Goal: Task Accomplishment & Management: Manage account settings

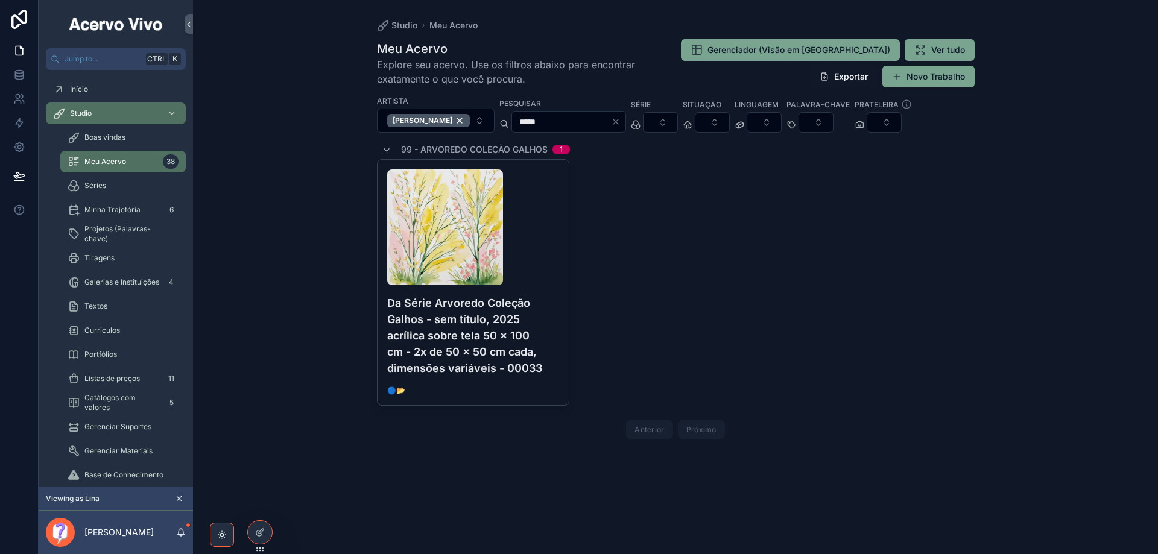
click at [0, 0] on icon at bounding box center [0, 0] width 0 height 0
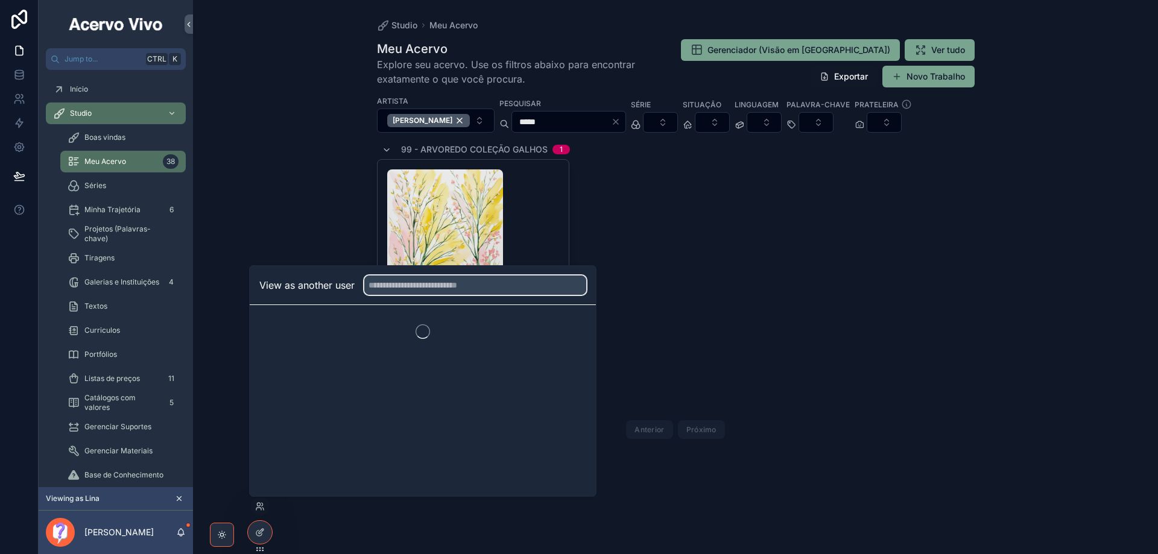
click at [441, 287] on input "text" at bounding box center [475, 285] width 222 height 19
type input "****"
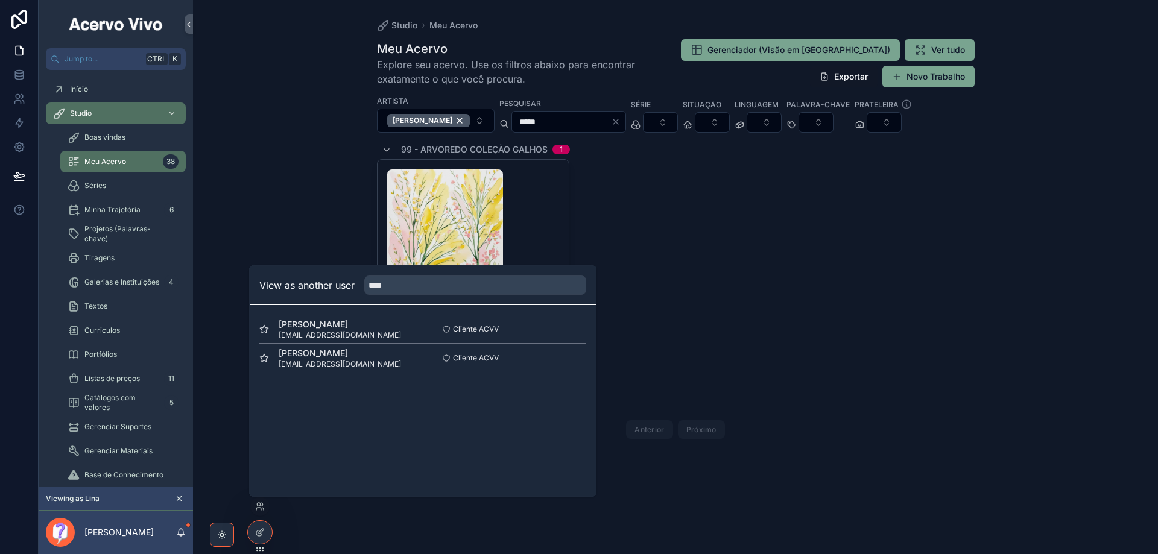
click at [0, 0] on button "Select" at bounding box center [0, 0] width 0 height 0
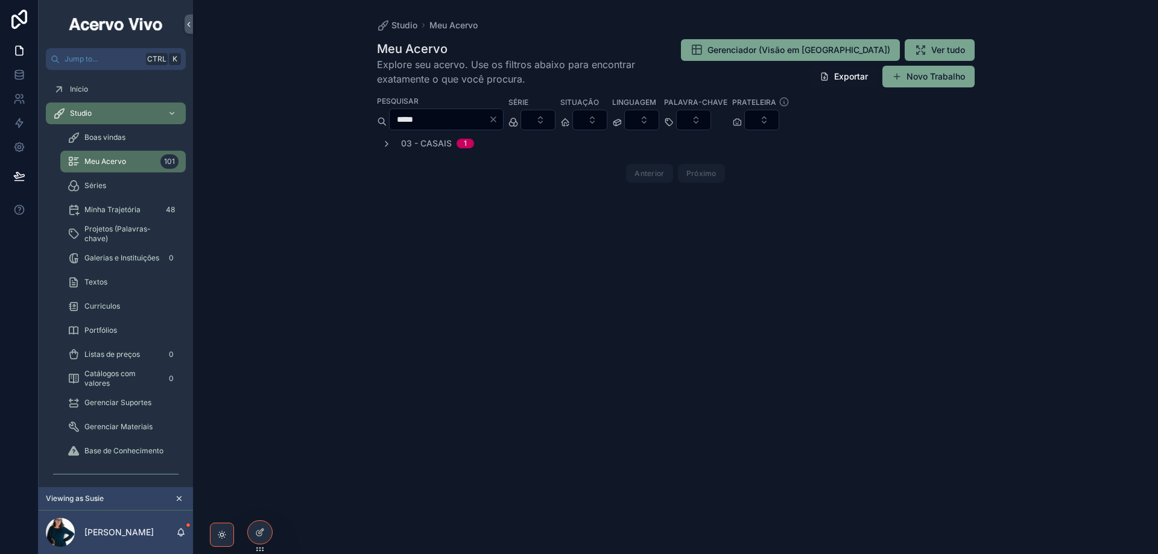
click at [465, 110] on div "*****" at bounding box center [446, 120] width 115 height 22
click at [465, 117] on input "*****" at bounding box center [439, 119] width 99 height 17
type input "*****"
click at [388, 146] on icon "scrollable content" at bounding box center [387, 144] width 10 height 10
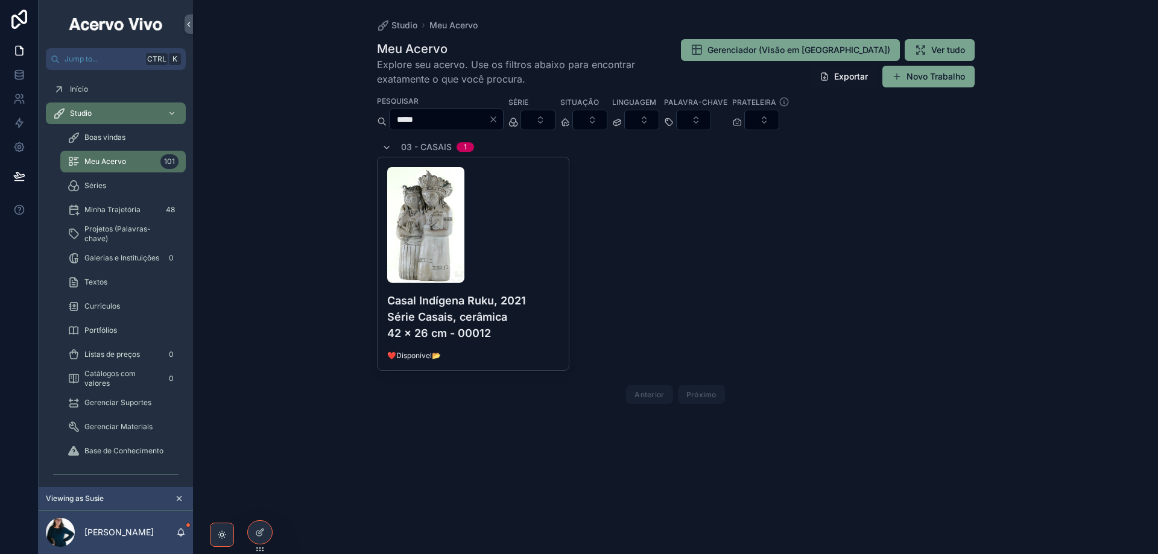
click at [553, 265] on div "scrollable content" at bounding box center [473, 225] width 173 height 116
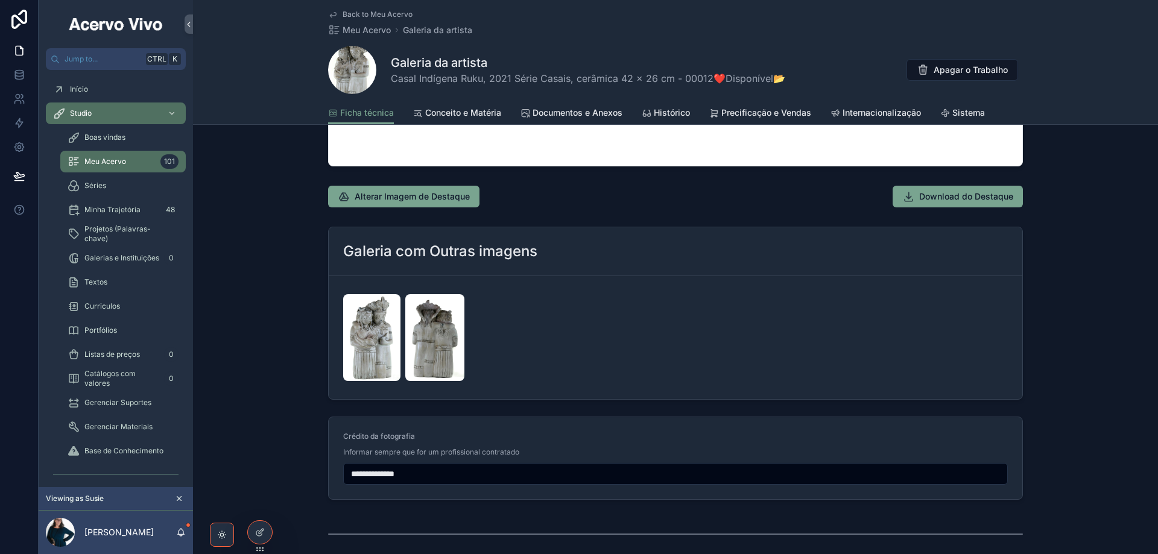
scroll to position [1207, 0]
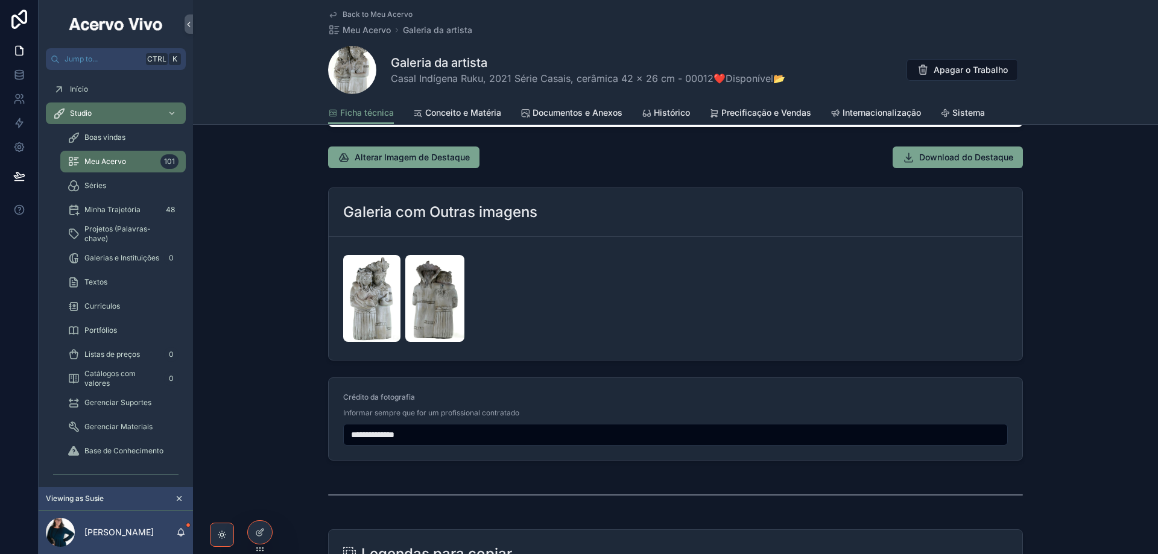
click at [584, 114] on span "Documentos e Anexos" at bounding box center [578, 113] width 90 height 12
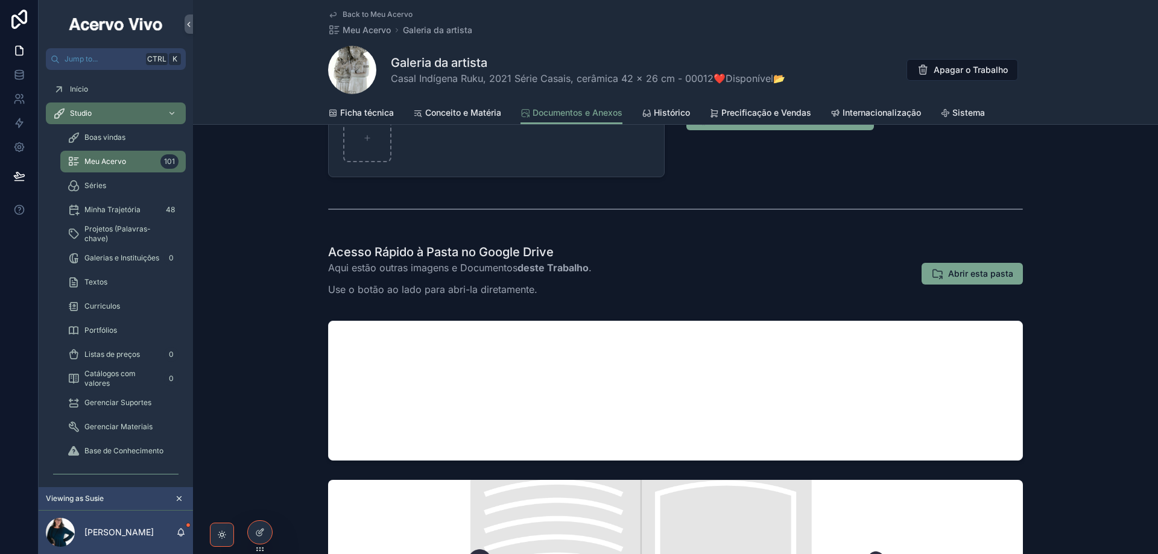
scroll to position [181, 0]
click at [954, 279] on button "Abrir esta pasta" at bounding box center [972, 273] width 101 height 22
click at [15, 125] on icon at bounding box center [19, 123] width 12 height 12
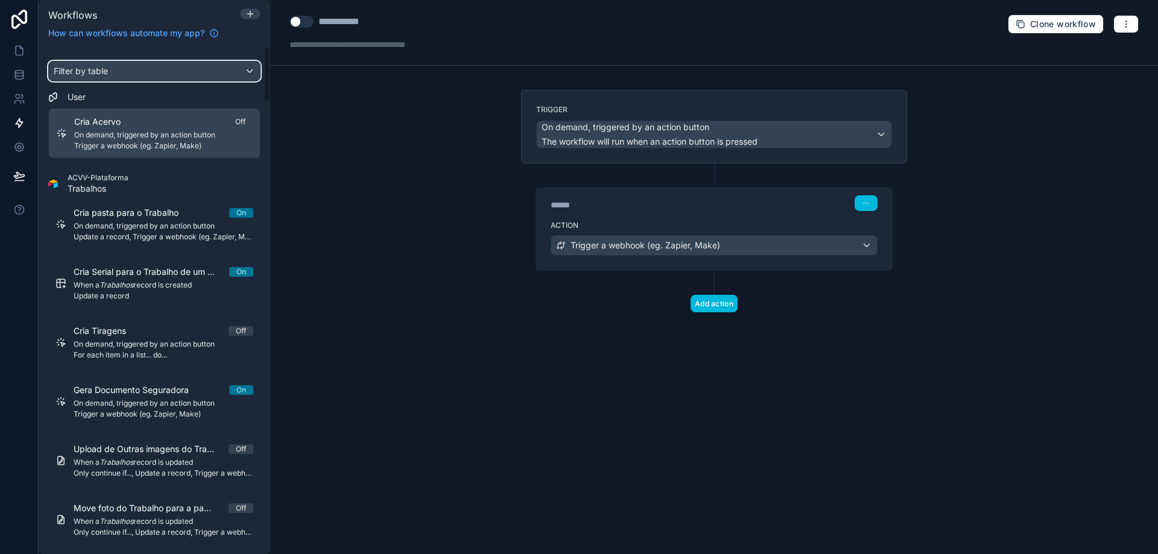
click at [159, 63] on div "Filter by table" at bounding box center [154, 71] width 211 height 19
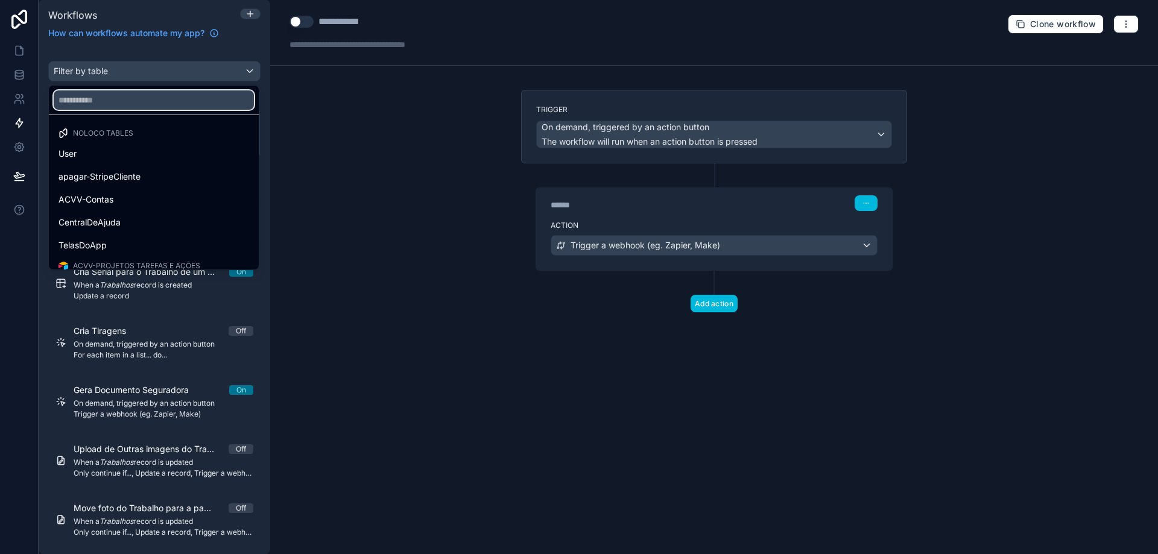
click at [127, 94] on input "text" at bounding box center [154, 99] width 200 height 19
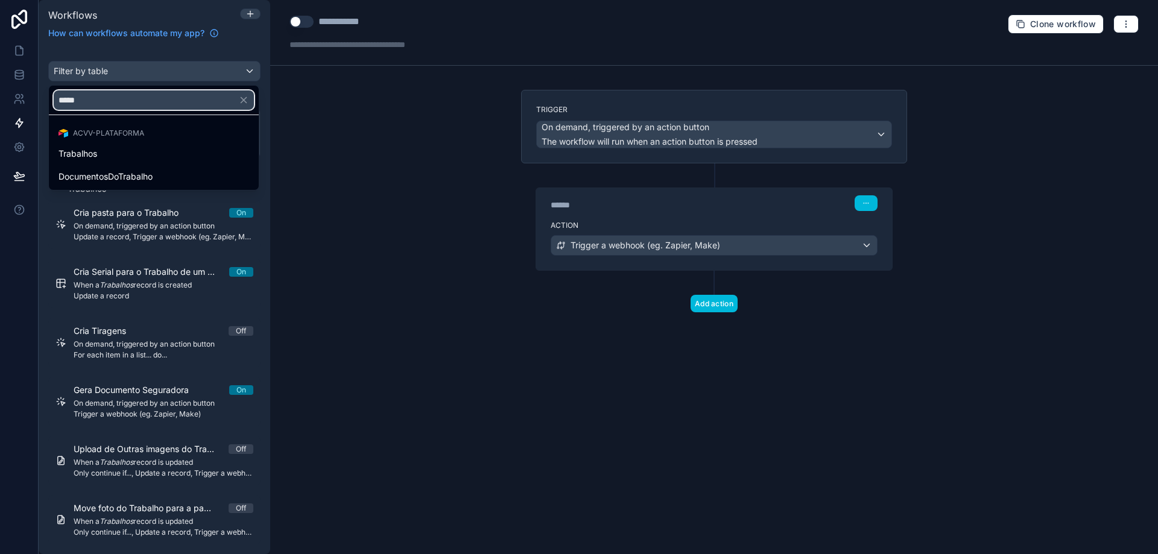
type input "*****"
click at [124, 159] on div "Trabalhos" at bounding box center [154, 154] width 191 height 14
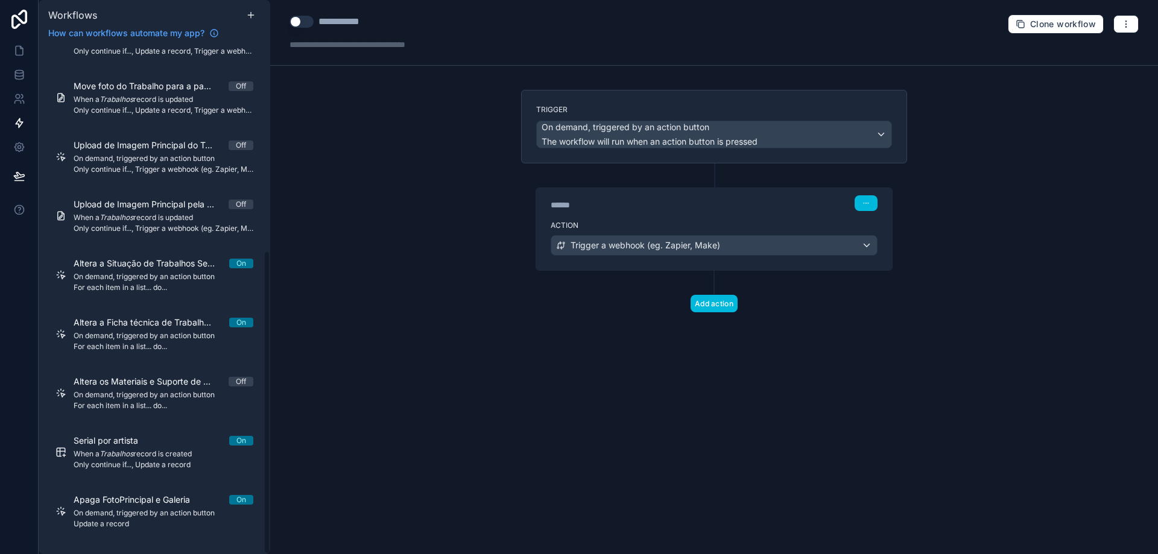
scroll to position [341, 0]
click at [180, 518] on span "Update a record" at bounding box center [164, 523] width 180 height 10
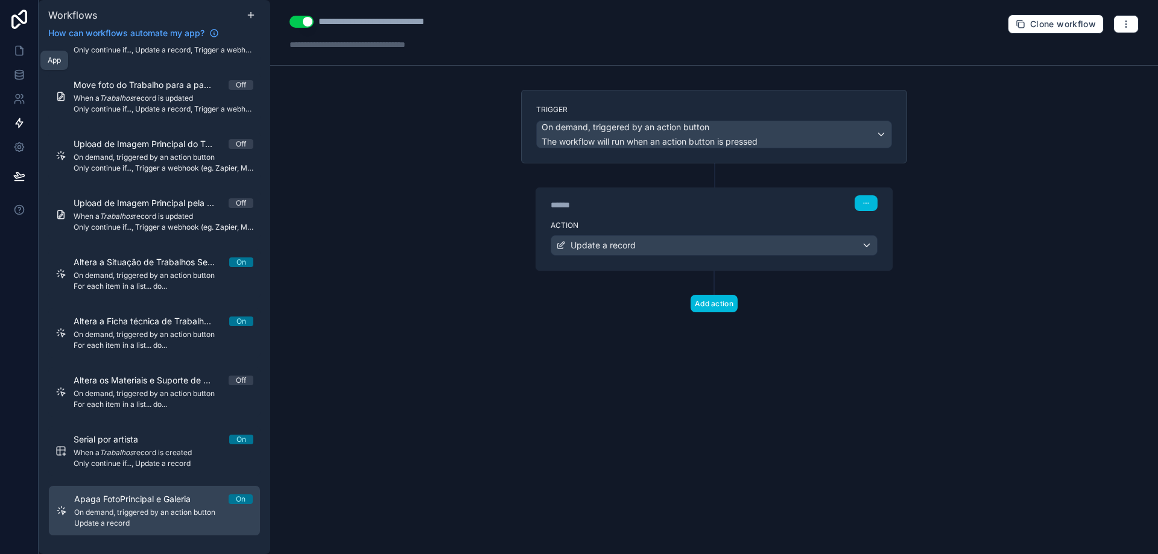
click at [17, 52] on icon at bounding box center [19, 51] width 12 height 12
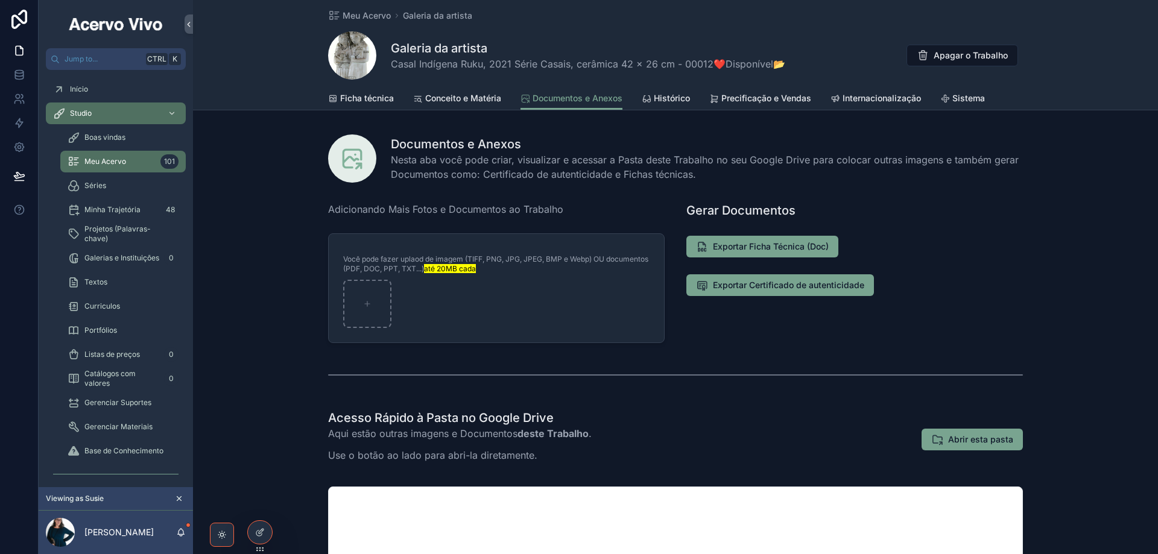
click at [373, 94] on span "Ficha técnica" at bounding box center [367, 98] width 54 height 12
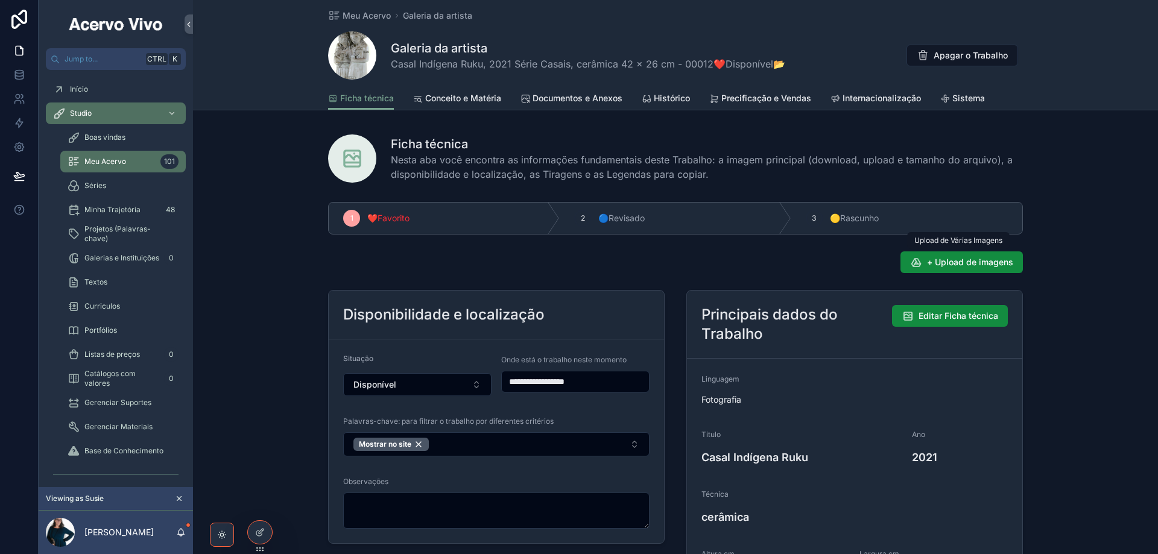
click at [951, 267] on span "+ Upload de imagens" at bounding box center [970, 262] width 86 height 12
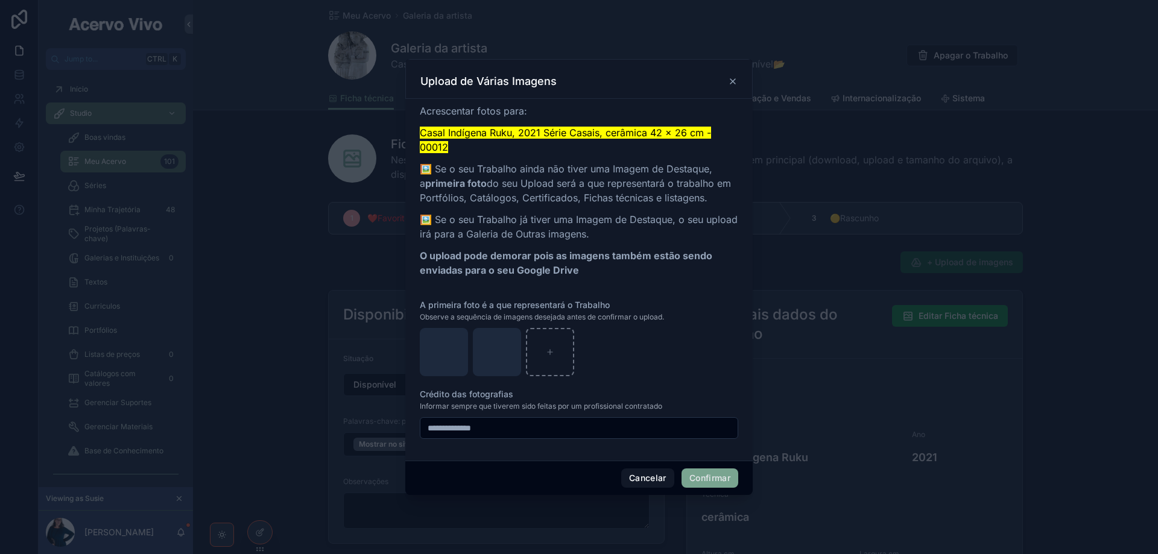
click at [720, 478] on button "Confirmar" at bounding box center [710, 478] width 57 height 19
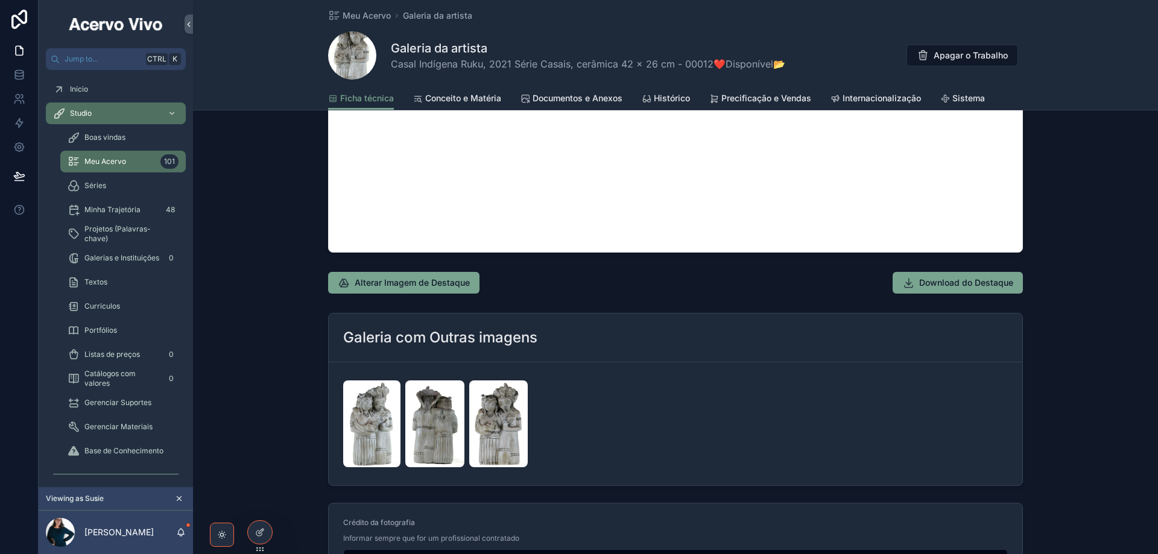
scroll to position [1327, 0]
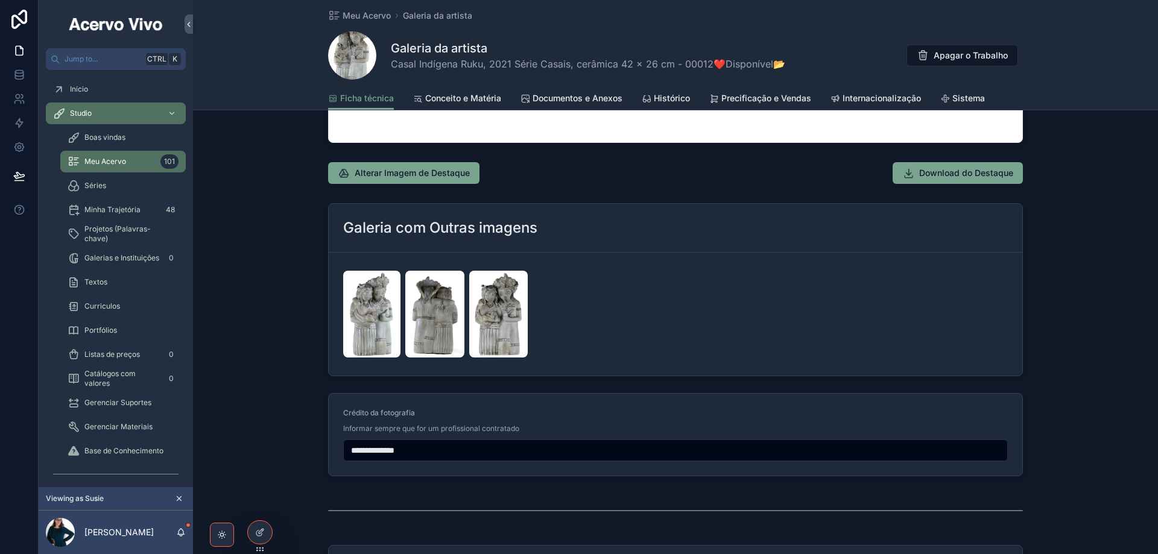
click at [364, 14] on span "Meu Acervo" at bounding box center [367, 16] width 48 height 12
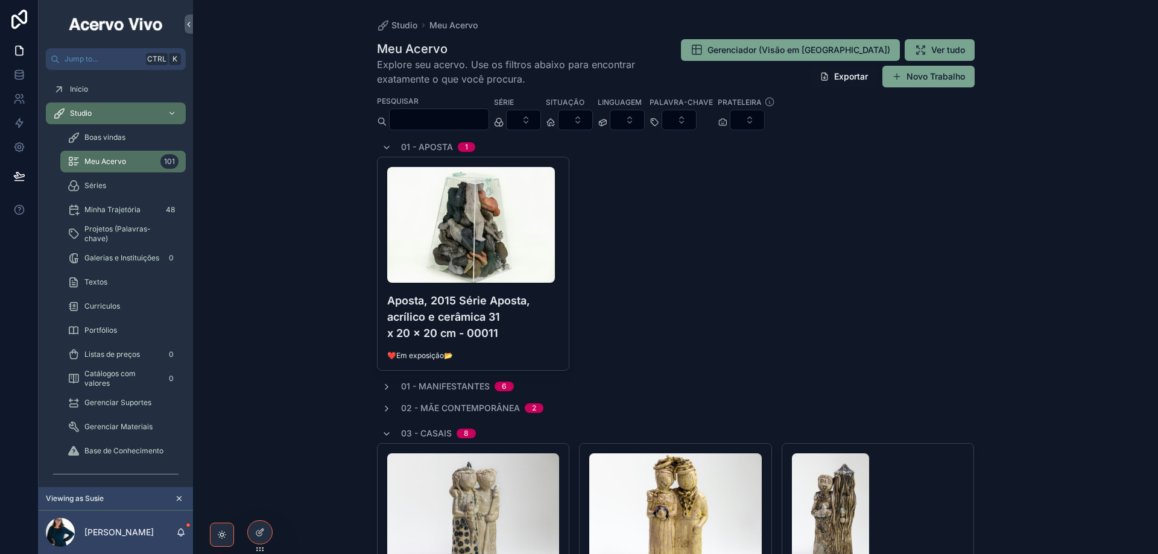
click at [434, 121] on input "scrollable content" at bounding box center [439, 119] width 99 height 17
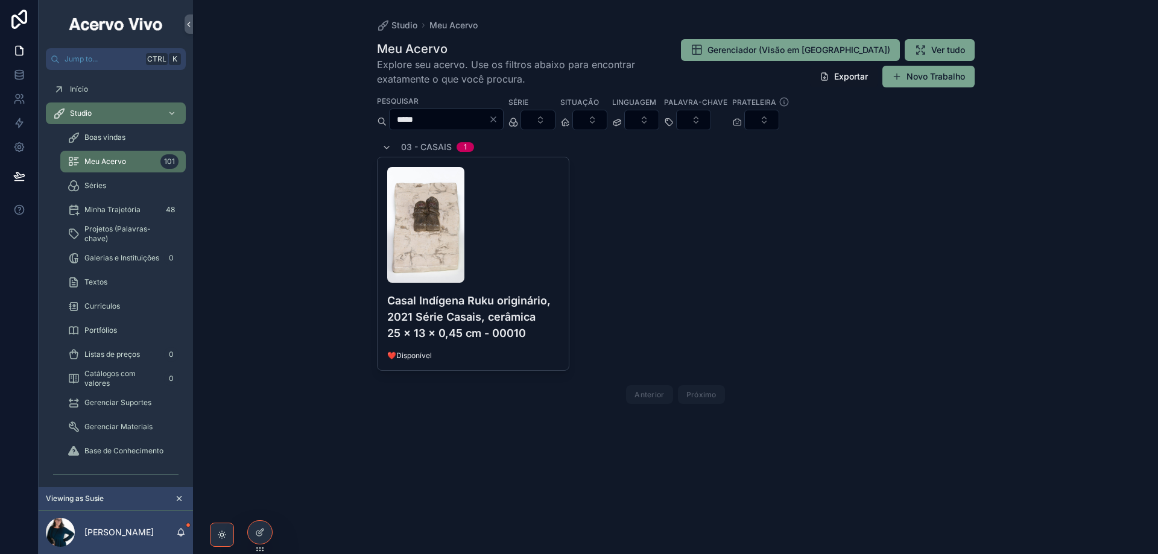
click at [445, 124] on input "*****" at bounding box center [439, 119] width 99 height 17
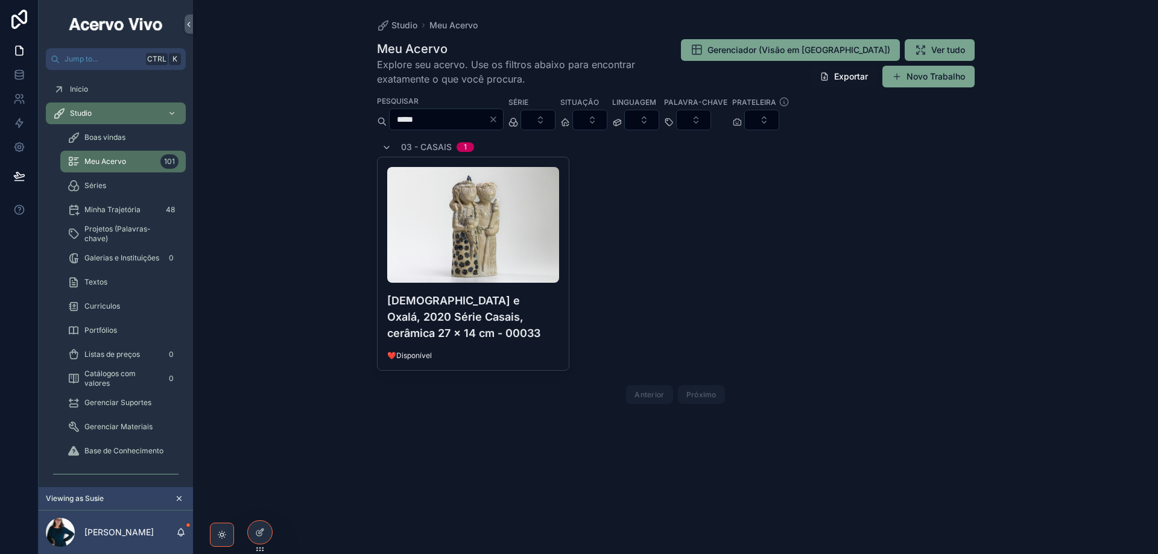
type input "*****"
click at [533, 332] on h4 "[DEMOGRAPHIC_DATA] e Oxalá, 2020 Série Casais, cerâmica 27 x 14 cm - 00033" at bounding box center [473, 317] width 173 height 49
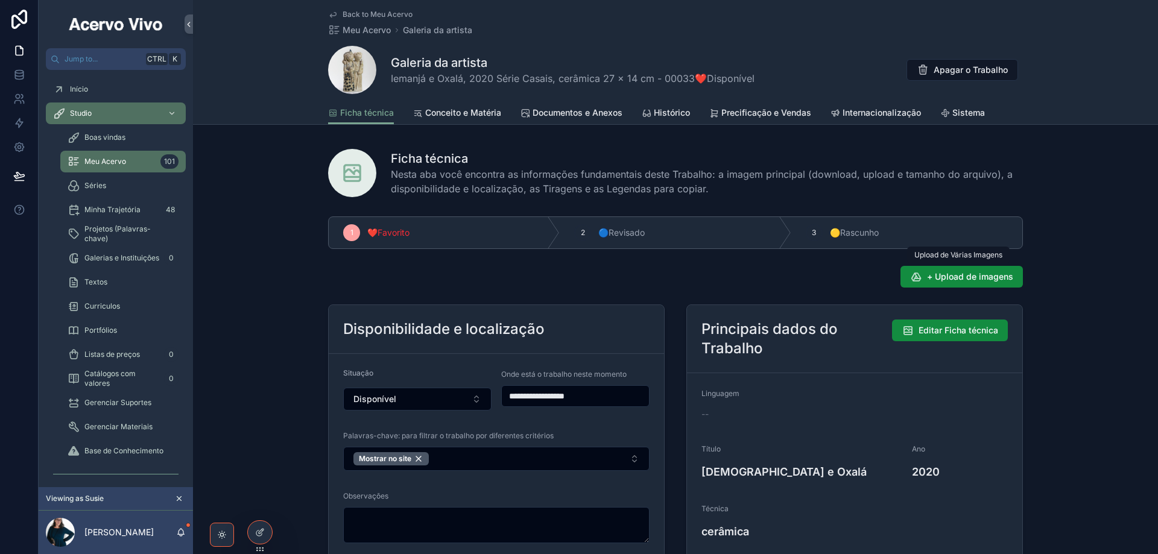
click at [987, 285] on button "+ Upload de imagens" at bounding box center [962, 277] width 122 height 22
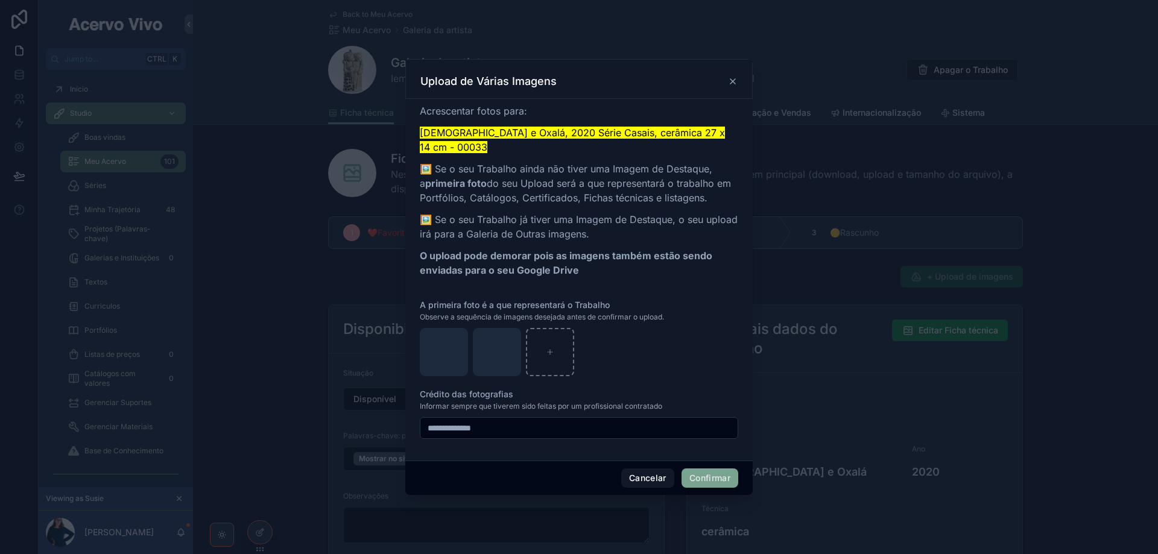
drag, startPoint x: 702, startPoint y: 472, endPoint x: 687, endPoint y: 472, distance: 14.5
click at [702, 472] on button "Confirmar" at bounding box center [710, 478] width 57 height 19
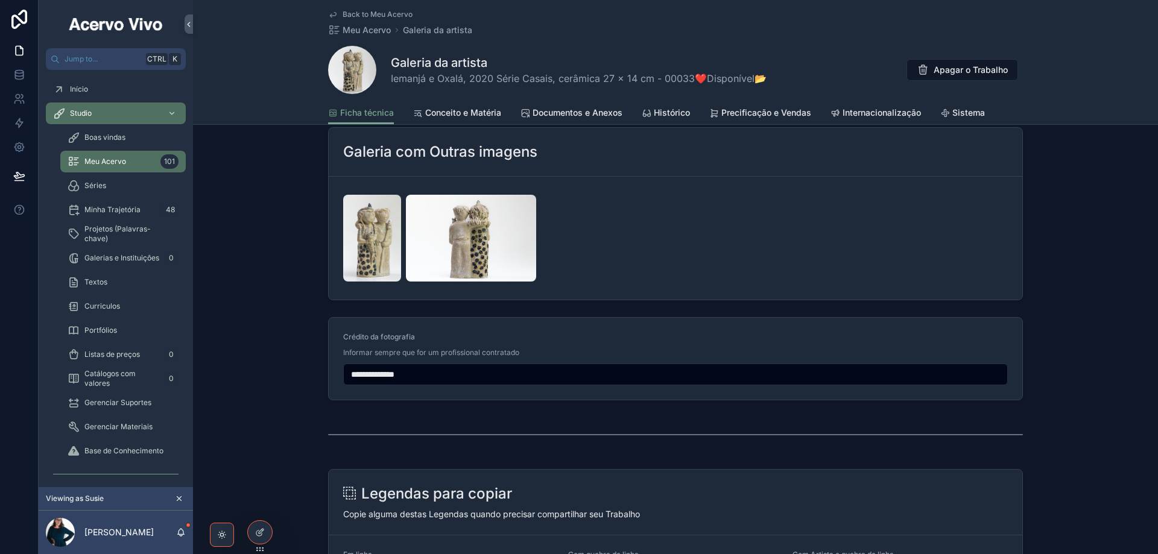
scroll to position [1116, 0]
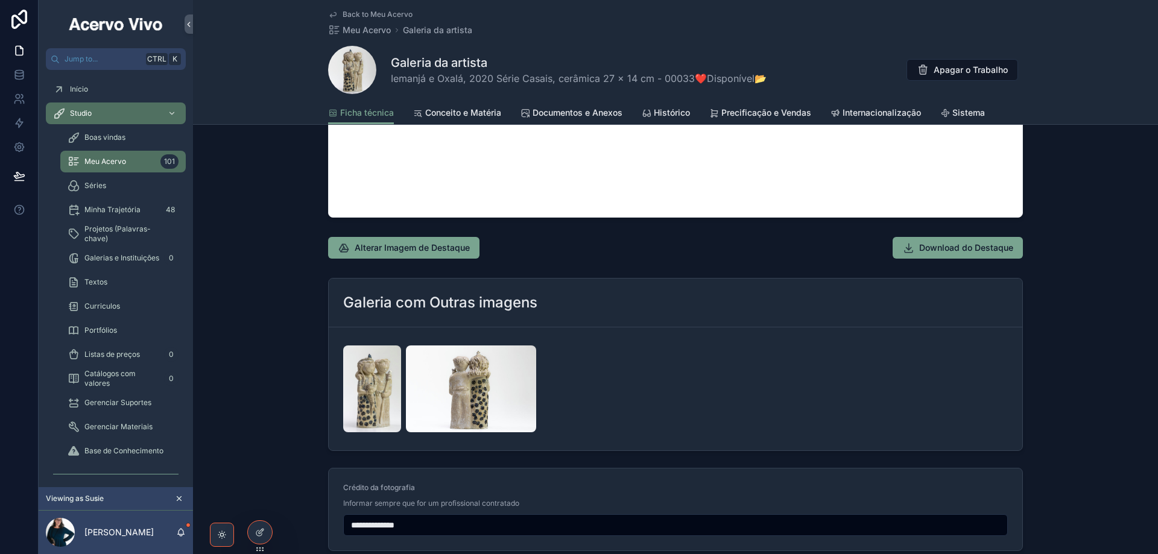
click at [586, 115] on span "Documentos e Anexos" at bounding box center [578, 113] width 90 height 12
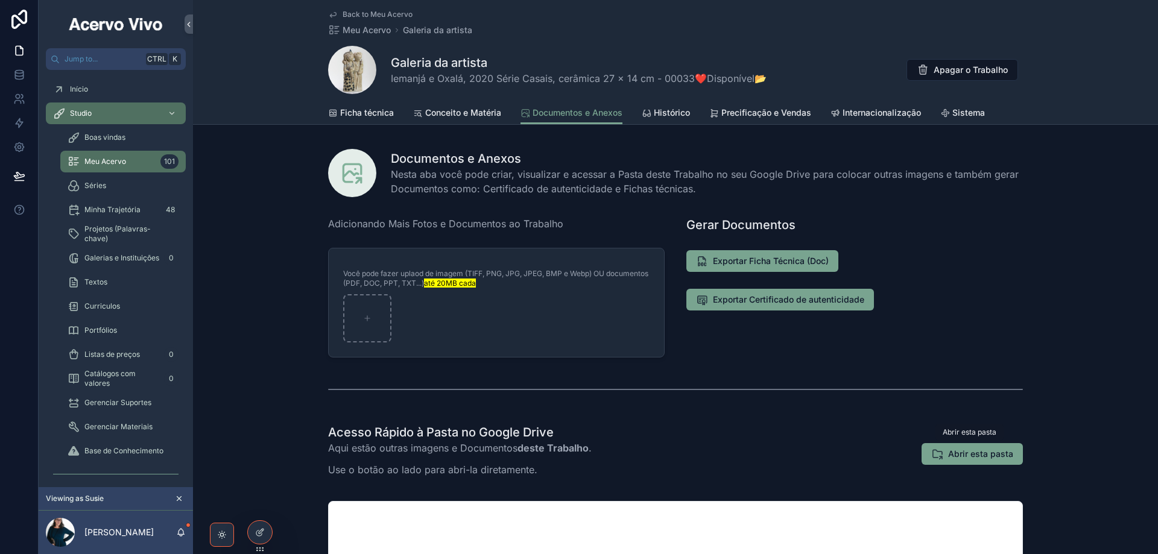
click at [991, 451] on span "Abrir esta pasta" at bounding box center [980, 454] width 65 height 12
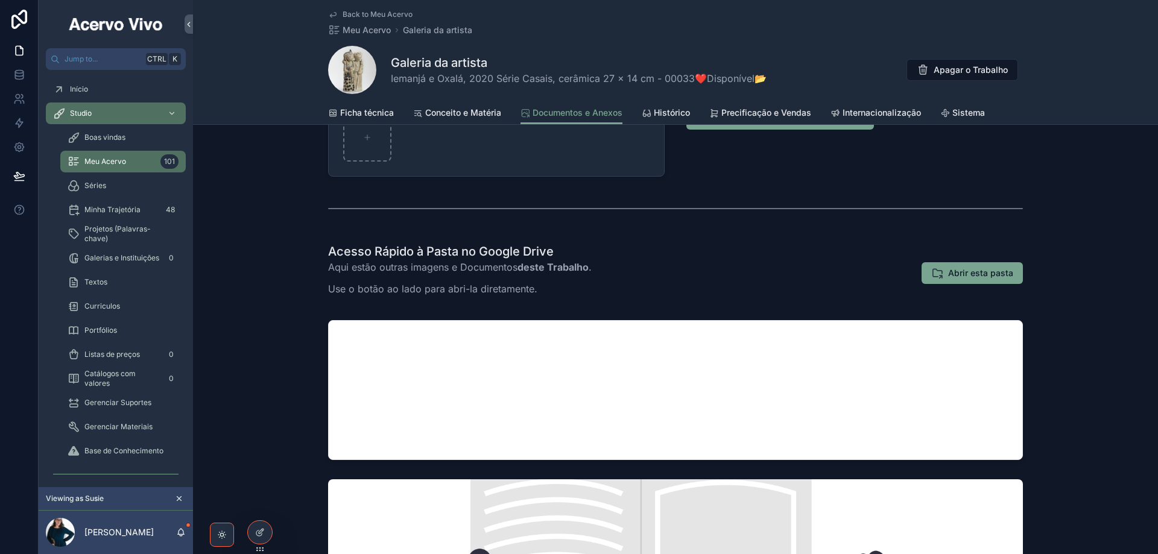
click at [374, 16] on span "Back to Meu Acervo" at bounding box center [378, 15] width 70 height 10
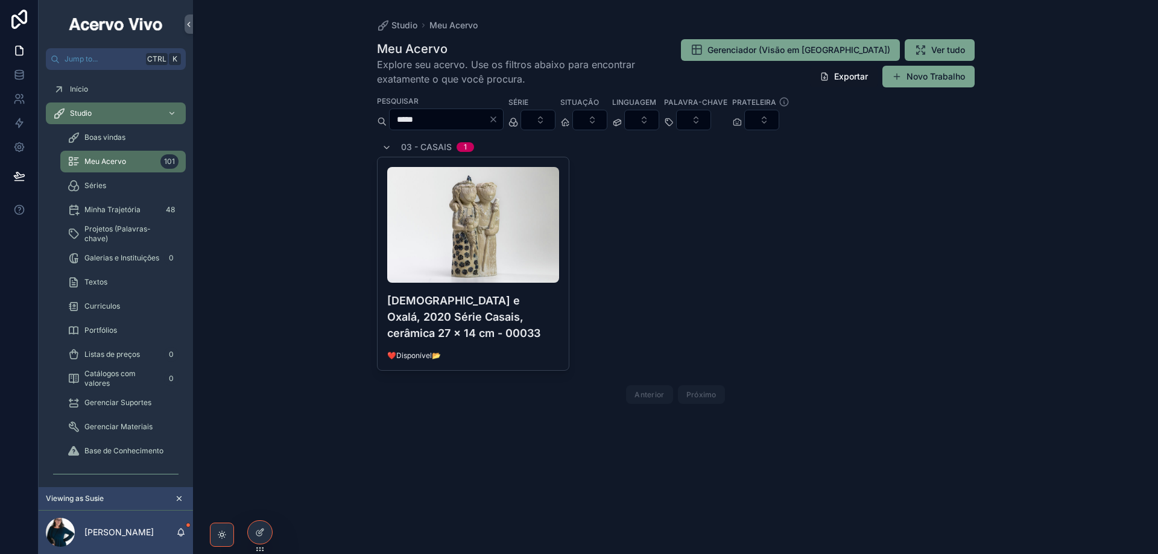
click at [433, 119] on input "*****" at bounding box center [439, 119] width 99 height 17
click at [469, 120] on input "*****" at bounding box center [439, 119] width 99 height 17
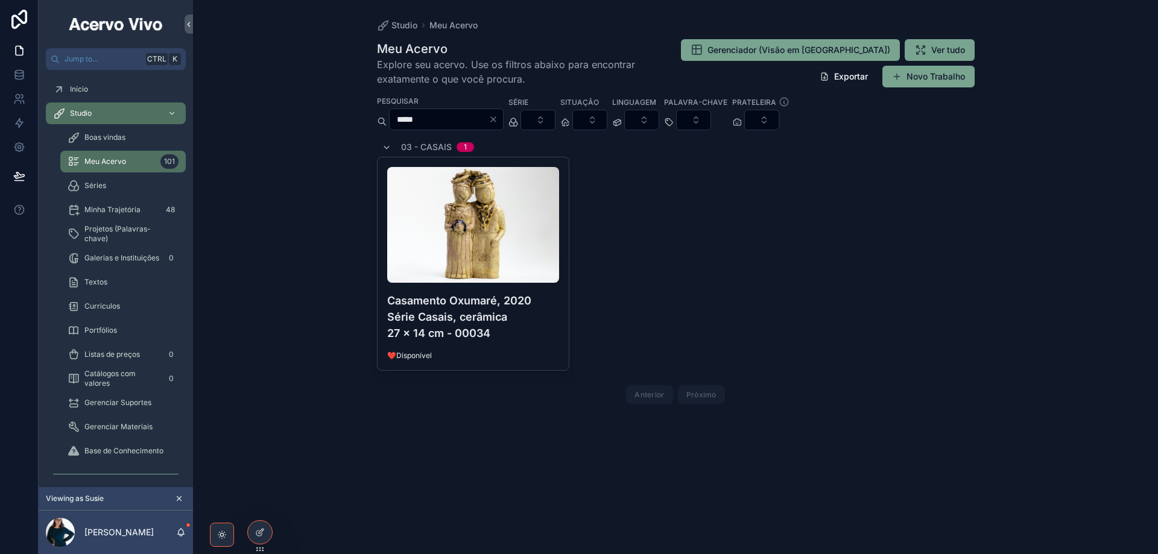
type input "*****"
click at [525, 334] on h4 "Casamento Oxumaré, 2020 Série Casais, cerâmica 27 x 14 cm - 00034" at bounding box center [473, 317] width 173 height 49
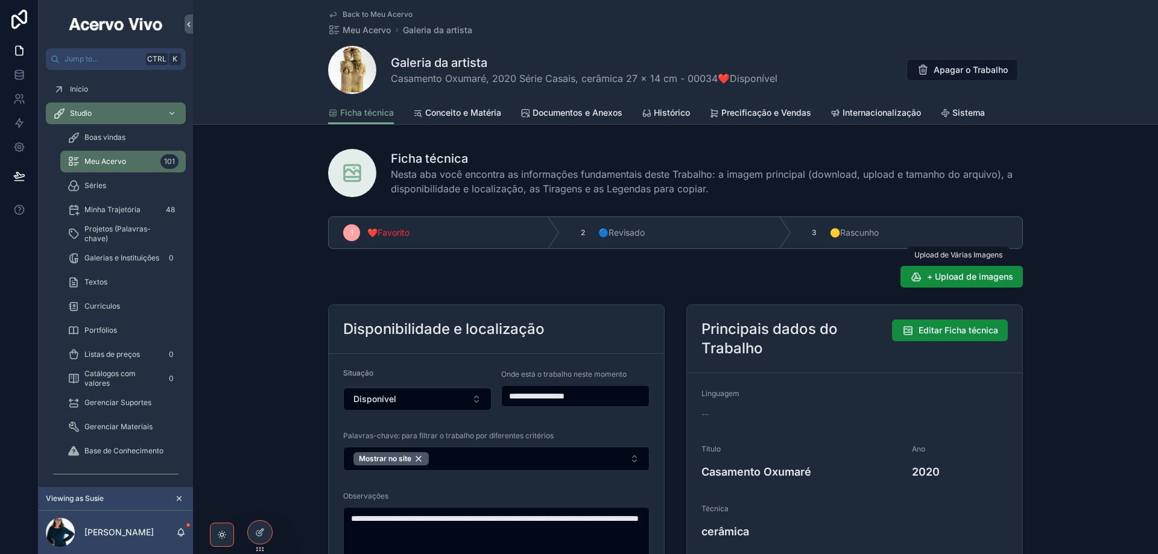
click at [947, 276] on span "+ Upload de imagens" at bounding box center [970, 277] width 86 height 12
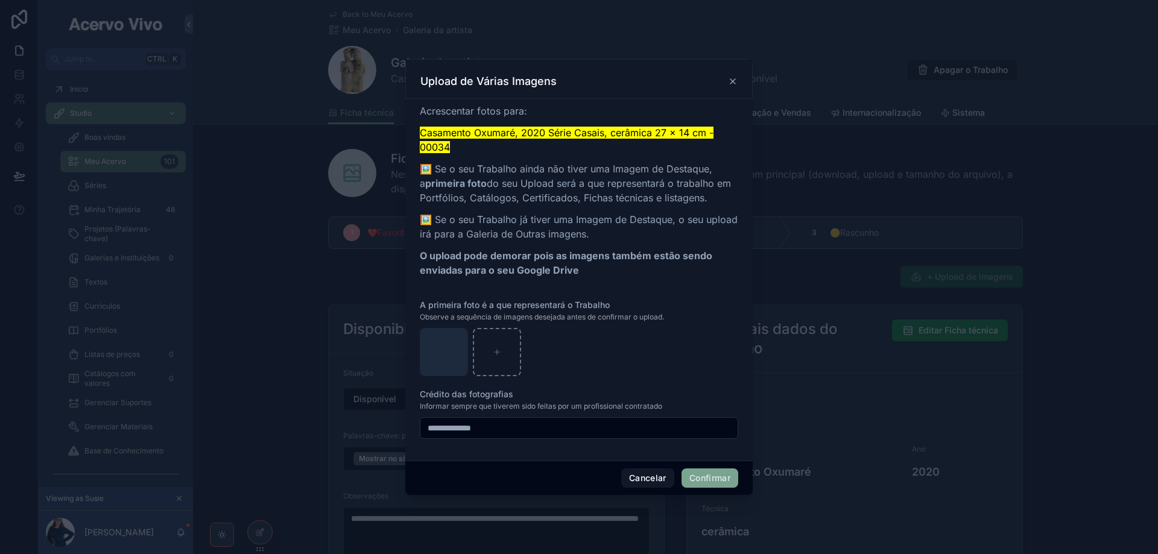
click at [711, 480] on button "Confirmar" at bounding box center [710, 478] width 57 height 19
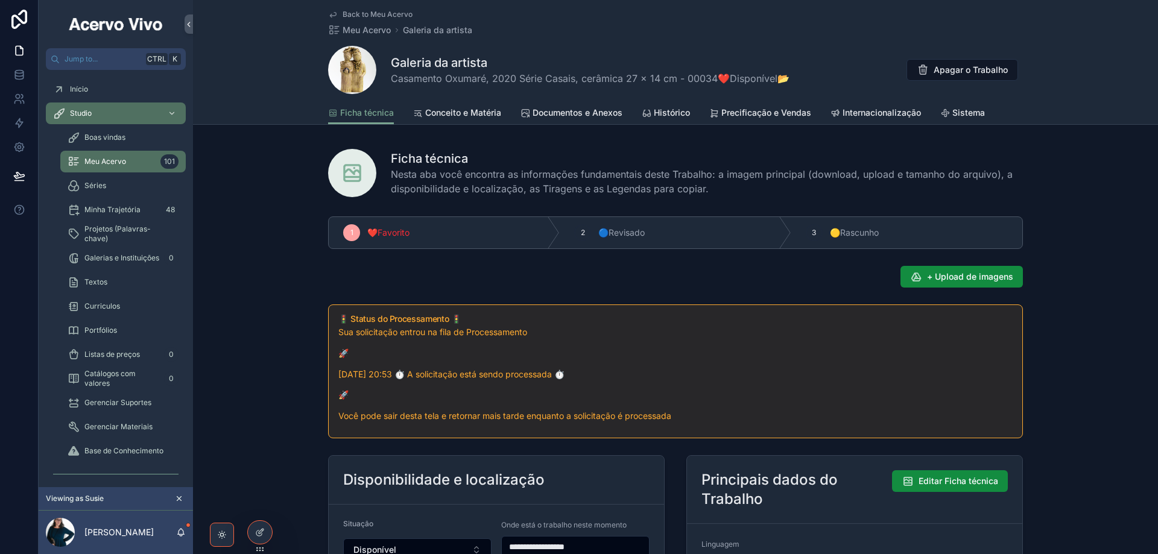
click at [591, 114] on span "Documentos e Anexos" at bounding box center [578, 113] width 90 height 12
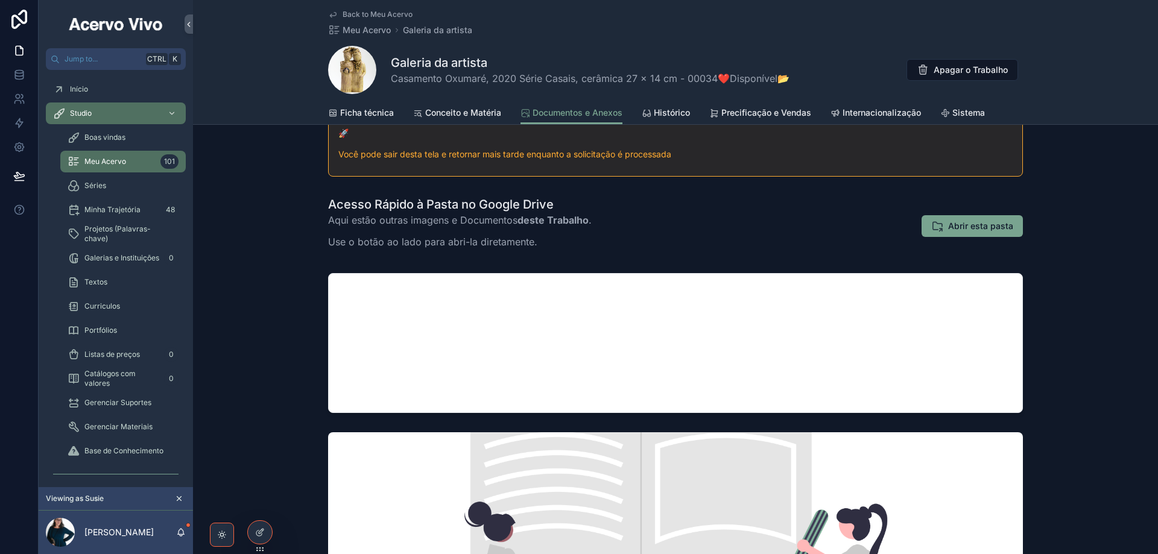
scroll to position [302, 0]
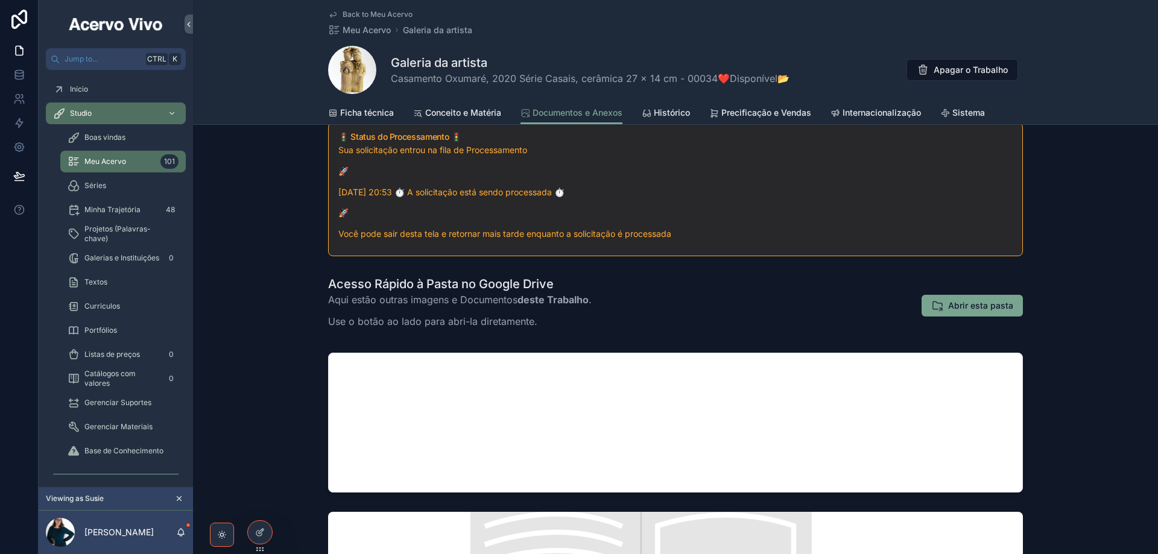
click at [373, 107] on span "Ficha técnica" at bounding box center [367, 113] width 54 height 12
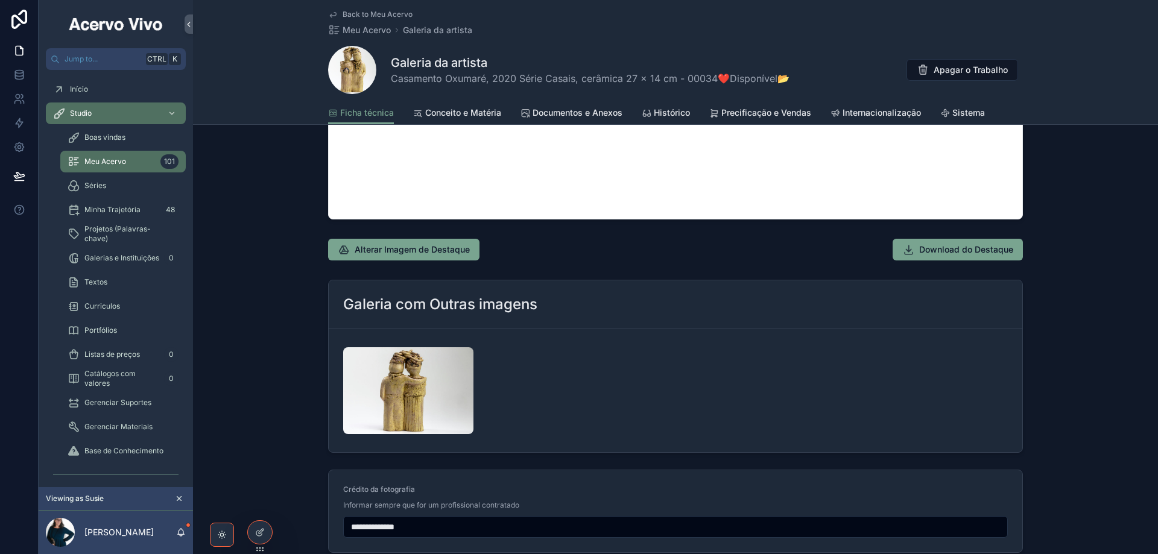
scroll to position [1448, 0]
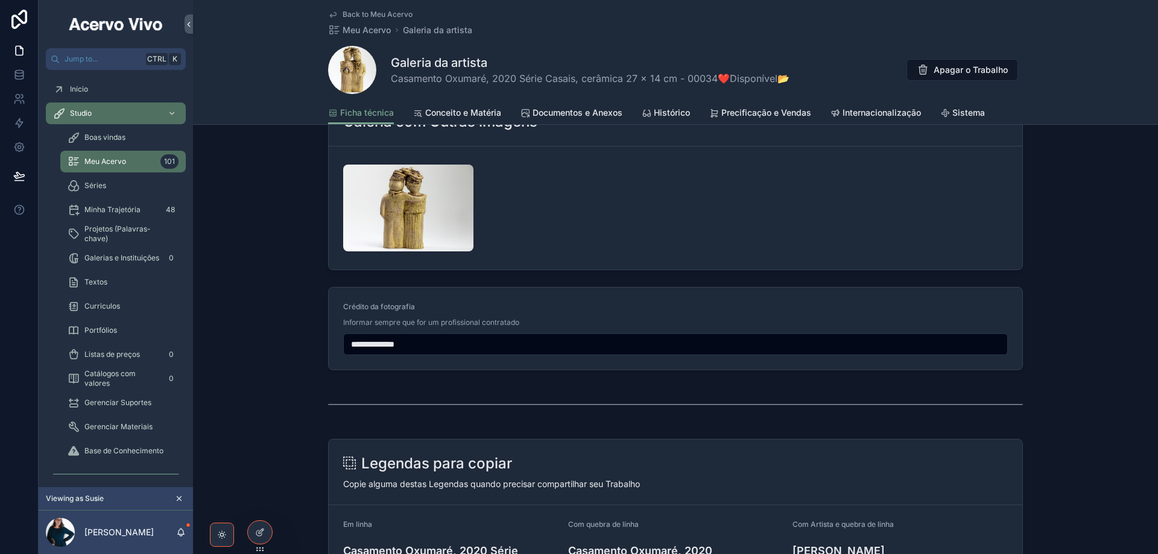
click at [380, 11] on span "Back to Meu Acervo" at bounding box center [378, 15] width 70 height 10
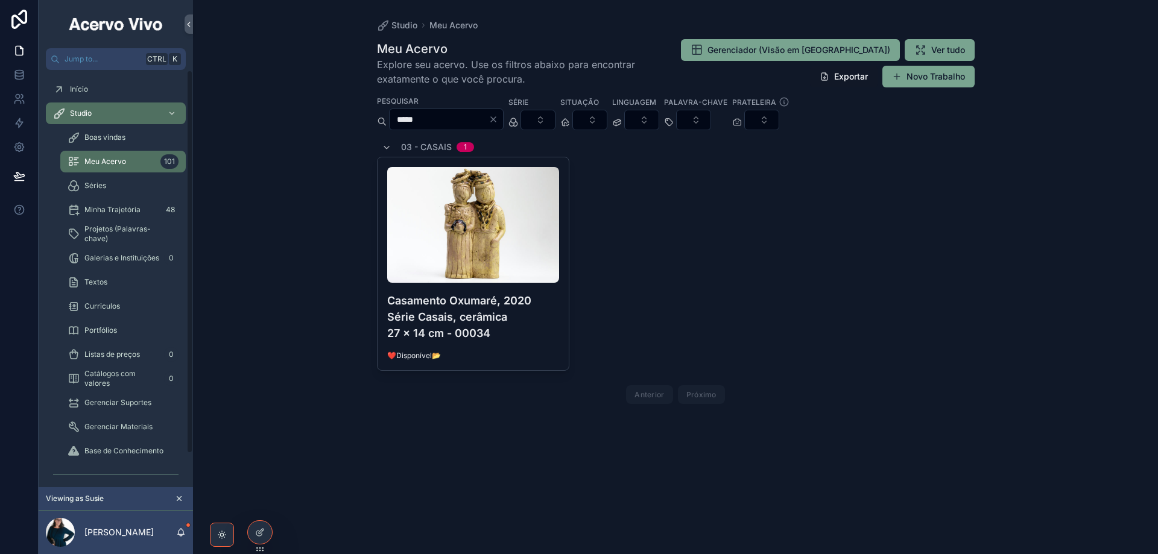
click at [446, 117] on input "*****" at bounding box center [439, 119] width 99 height 17
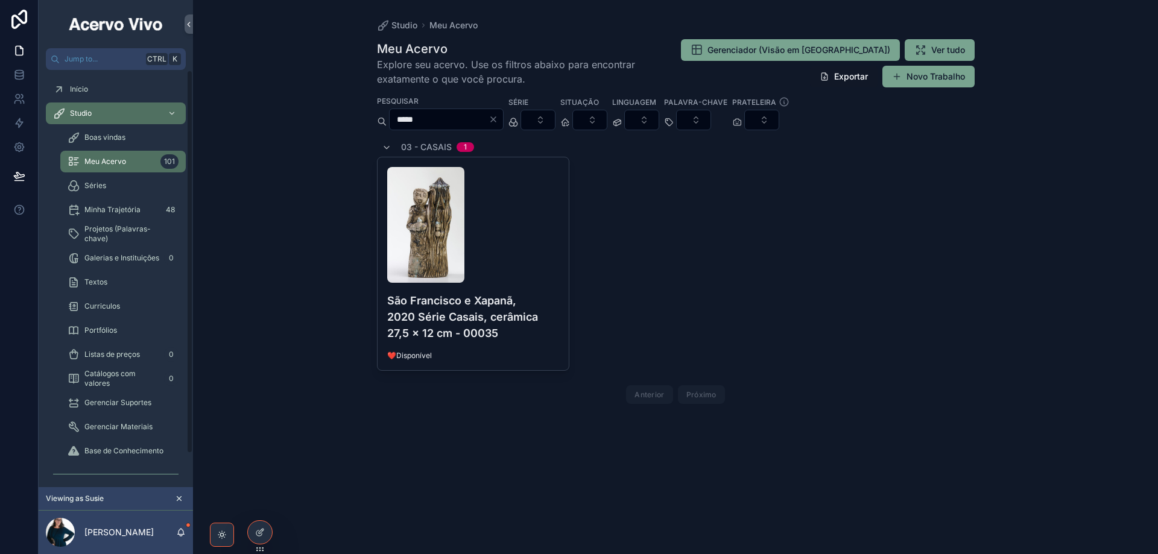
type input "*****"
click at [533, 270] on div "scrollable content" at bounding box center [473, 225] width 173 height 116
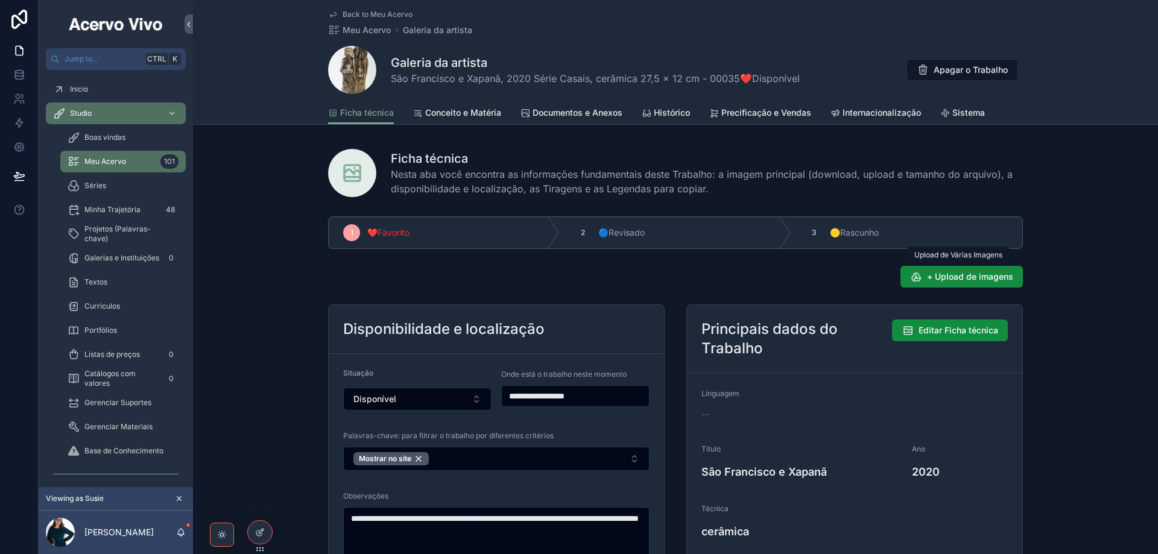
click at [995, 277] on span "+ Upload de imagens" at bounding box center [970, 277] width 86 height 12
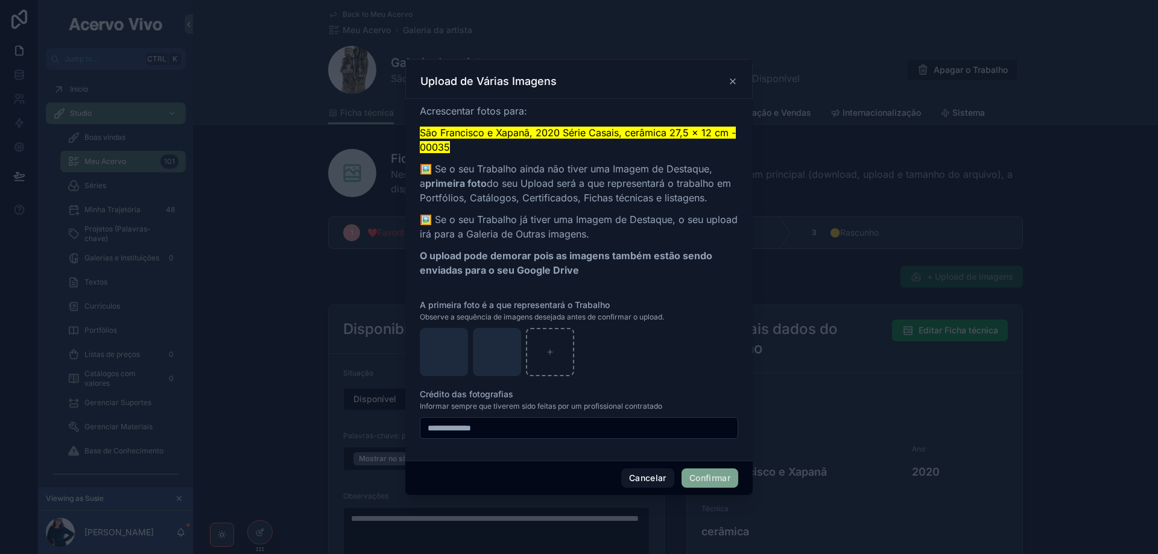
click at [721, 482] on button "Confirmar" at bounding box center [710, 478] width 57 height 19
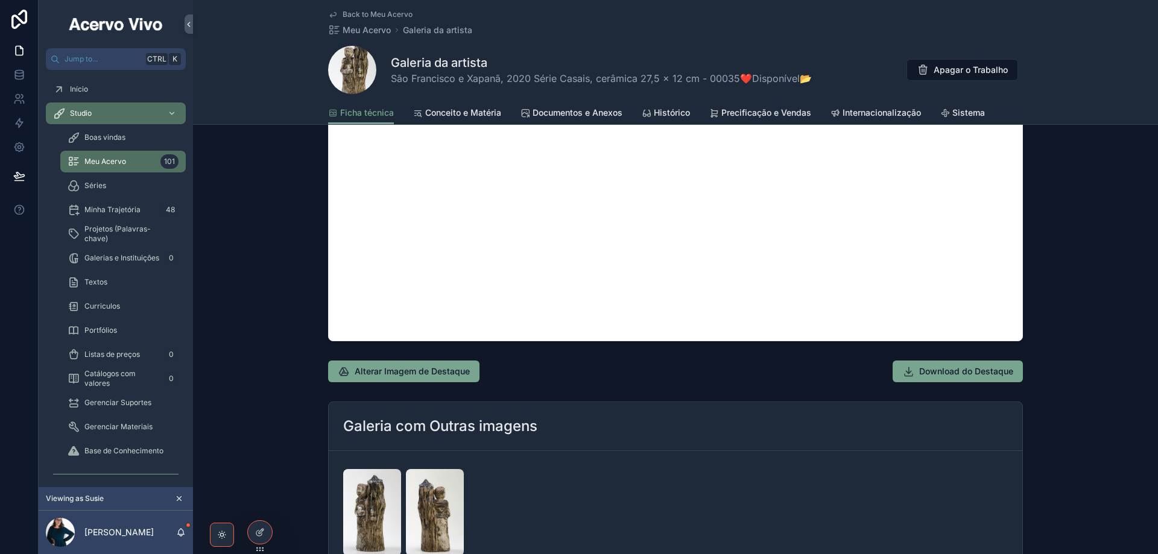
scroll to position [1207, 0]
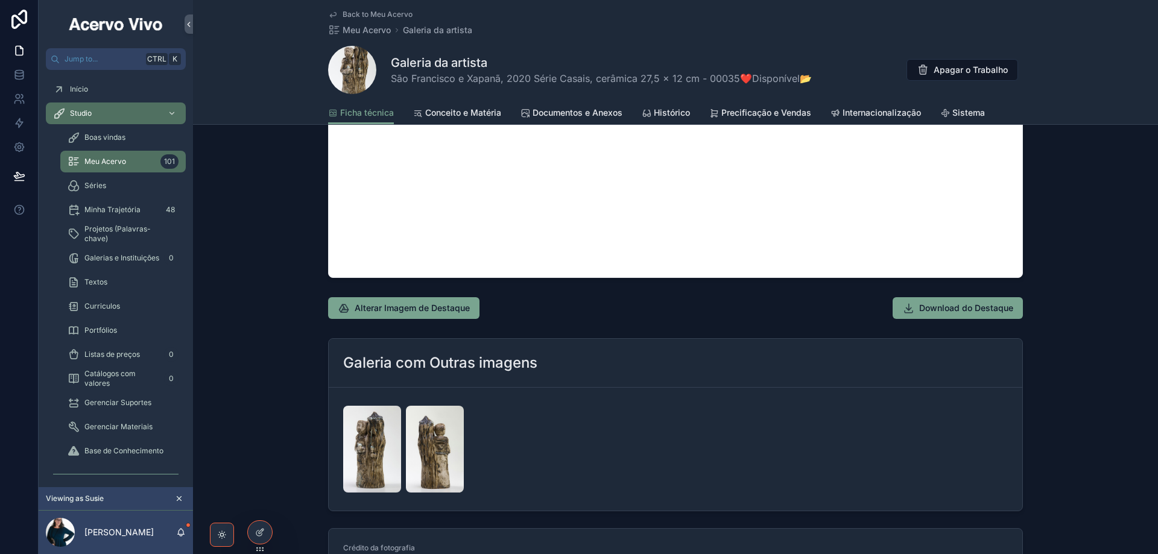
click at [568, 114] on span "Documentos e Anexos" at bounding box center [578, 113] width 90 height 12
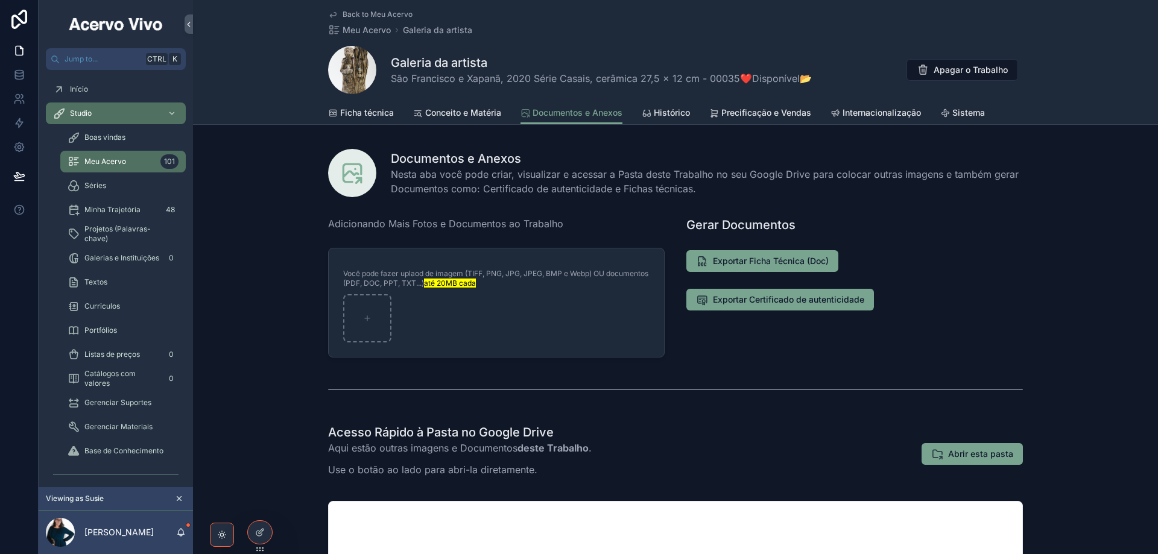
scroll to position [241, 0]
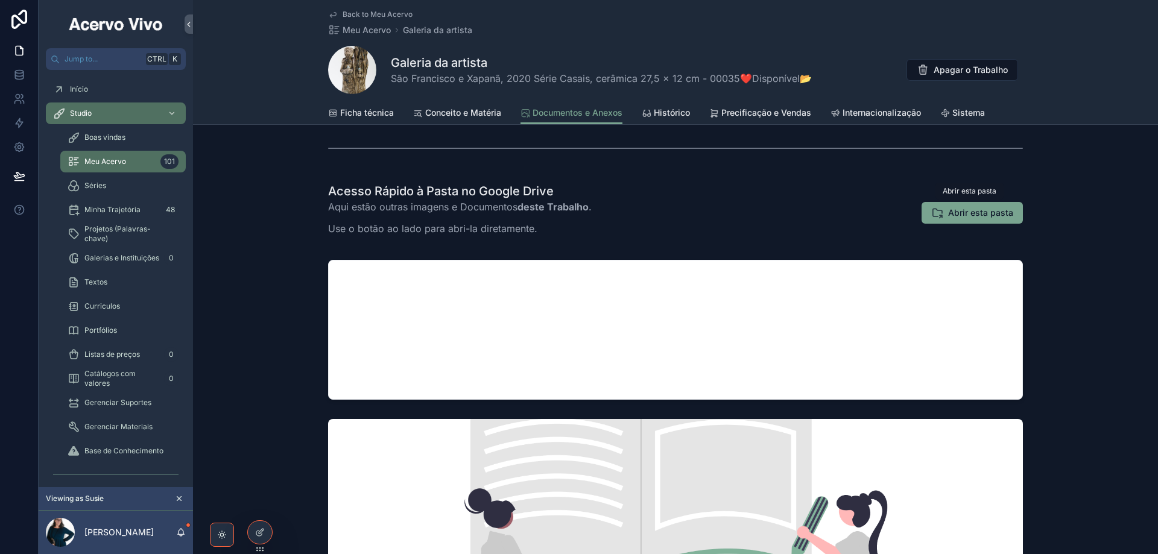
click at [980, 219] on button "Abrir esta pasta" at bounding box center [972, 213] width 101 height 22
drag, startPoint x: 363, startPoint y: 15, endPoint x: 363, endPoint y: 28, distance: 13.3
click at [363, 15] on span "Back to Meu Acervo" at bounding box center [378, 15] width 70 height 10
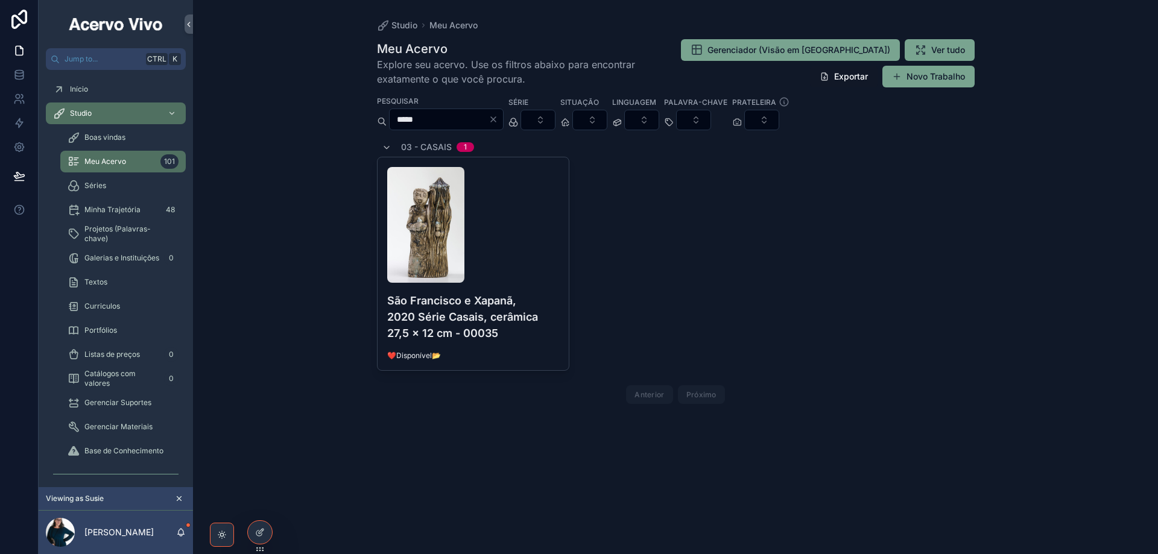
click at [449, 116] on input "*****" at bounding box center [439, 119] width 99 height 17
type input "*****"
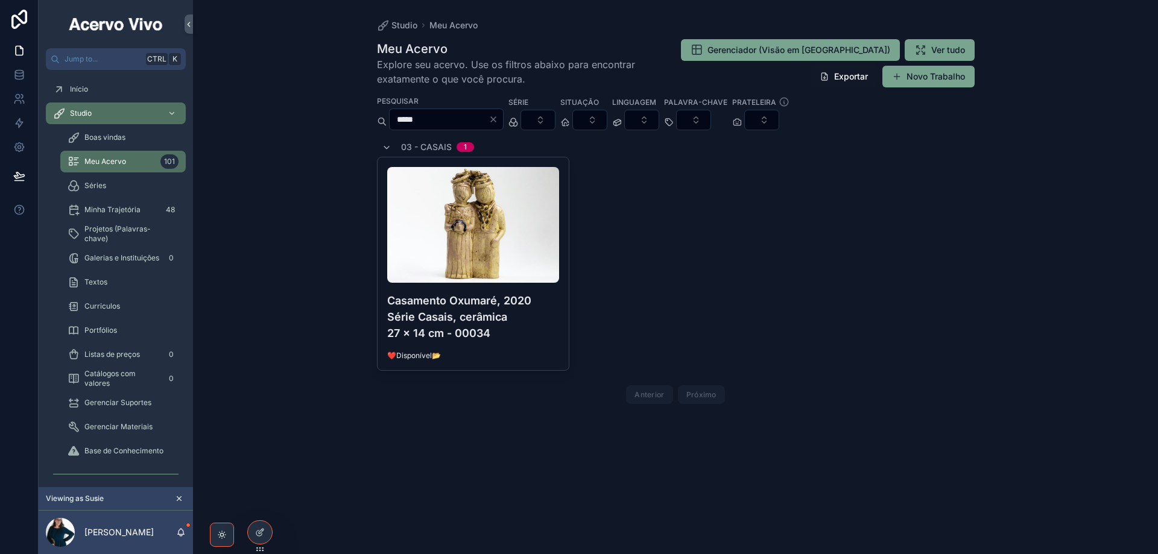
click at [541, 322] on h4 "Casamento Oxumaré, 2020 Série Casais, cerâmica 27 x 14 cm - 00034" at bounding box center [473, 317] width 173 height 49
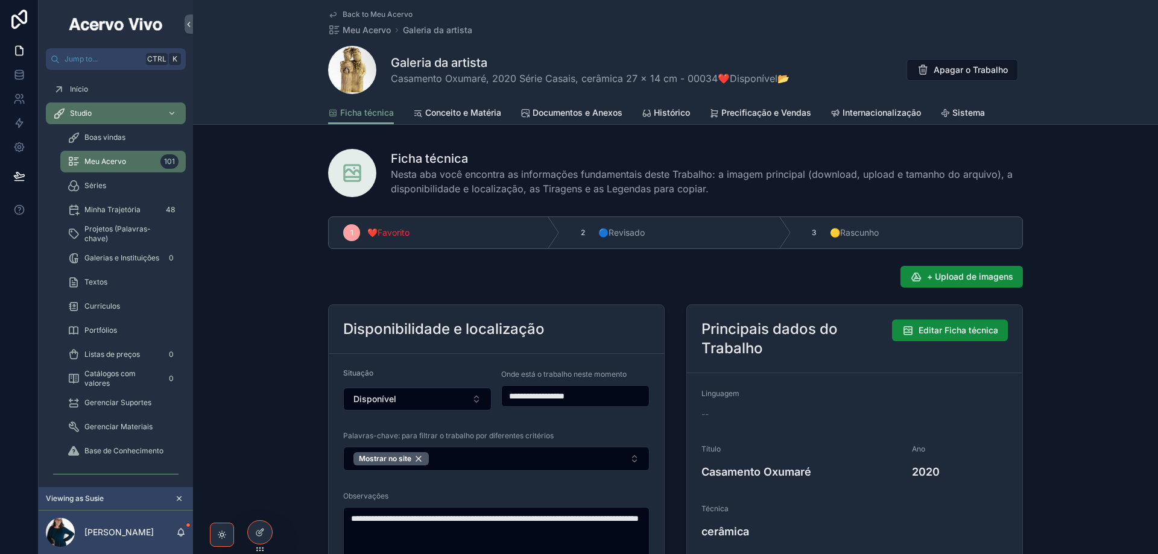
click at [591, 115] on span "Documentos e Anexos" at bounding box center [578, 113] width 90 height 12
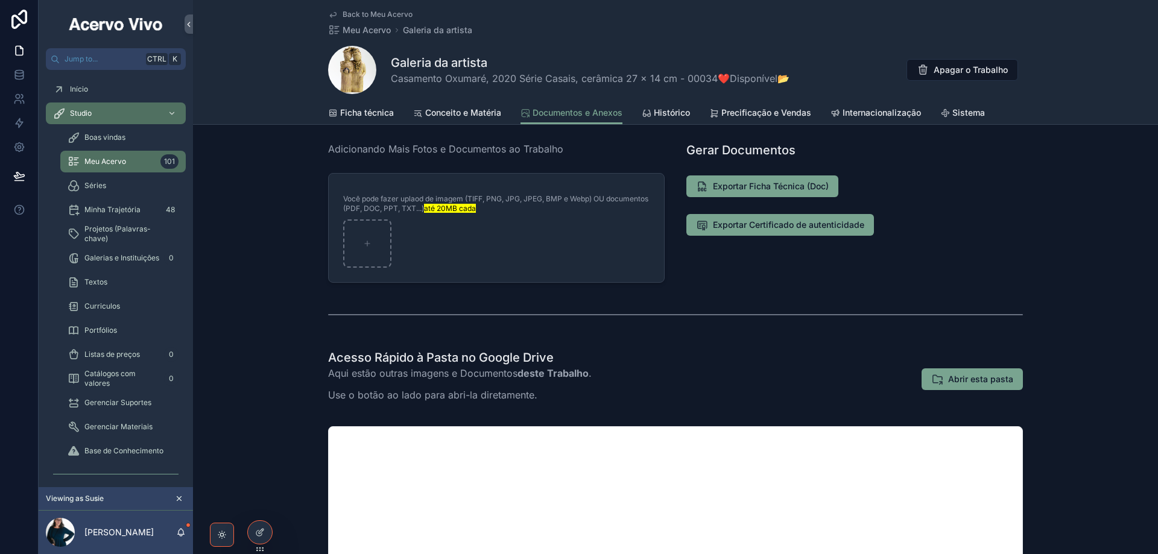
scroll to position [181, 0]
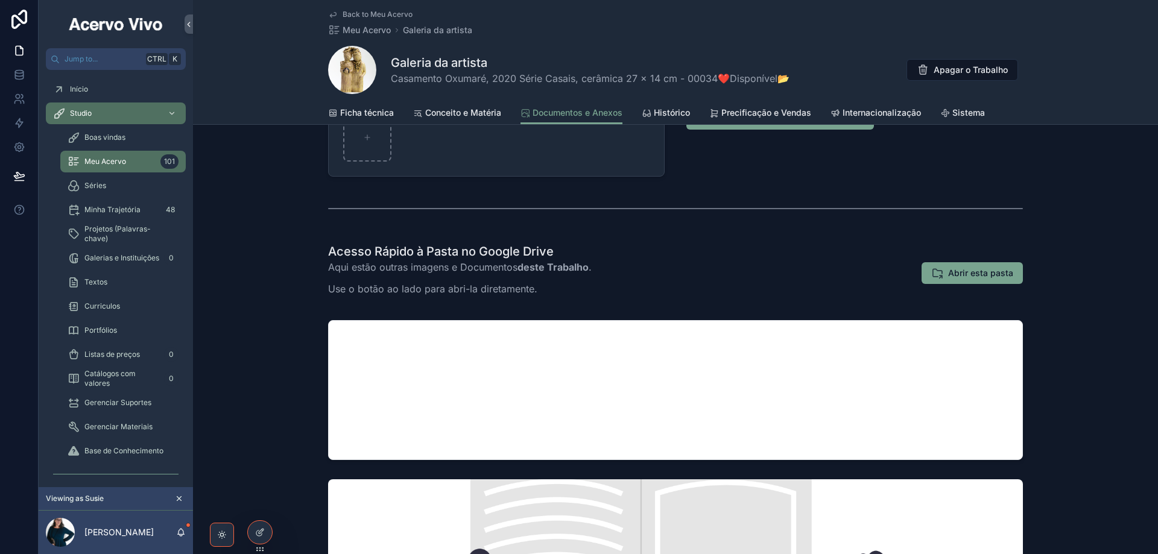
click at [988, 275] on span "Abrir esta pasta" at bounding box center [980, 273] width 65 height 12
click at [367, 13] on span "Back to Meu Acervo" at bounding box center [378, 15] width 70 height 10
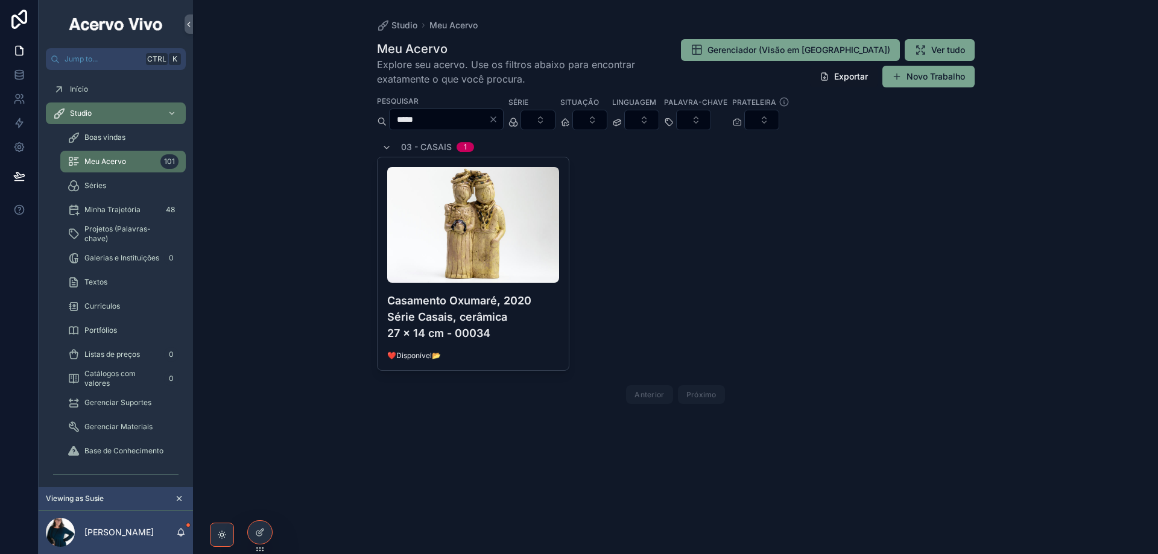
click at [442, 118] on input "*****" at bounding box center [439, 119] width 99 height 17
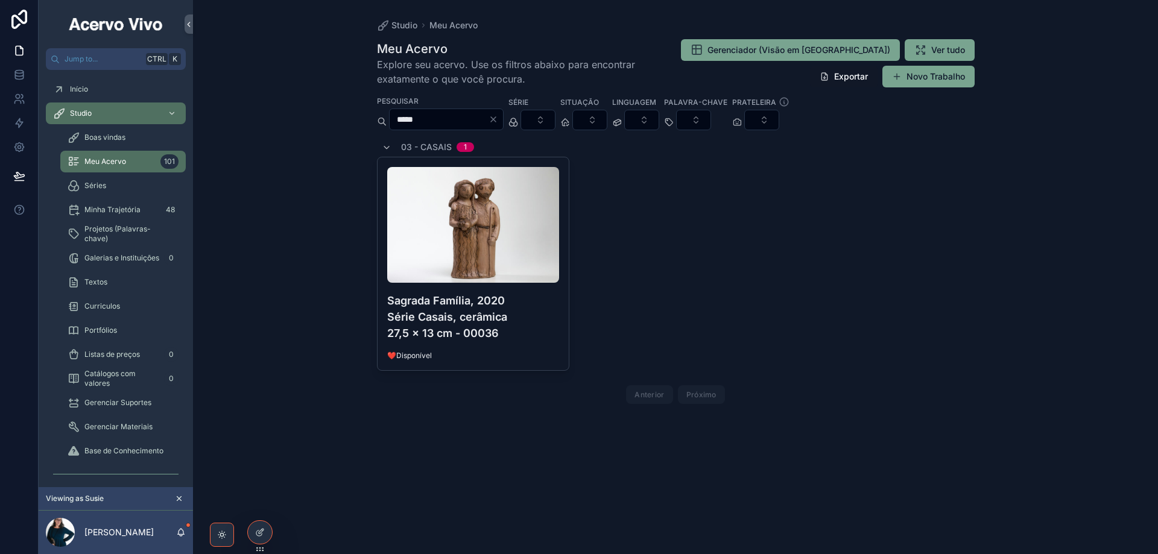
type input "*****"
click at [524, 343] on div "Sagrada Família, 2020 Série Casais, cerâmica 27,5 x 13 cm - 00036 ❤️Disponível" at bounding box center [474, 263] width 192 height 213
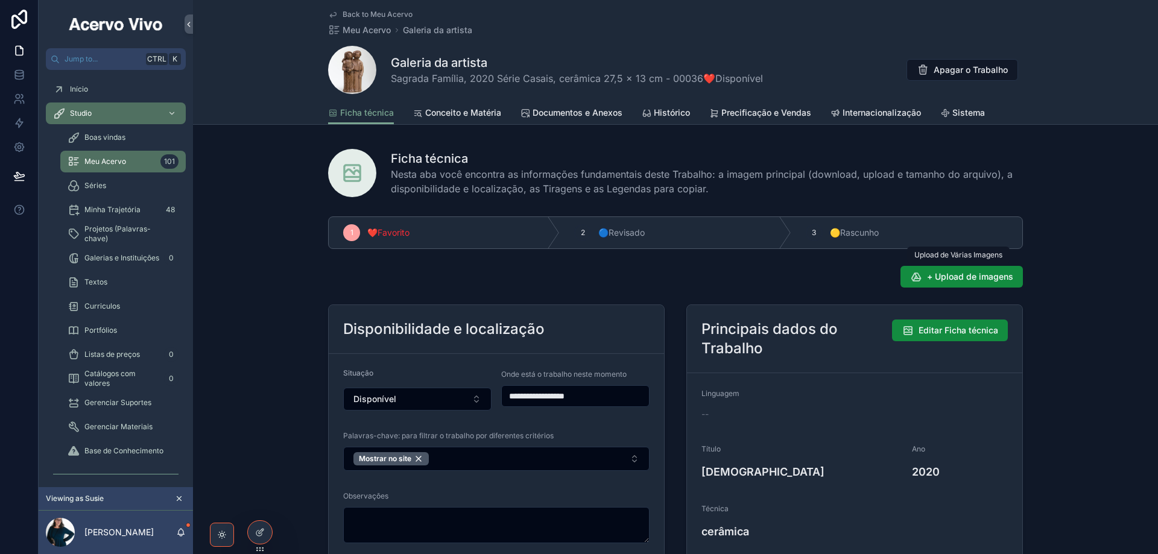
click at [995, 278] on span "+ Upload de imagens" at bounding box center [970, 277] width 86 height 12
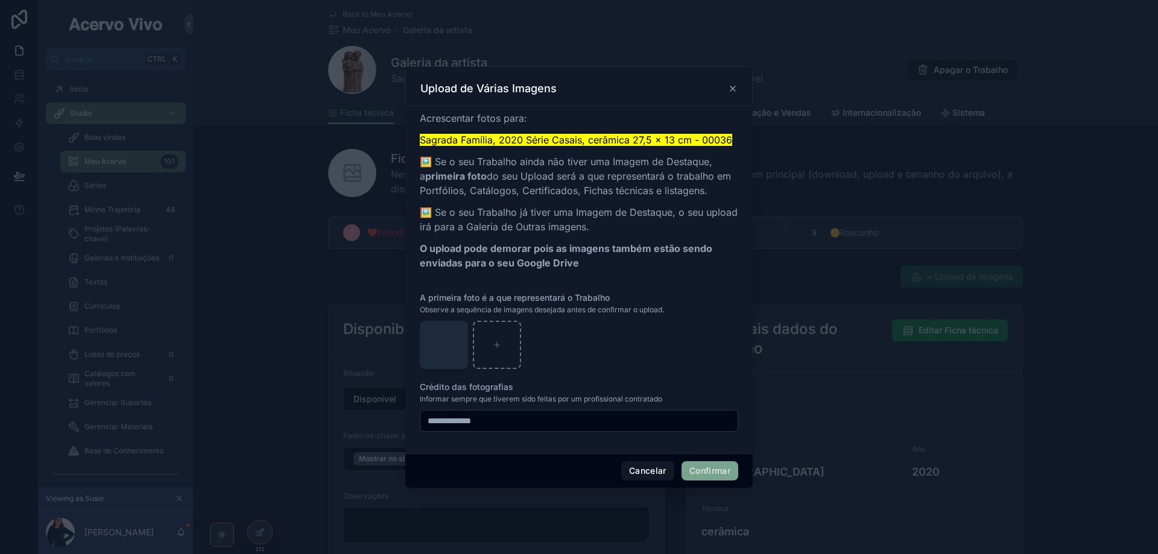
click at [725, 474] on button "Confirmar" at bounding box center [710, 471] width 57 height 19
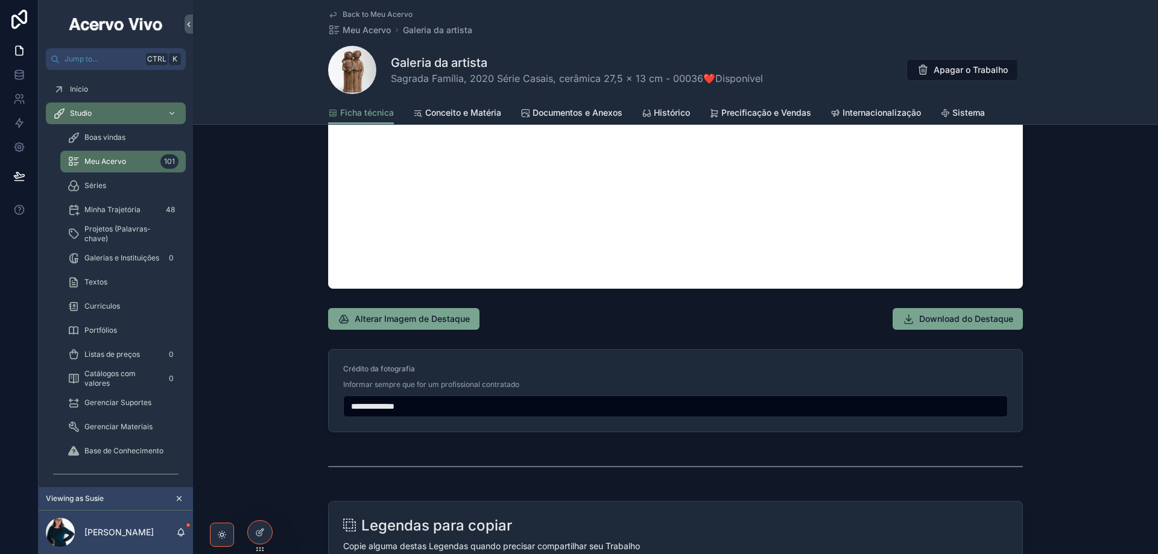
scroll to position [1327, 0]
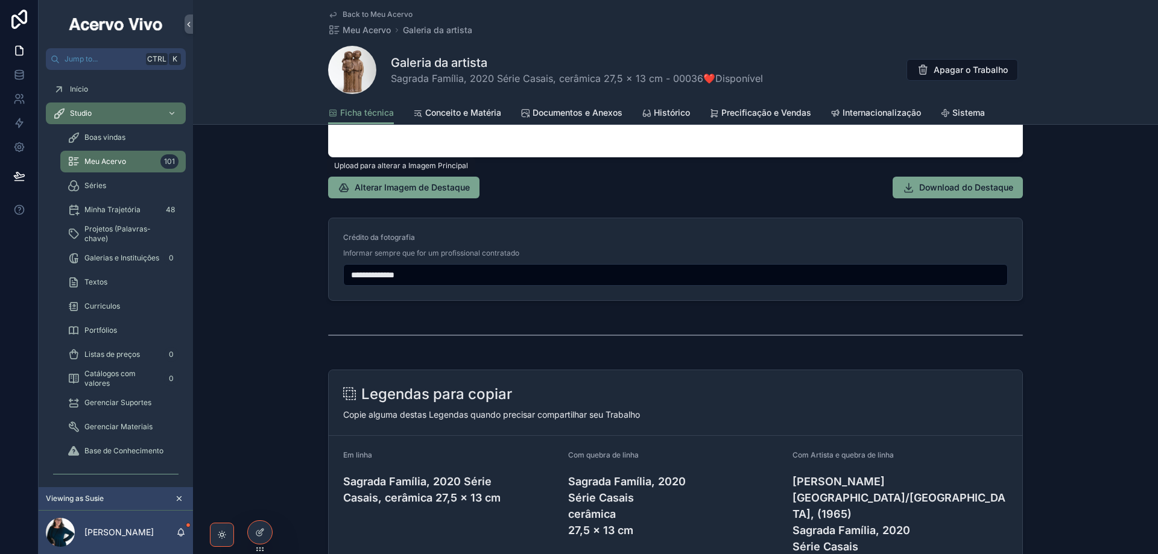
click at [408, 188] on span "Alterar Imagem de Destaque" at bounding box center [412, 188] width 115 height 12
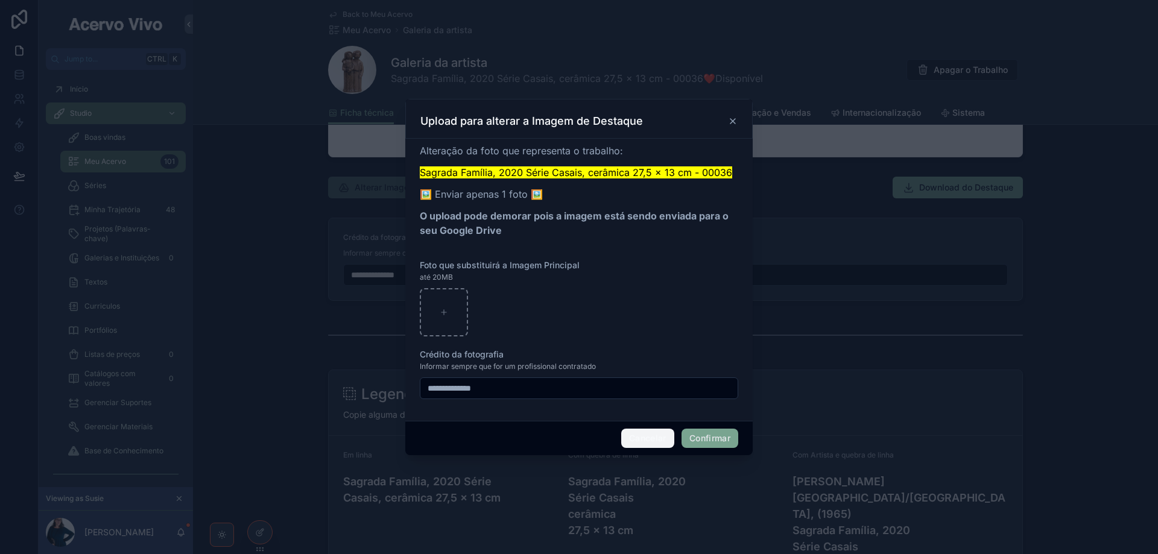
click at [652, 442] on button "Cancelar" at bounding box center [647, 438] width 53 height 19
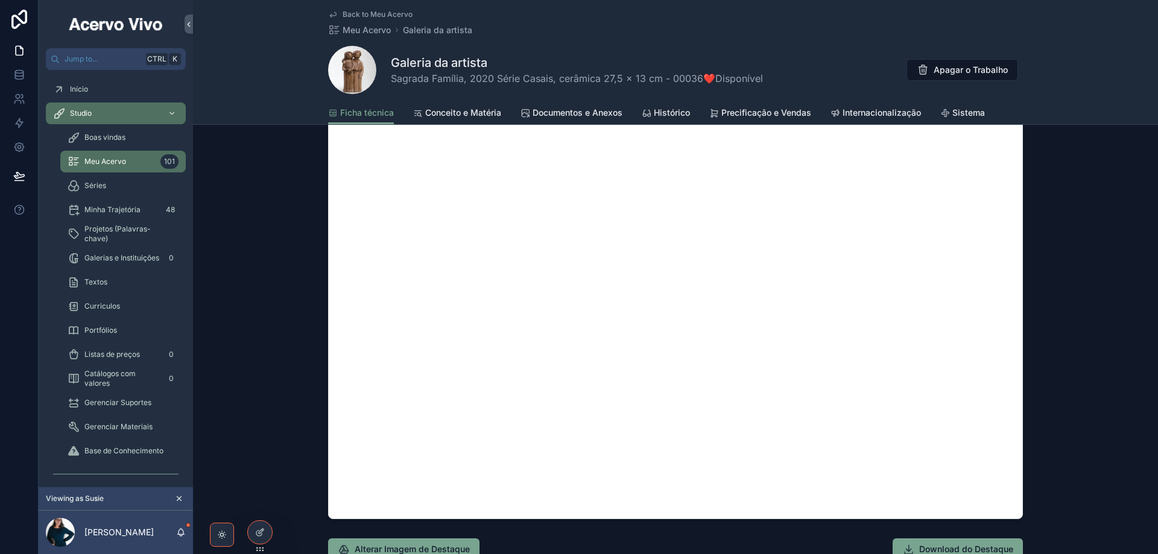
scroll to position [784, 0]
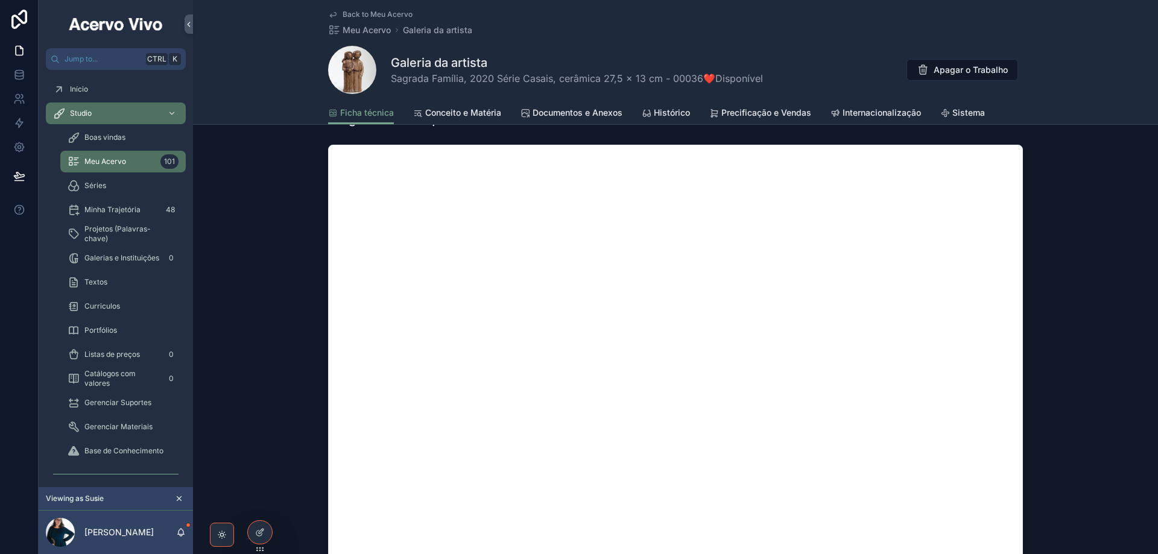
click at [257, 533] on icon at bounding box center [260, 533] width 10 height 10
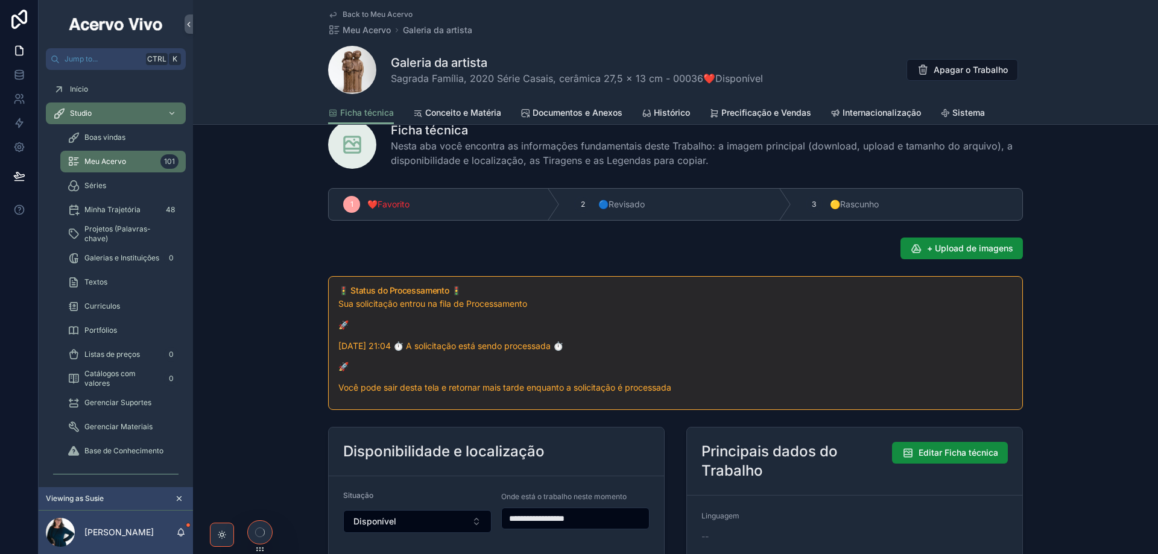
scroll to position [0, 0]
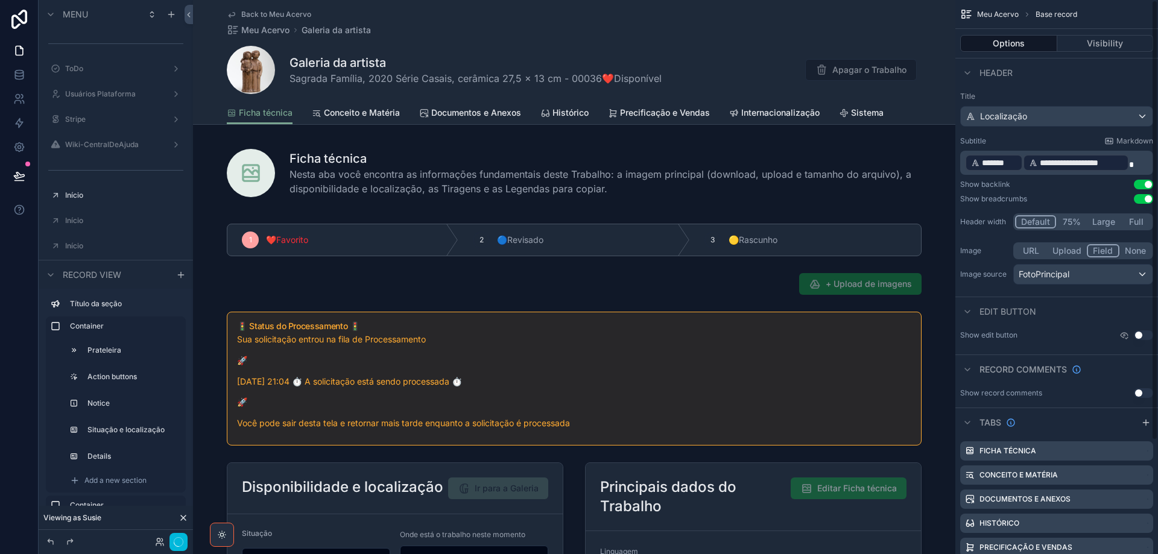
drag, startPoint x: 956, startPoint y: 278, endPoint x: 889, endPoint y: 285, distance: 67.4
click at [889, 285] on div "scrollable content" at bounding box center [574, 530] width 763 height 636
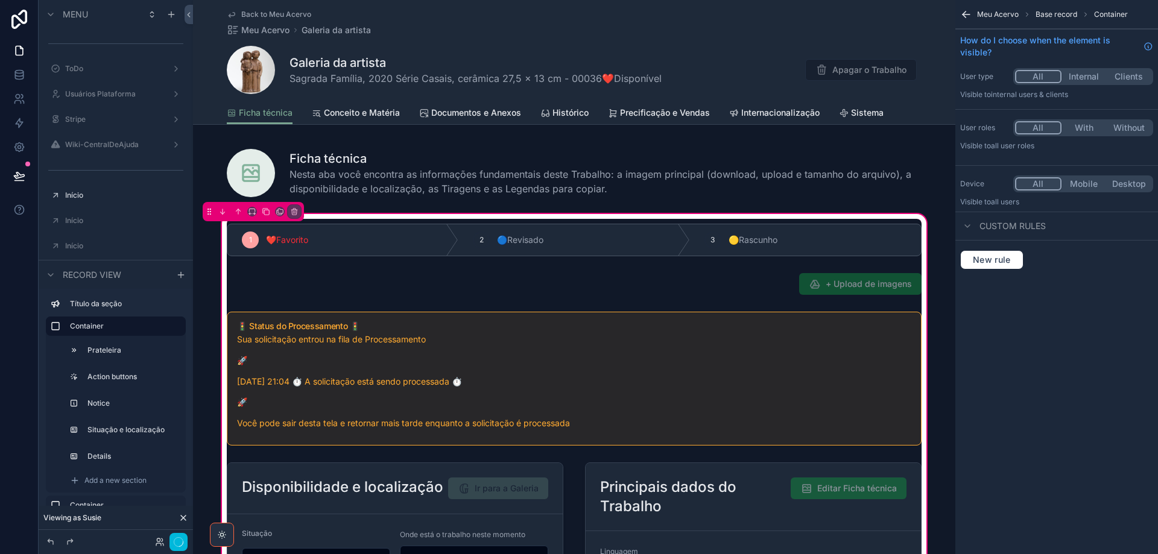
drag, startPoint x: 889, startPoint y: 285, endPoint x: 875, endPoint y: 284, distance: 14.0
click at [875, 284] on div "scrollable content" at bounding box center [574, 283] width 709 height 31
click at [863, 284] on div "scrollable content" at bounding box center [574, 283] width 709 height 31
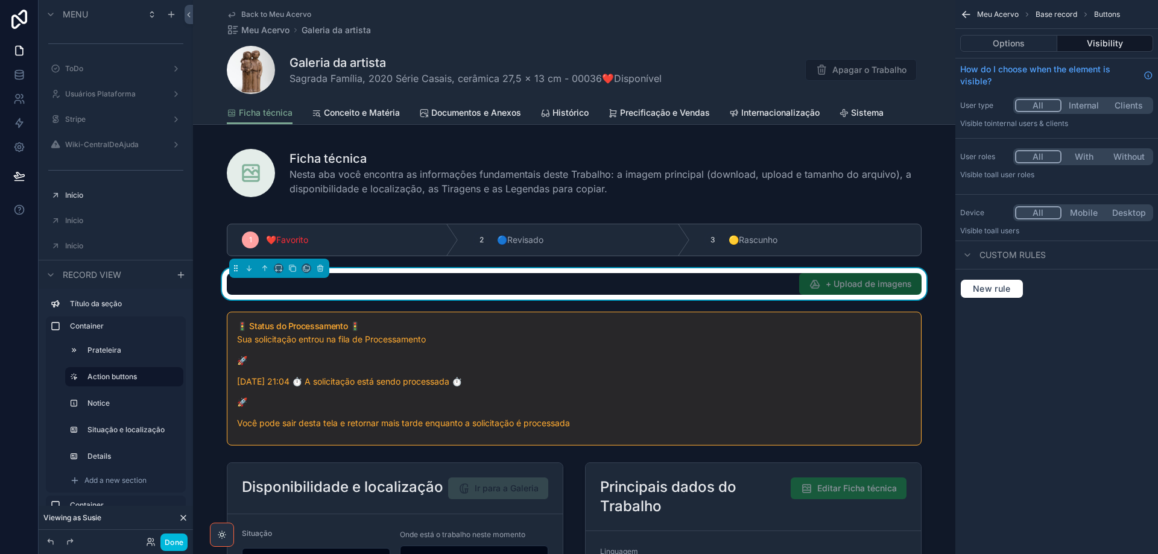
click at [1003, 45] on button "Options" at bounding box center [1008, 43] width 97 height 17
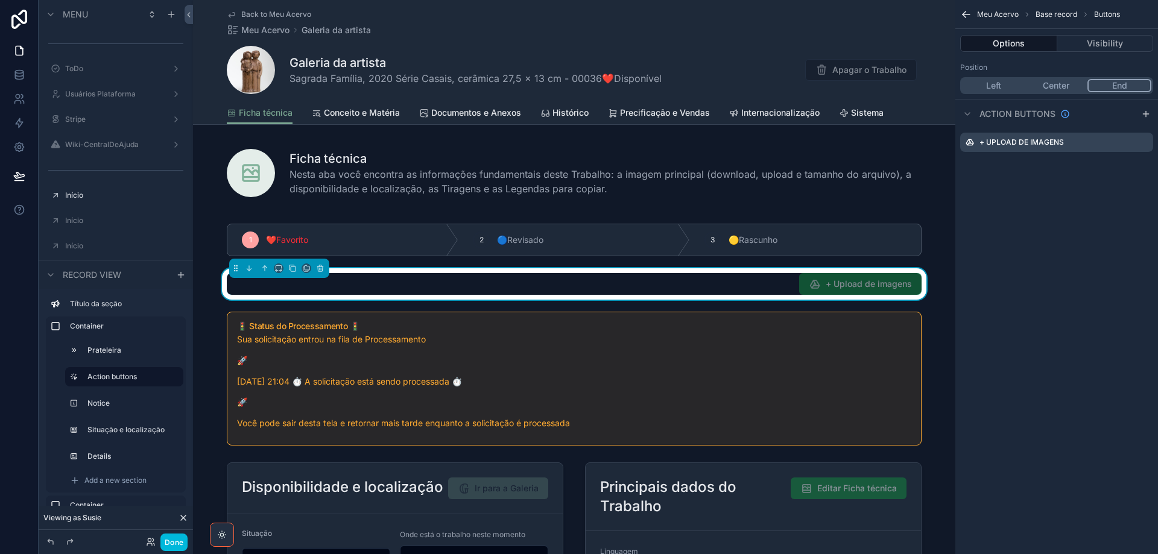
drag, startPoint x: 1146, startPoint y: 138, endPoint x: 1143, endPoint y: 144, distance: 6.7
click at [0, 0] on icon "scrollable content" at bounding box center [0, 0] width 0 height 0
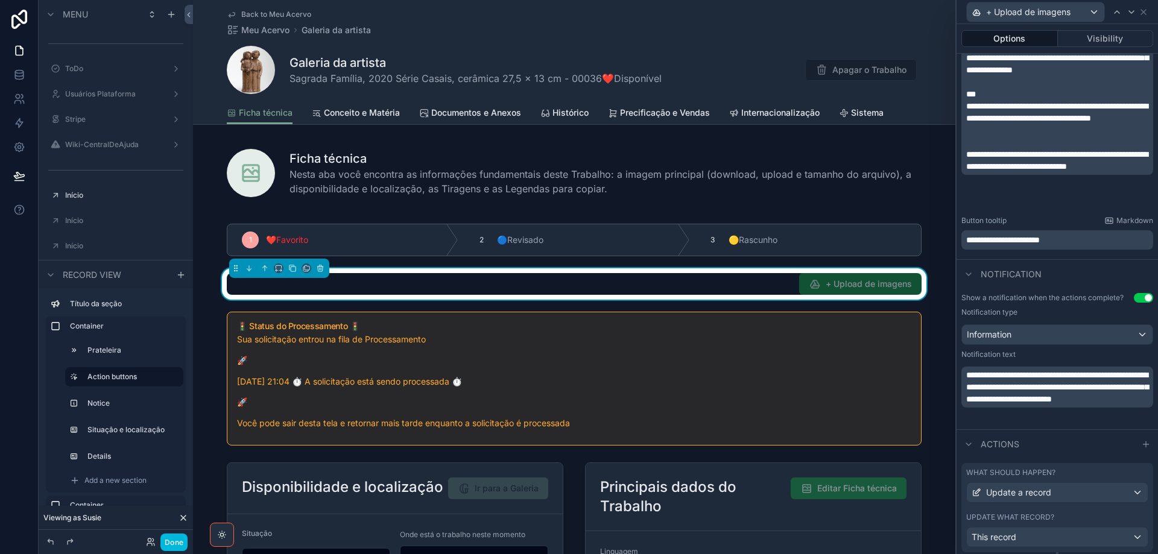
scroll to position [380, 0]
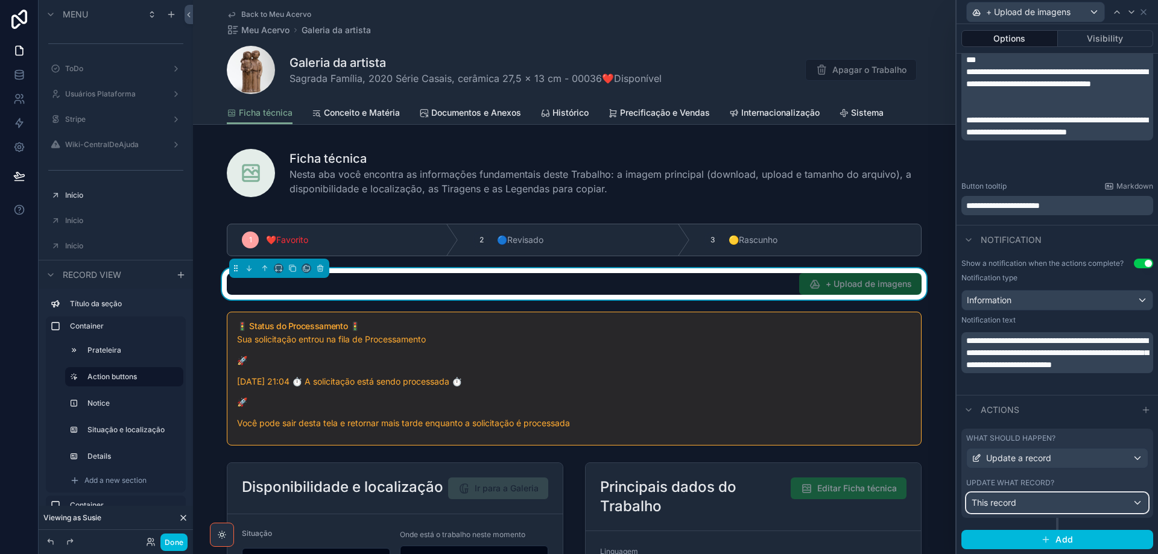
click at [1065, 503] on div "This record" at bounding box center [1057, 503] width 181 height 19
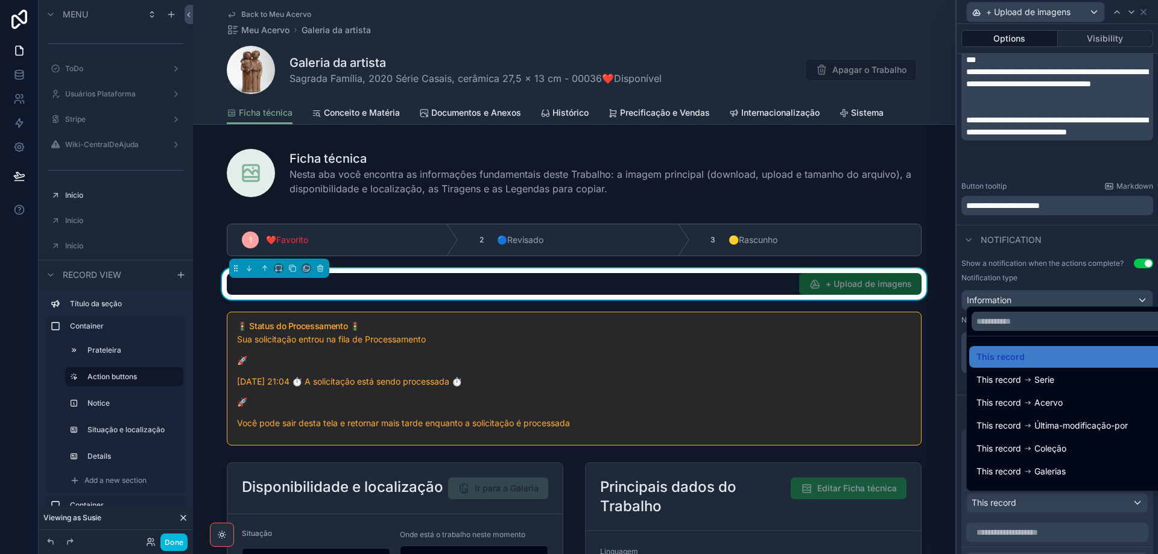
click at [1065, 503] on div at bounding box center [1058, 277] width 202 height 554
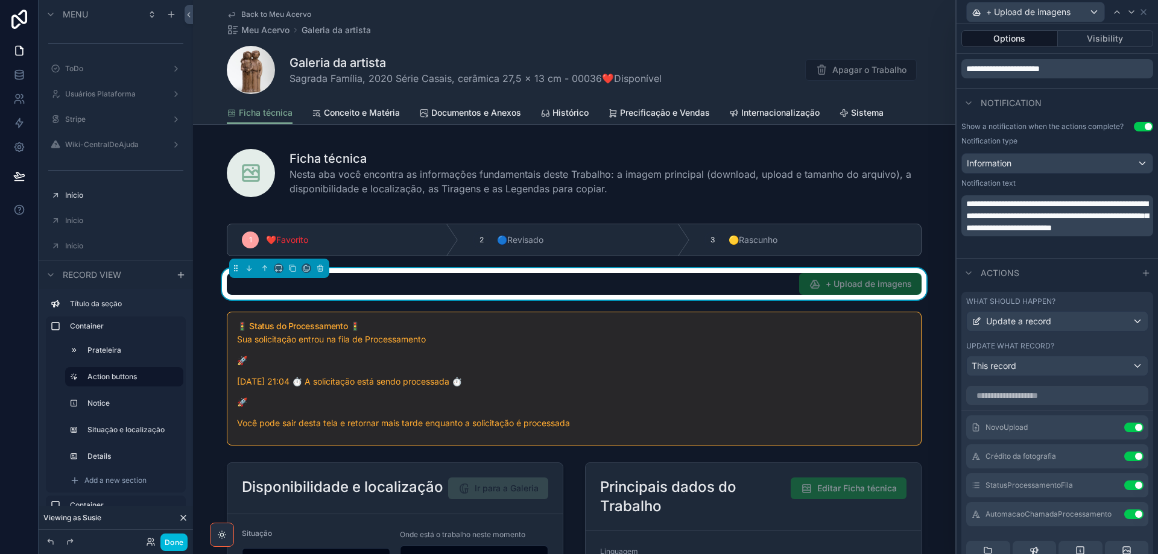
scroll to position [621, 0]
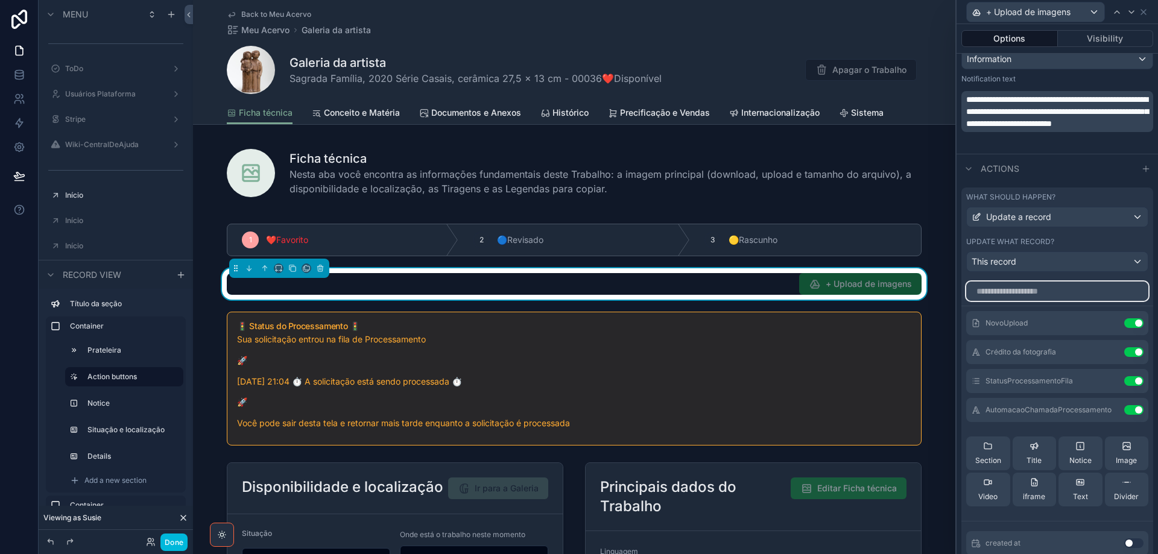
click at [1047, 290] on input "text" at bounding box center [1057, 291] width 182 height 19
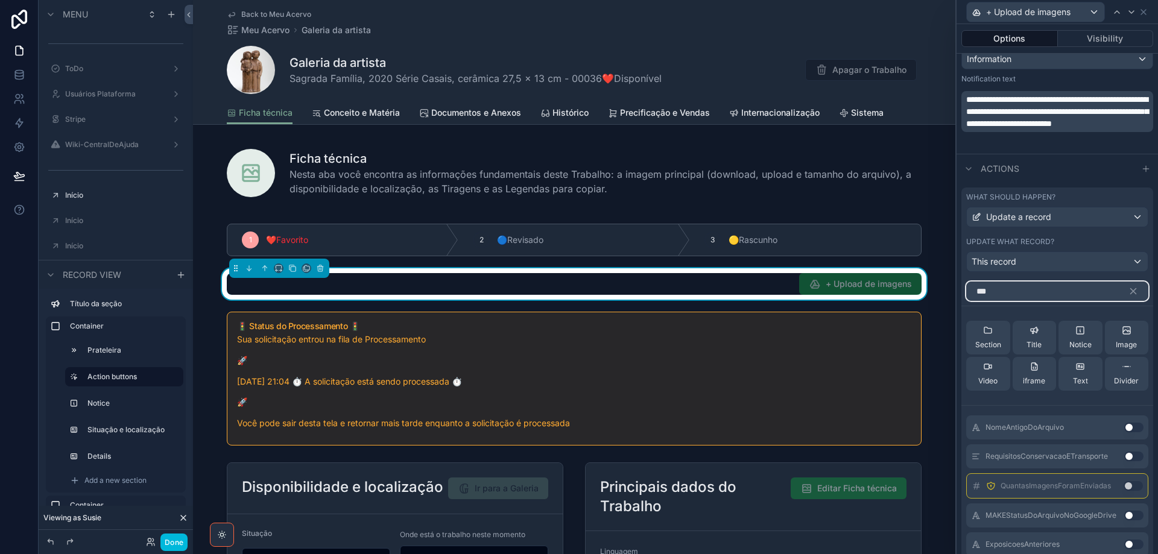
scroll to position [588, 0]
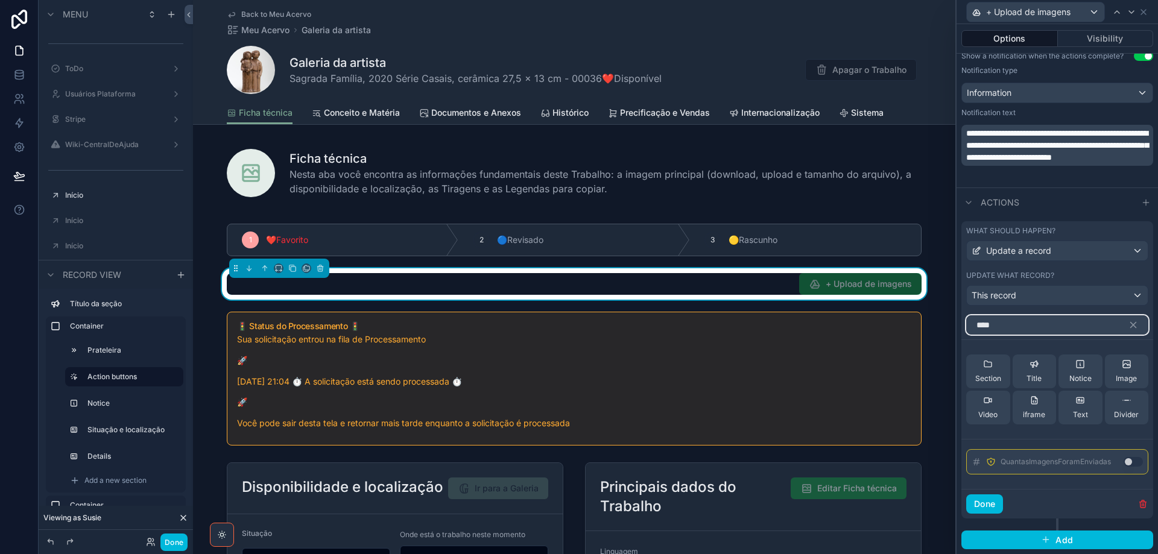
type input "****"
click at [1128, 463] on button "Use setting" at bounding box center [1133, 462] width 19 height 10
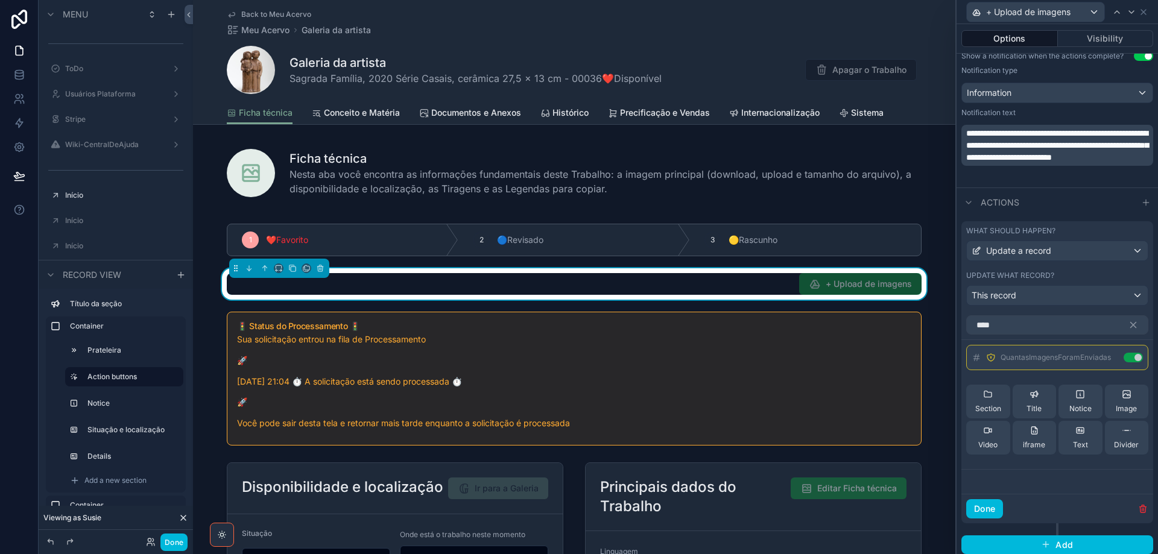
click at [0, 0] on icon at bounding box center [0, 0] width 0 height 0
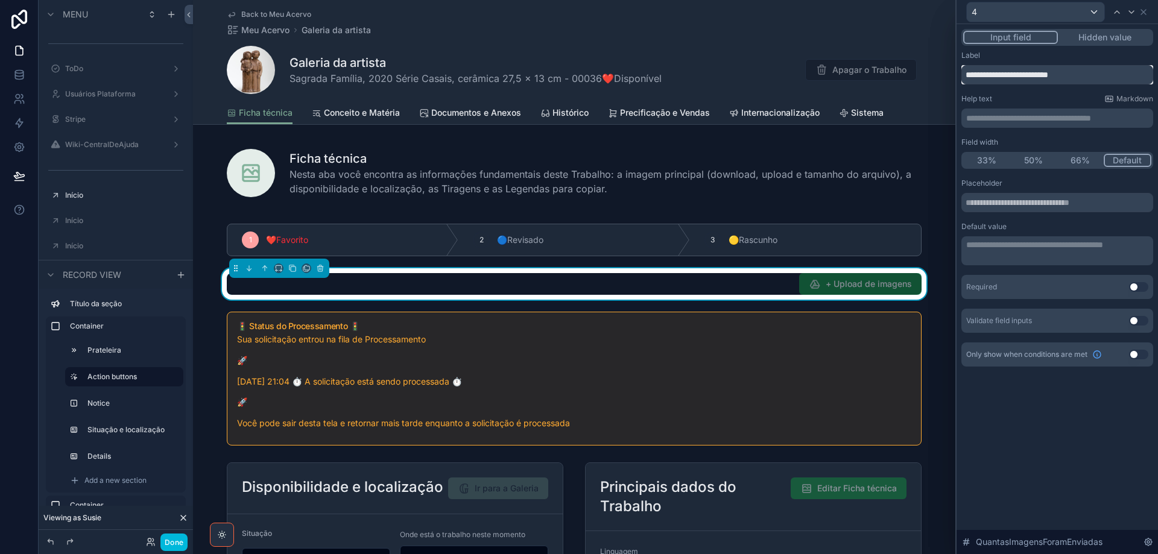
click at [998, 74] on input "**********" at bounding box center [1058, 74] width 192 height 19
type input "**********"
click at [1143, 288] on button "Use setting" at bounding box center [1138, 287] width 19 height 10
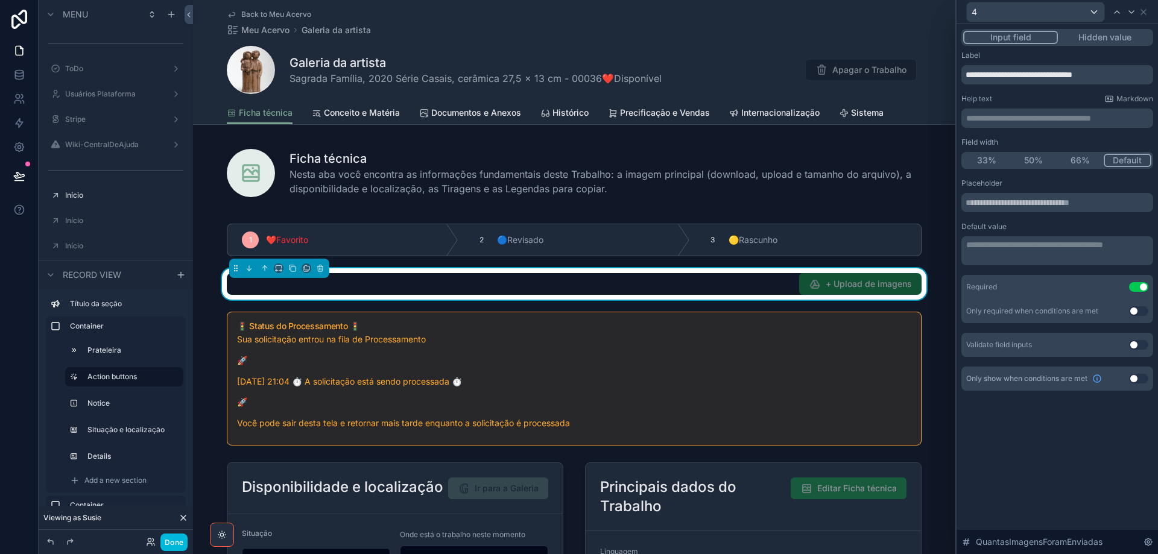
click at [1141, 346] on button "Use setting" at bounding box center [1138, 345] width 19 height 10
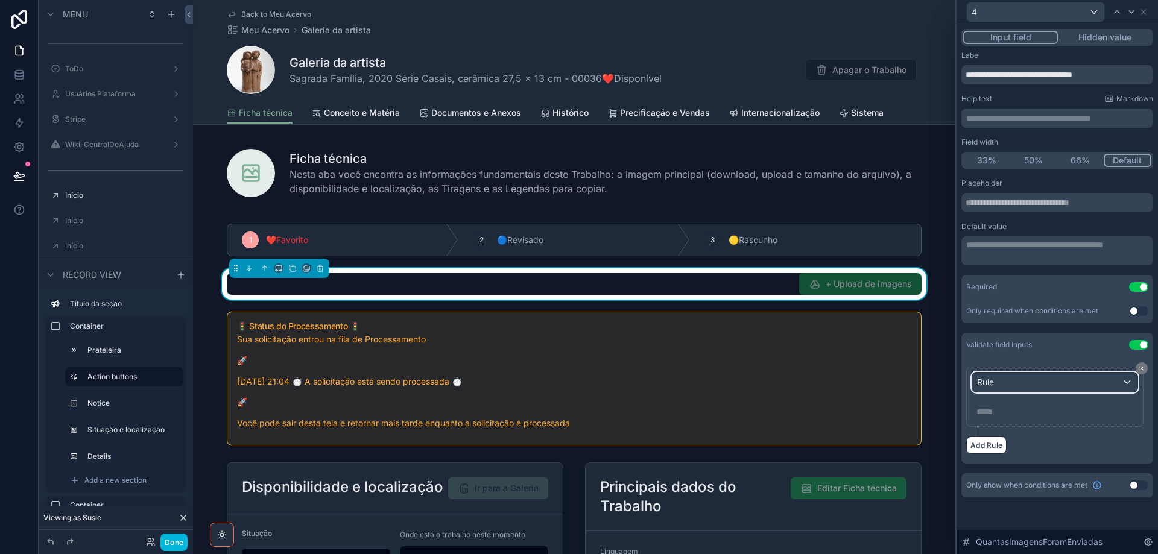
click at [1122, 379] on div "Rule" at bounding box center [1055, 382] width 165 height 19
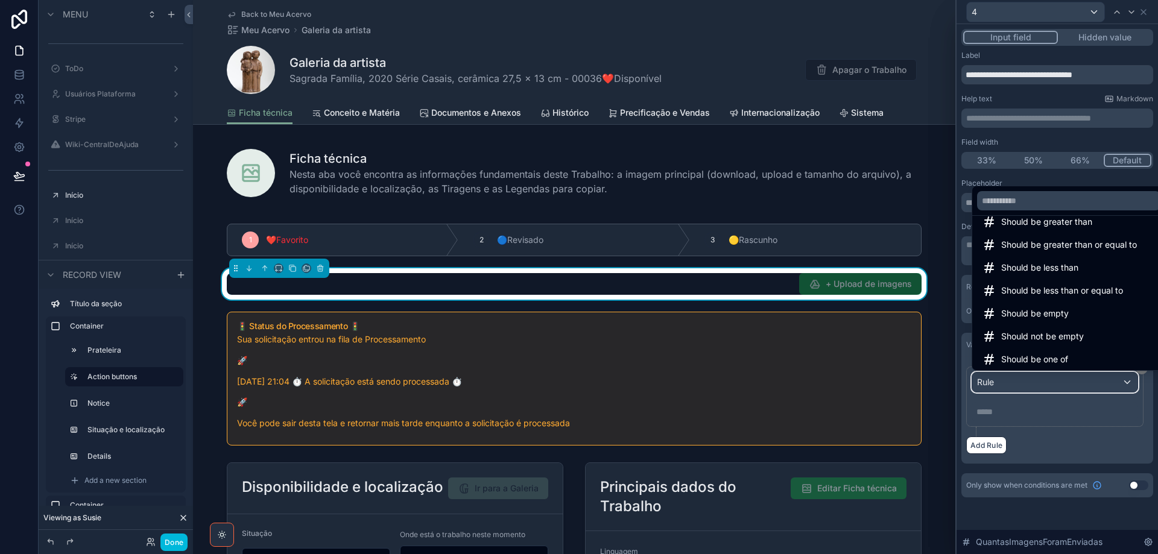
scroll to position [86, 0]
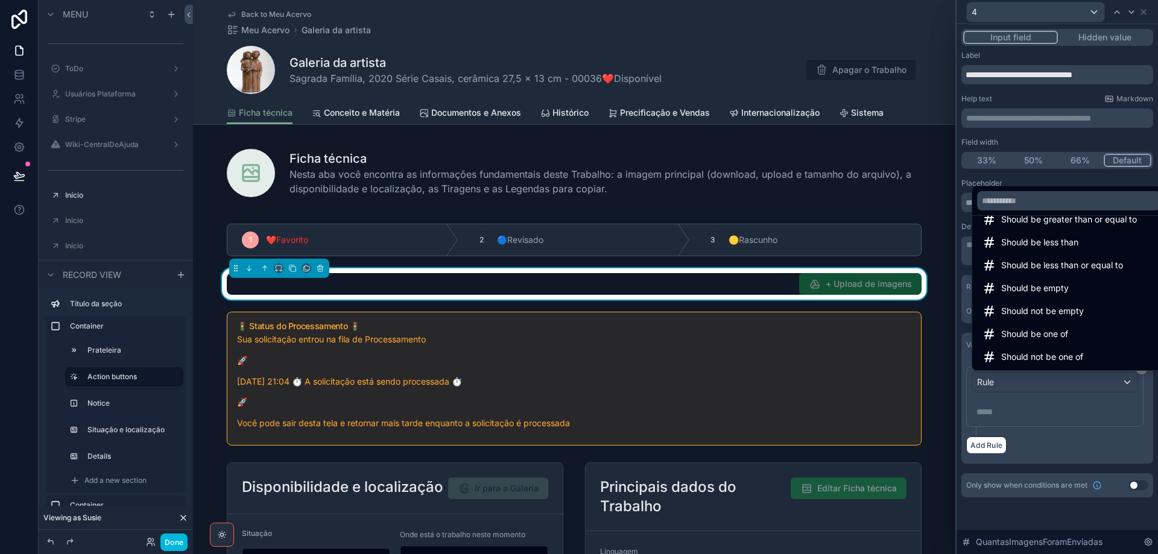
click at [1099, 267] on span "Should be less than or equal to" at bounding box center [1062, 265] width 122 height 14
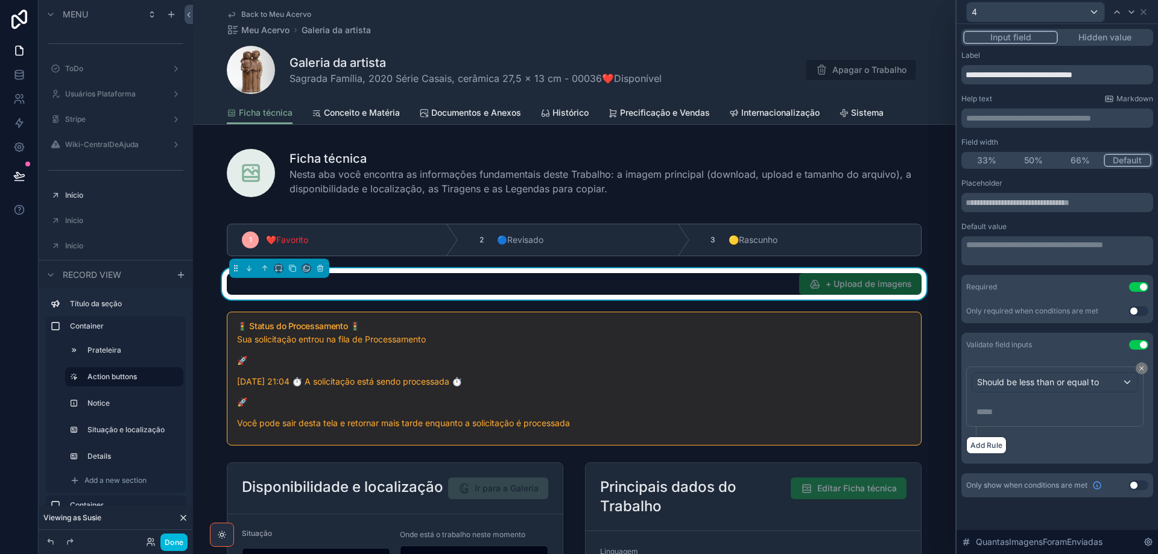
click at [992, 411] on p "***** ﻿" at bounding box center [1056, 412] width 159 height 12
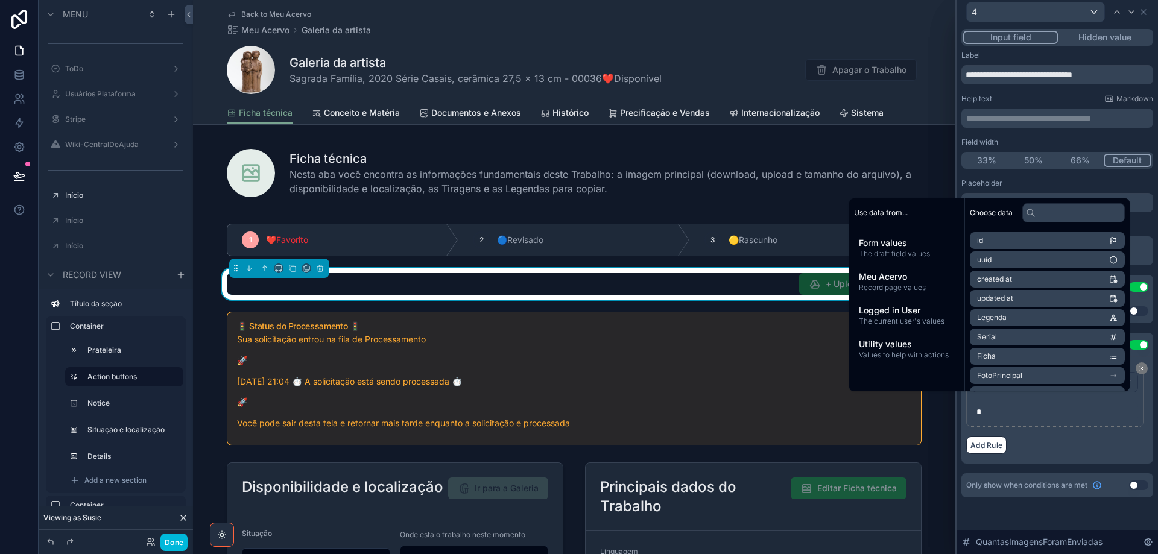
click at [1144, 486] on button "Use setting" at bounding box center [1138, 486] width 19 height 10
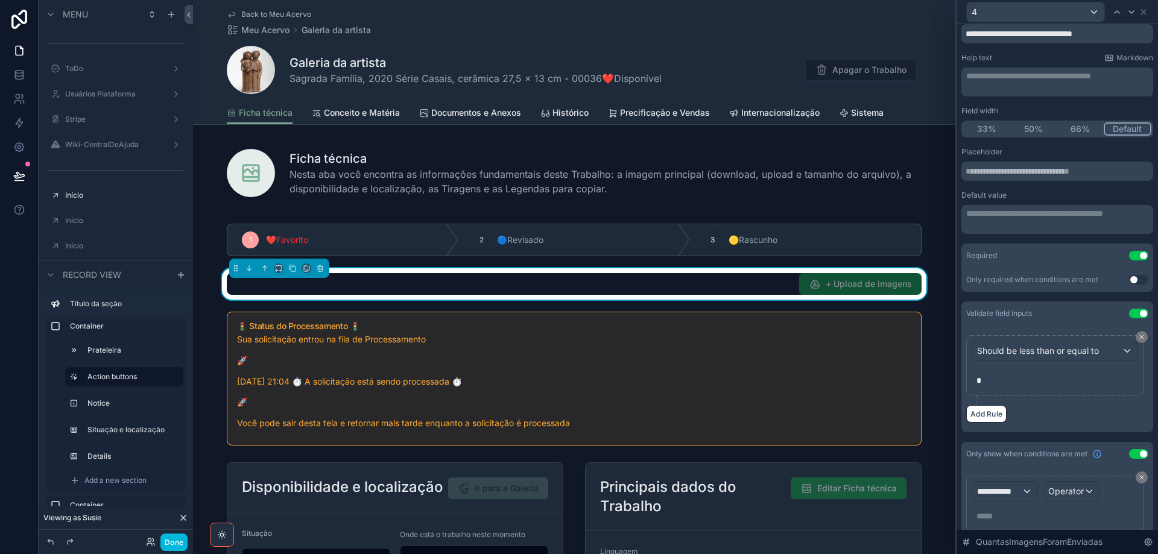
scroll to position [84, 0]
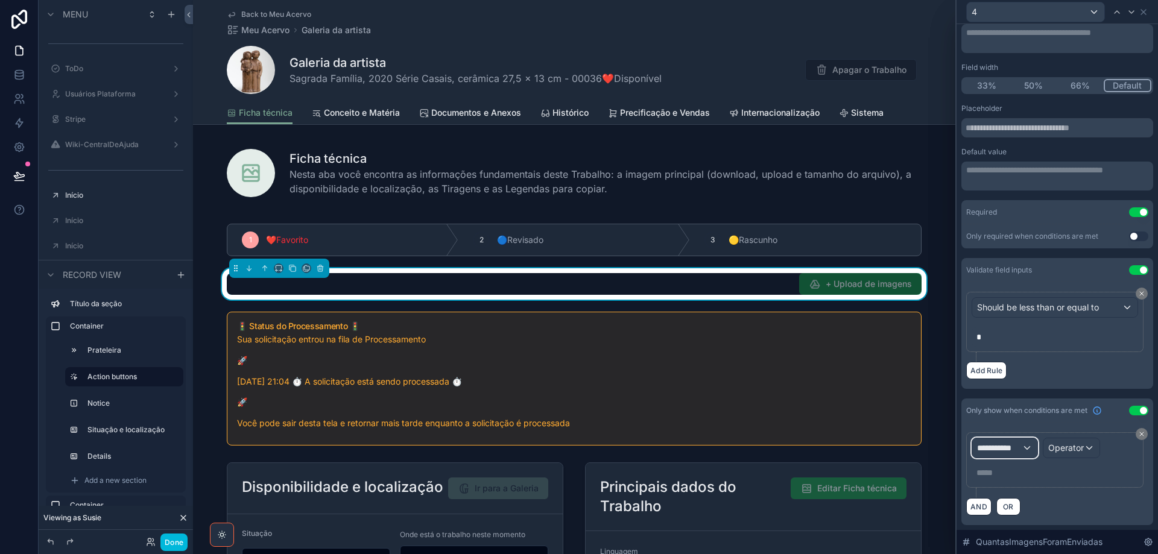
click at [1031, 451] on div "**********" at bounding box center [1005, 448] width 65 height 19
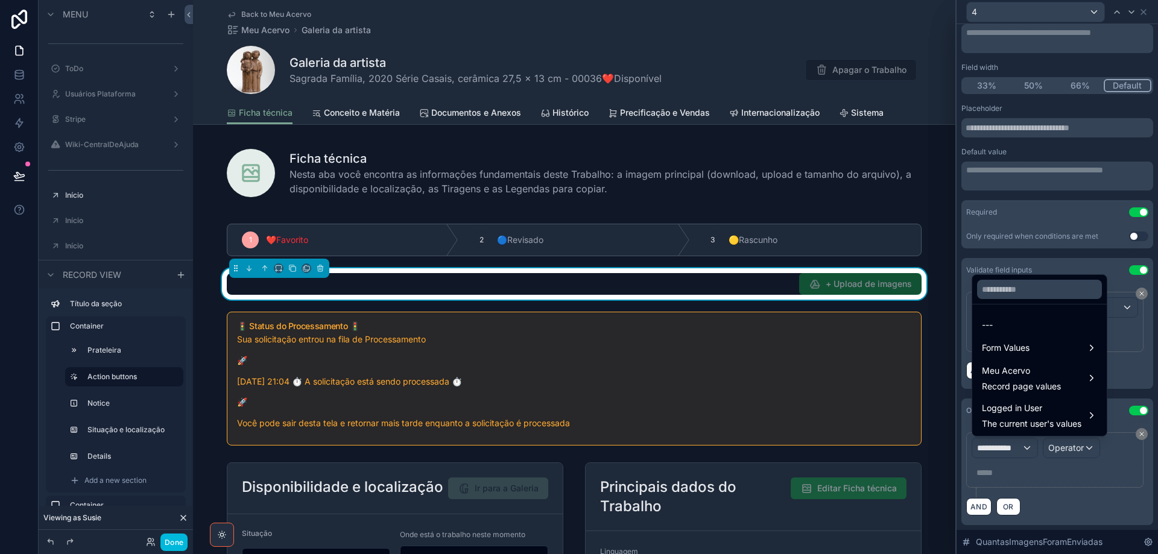
click at [1036, 343] on div "Form Values" at bounding box center [1039, 348] width 115 height 14
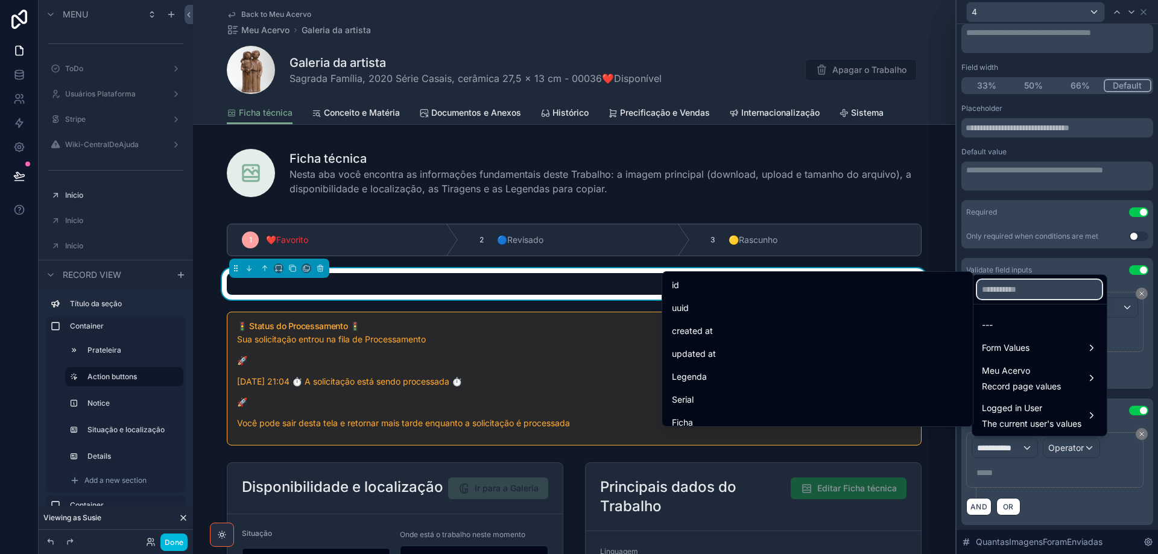
click at [1031, 293] on input "text" at bounding box center [1039, 289] width 125 height 19
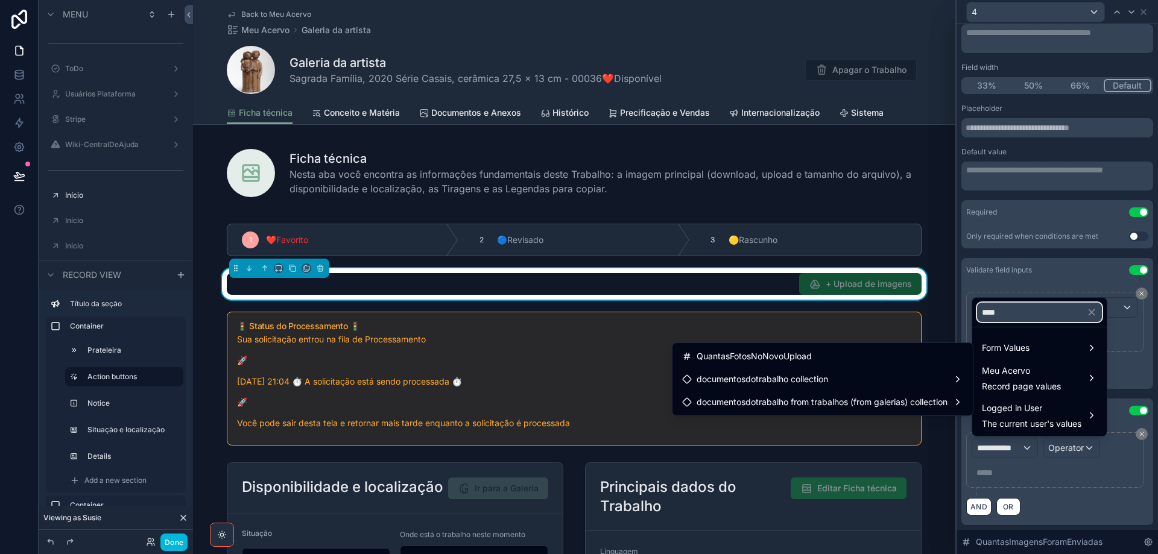
click at [1014, 315] on input "****" at bounding box center [1039, 312] width 125 height 19
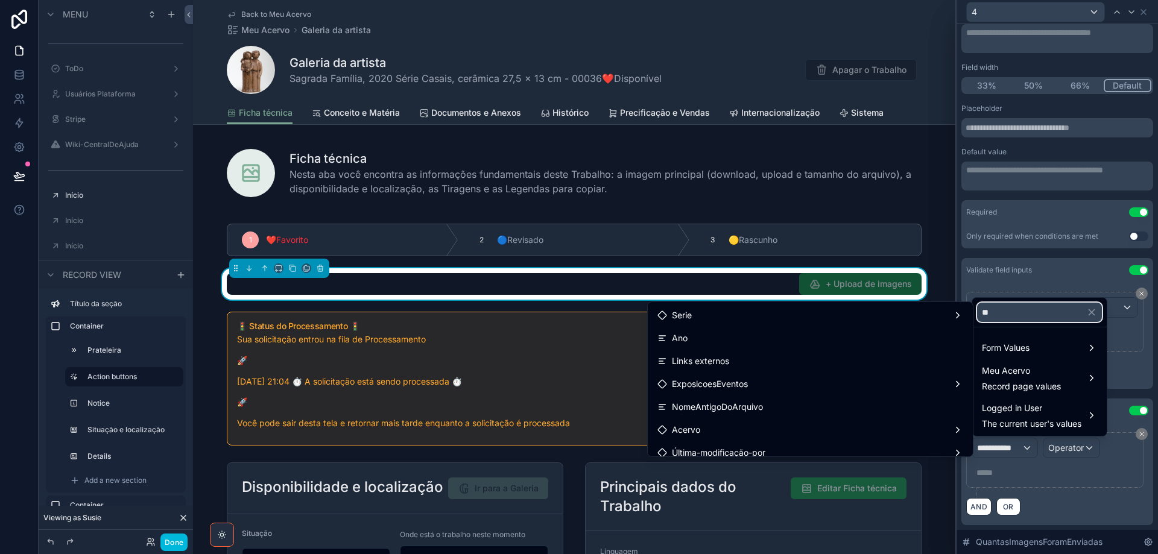
type input "*"
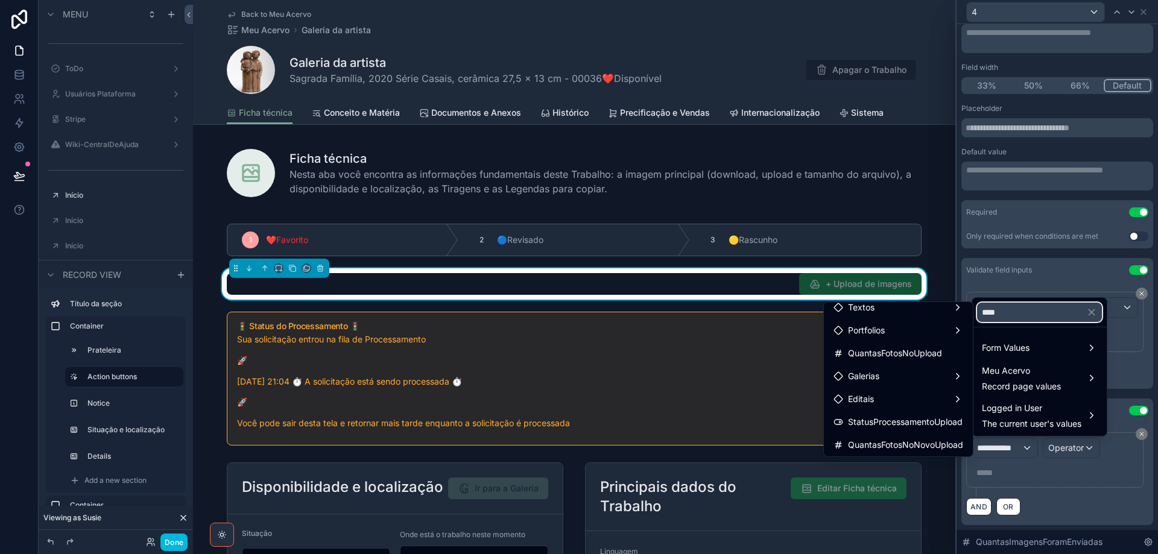
scroll to position [10, 0]
type input "****"
click at [1041, 350] on div "Form Values" at bounding box center [1039, 348] width 115 height 14
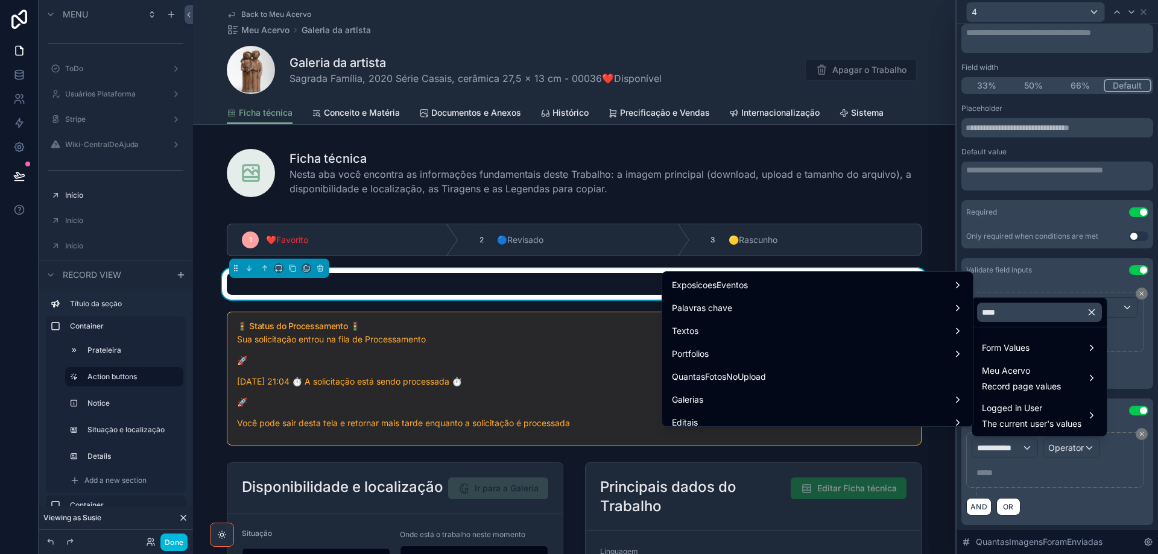
click at [1097, 311] on icon "button" at bounding box center [1092, 312] width 11 height 11
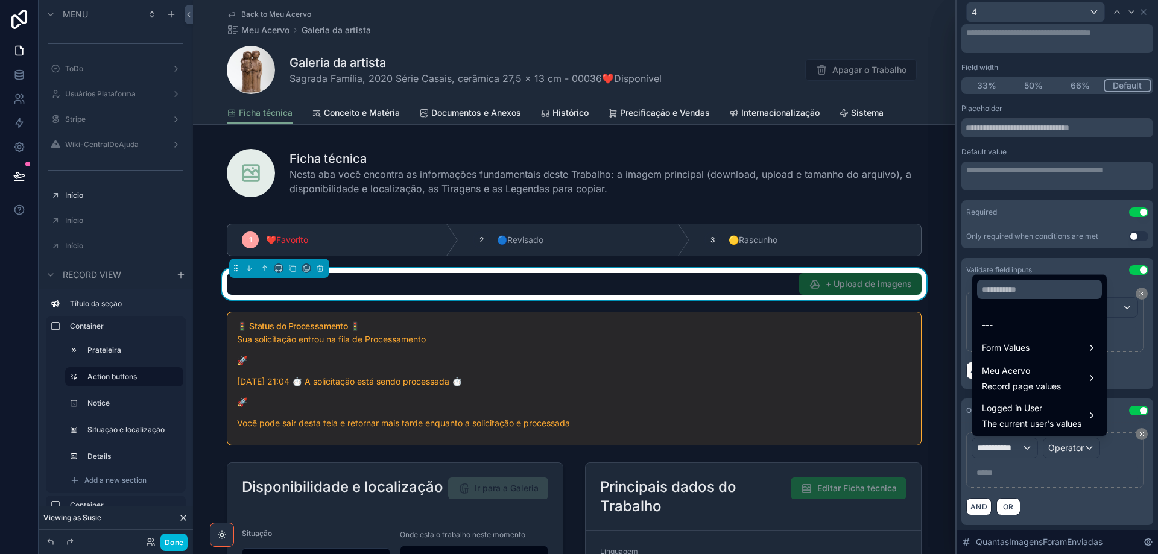
click at [1023, 352] on span "Form Values" at bounding box center [1006, 348] width 48 height 14
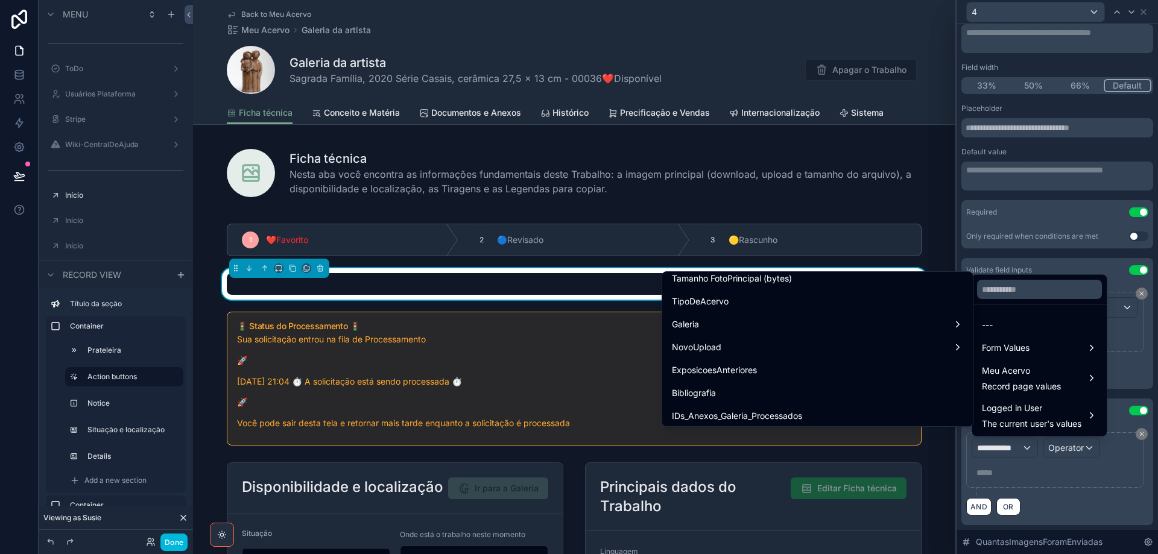
scroll to position [4476, 0]
click at [834, 364] on div "NovoUpload" at bounding box center [817, 371] width 291 height 14
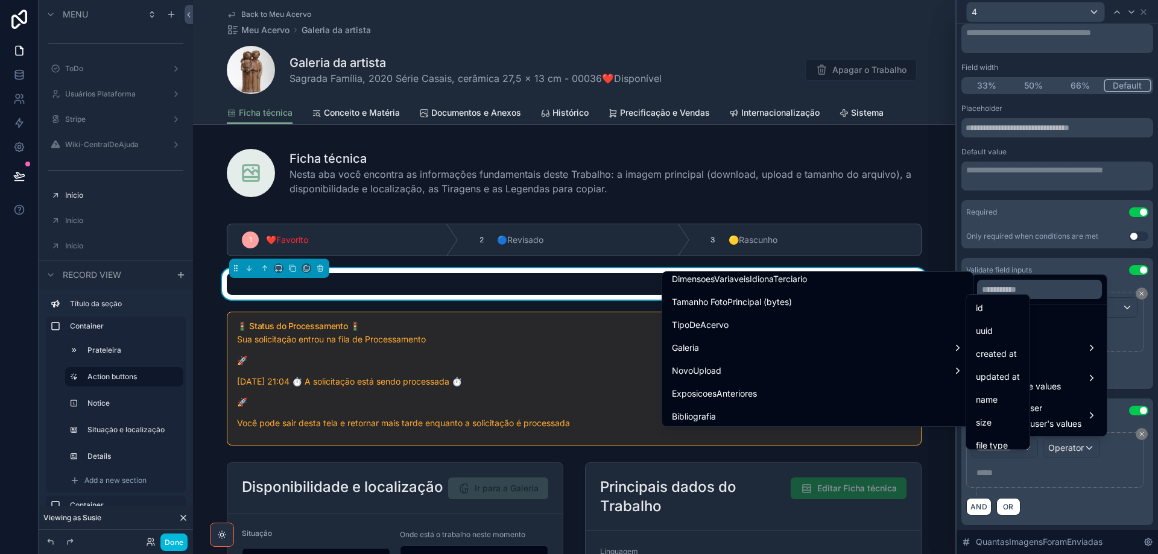
click at [1000, 308] on div "id" at bounding box center [998, 308] width 44 height 14
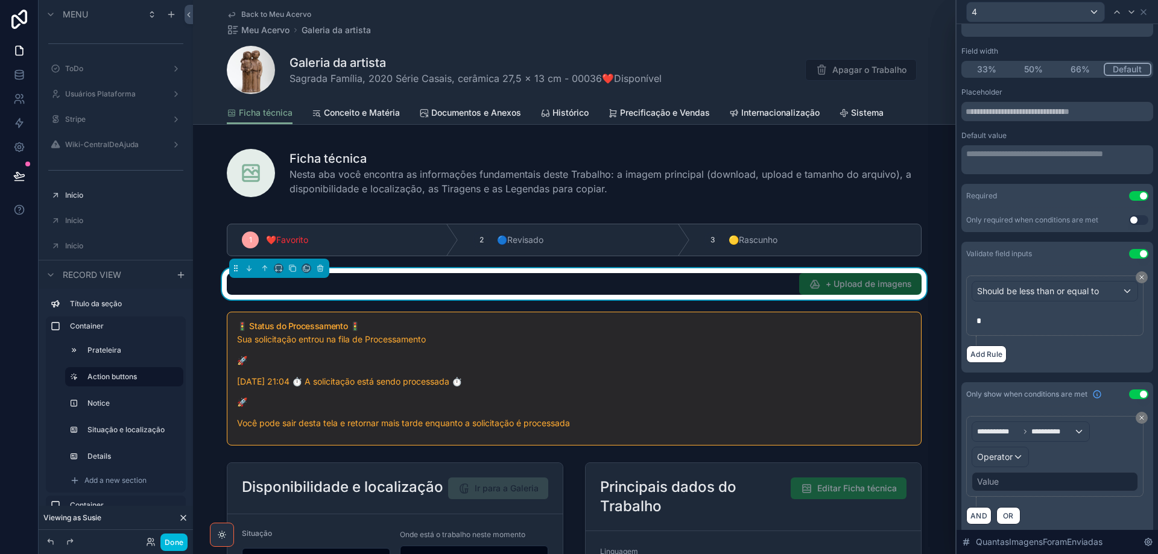
scroll to position [110, 0]
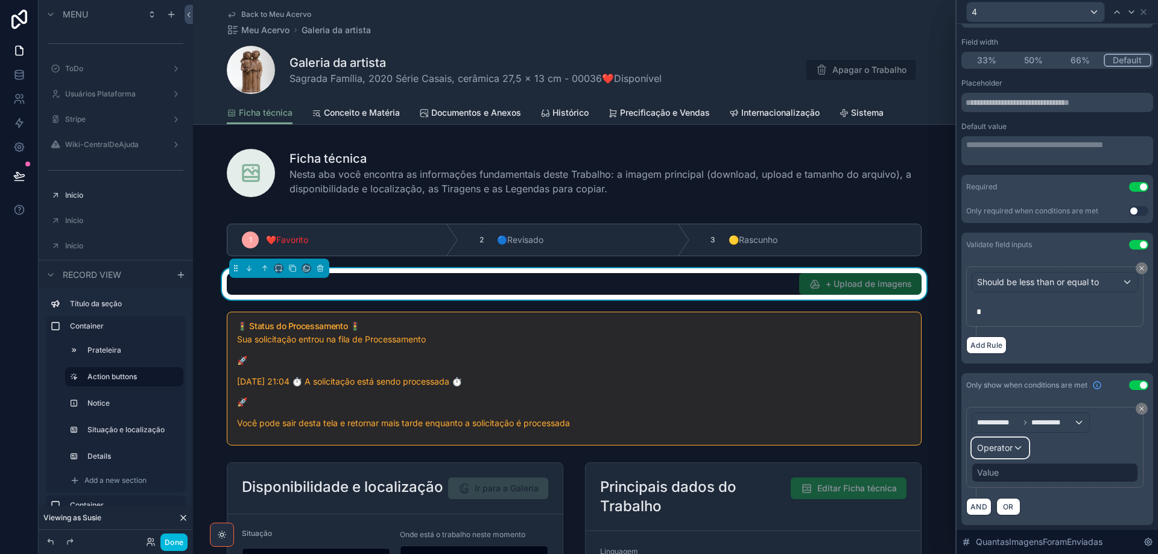
click at [1022, 446] on div "Operator" at bounding box center [1001, 448] width 56 height 19
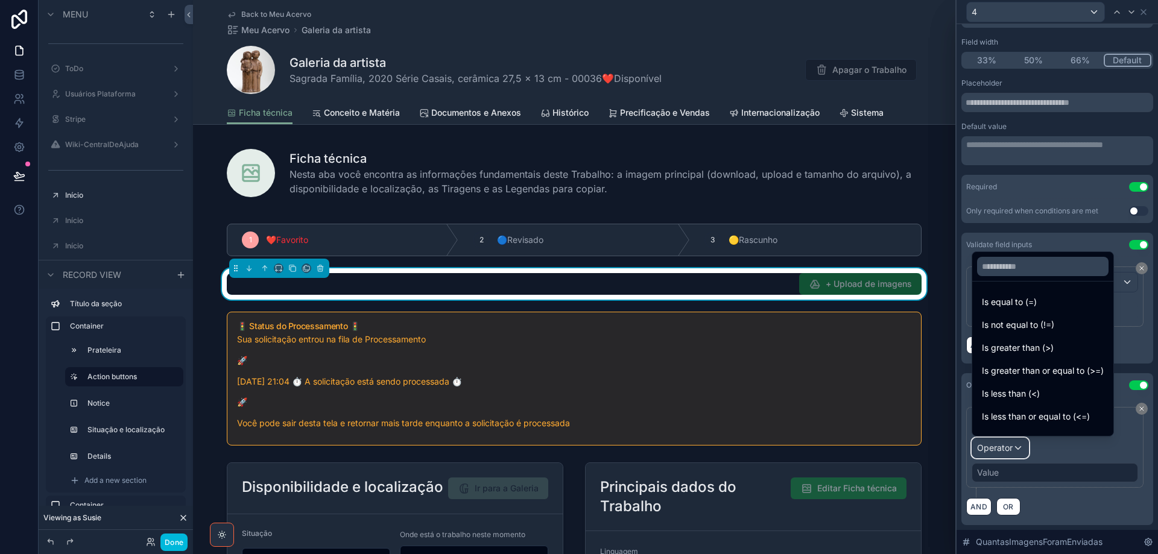
scroll to position [86, 0]
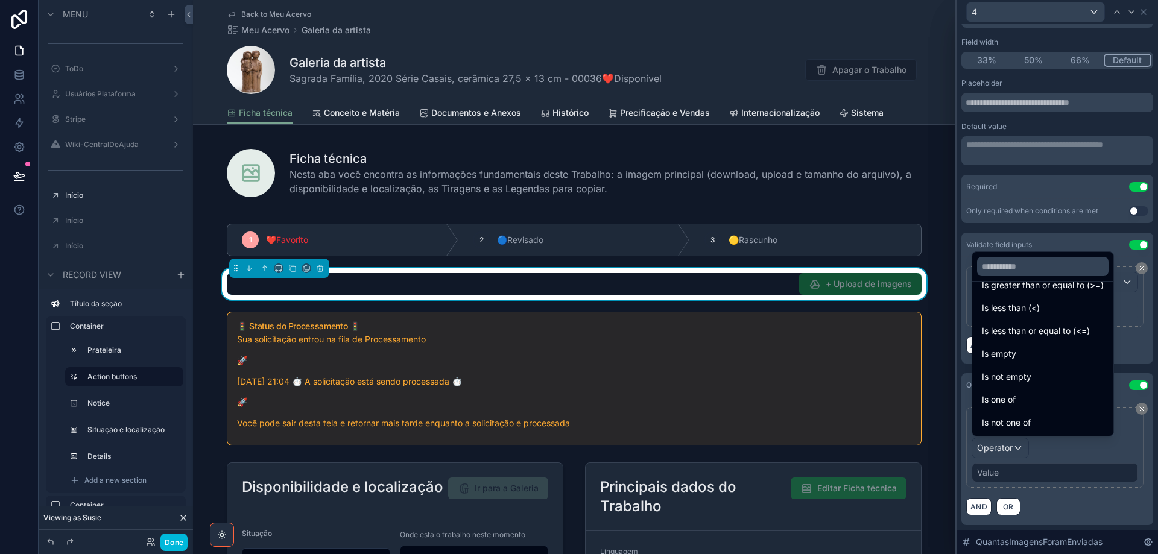
click at [1023, 374] on span "Is not empty" at bounding box center [1006, 377] width 49 height 14
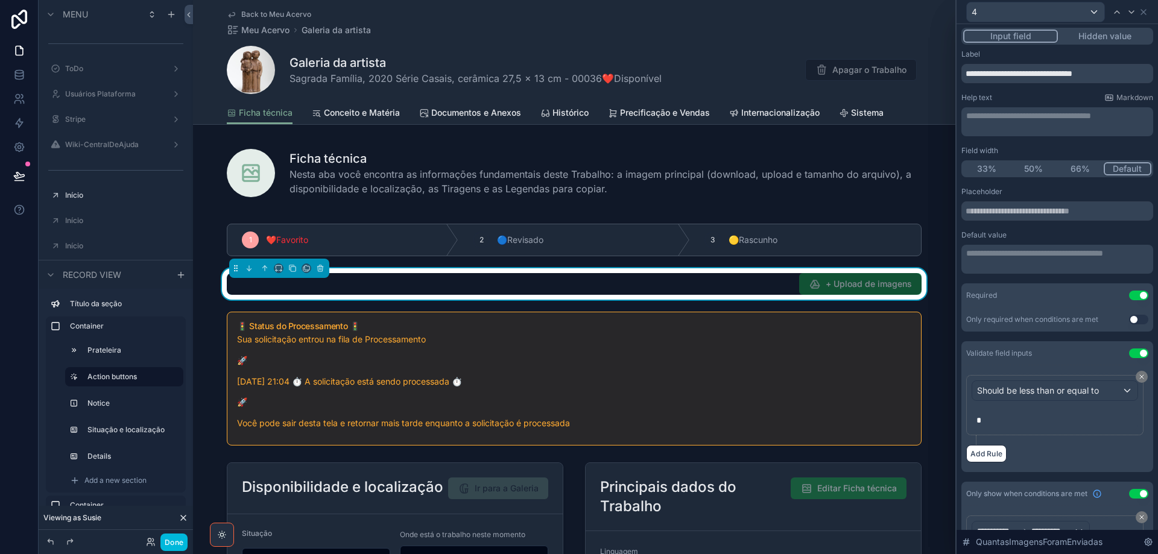
scroll to position [0, 0]
click at [1046, 261] on div "**********" at bounding box center [1058, 261] width 185 height 24
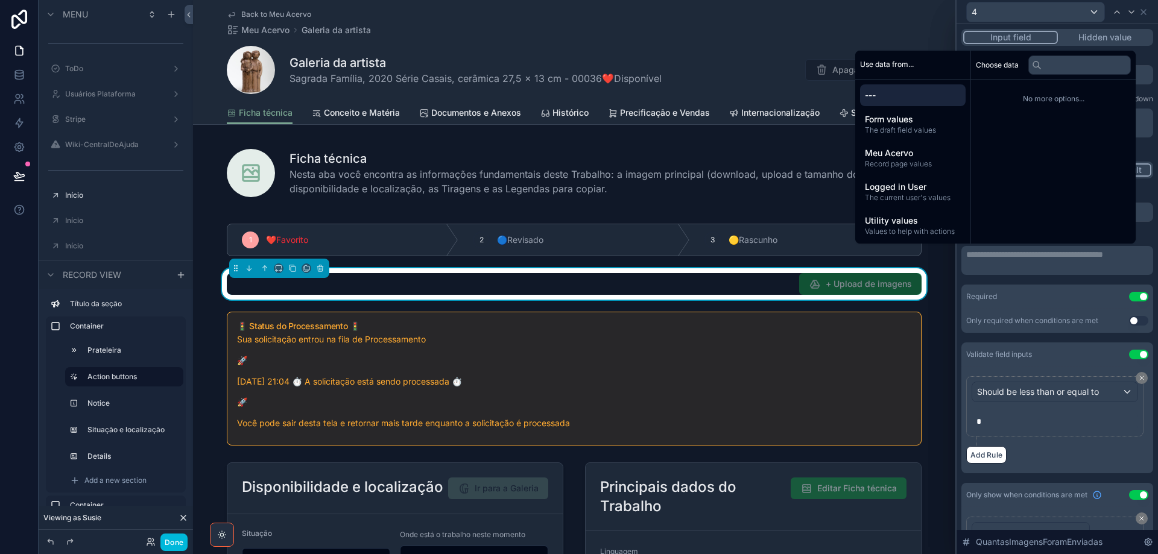
click at [887, 129] on span "The draft field values" at bounding box center [913, 130] width 96 height 10
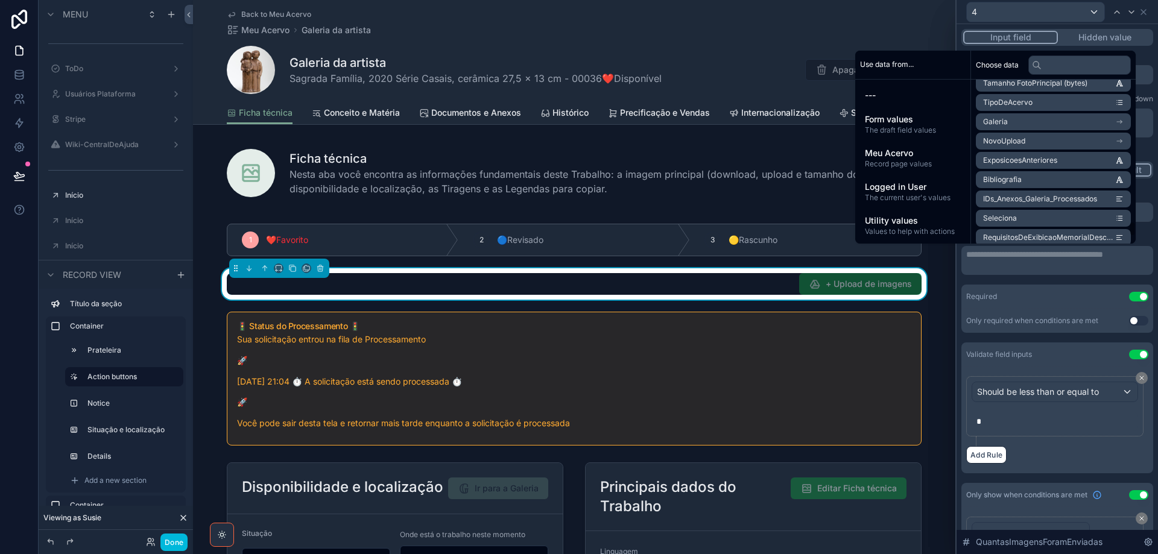
scroll to position [3784, 0]
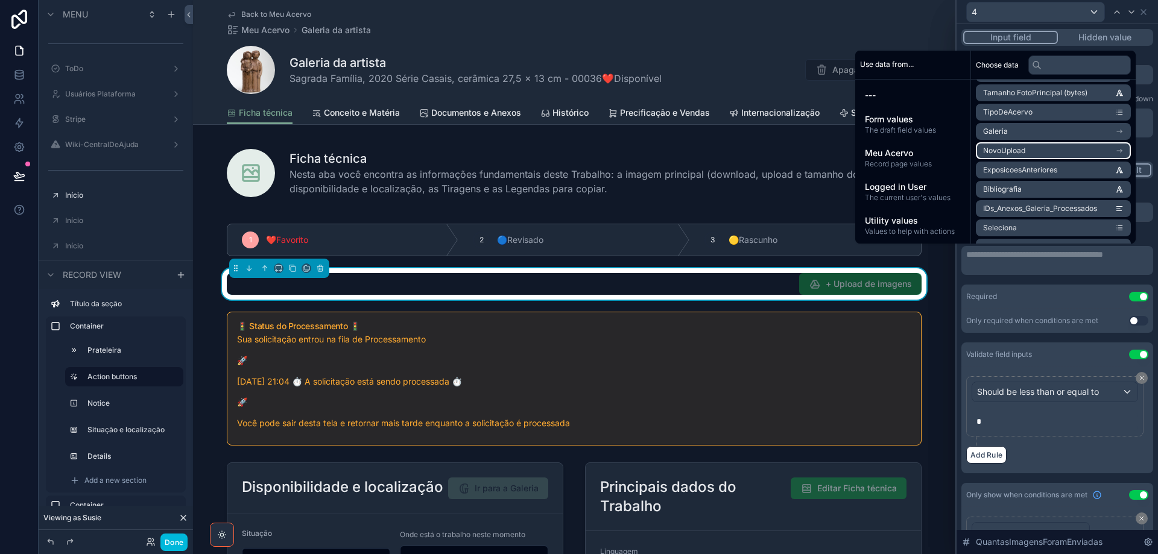
click at [1038, 151] on li "NovoUpload" at bounding box center [1053, 150] width 155 height 17
click at [1038, 150] on li "size" at bounding box center [1053, 153] width 155 height 17
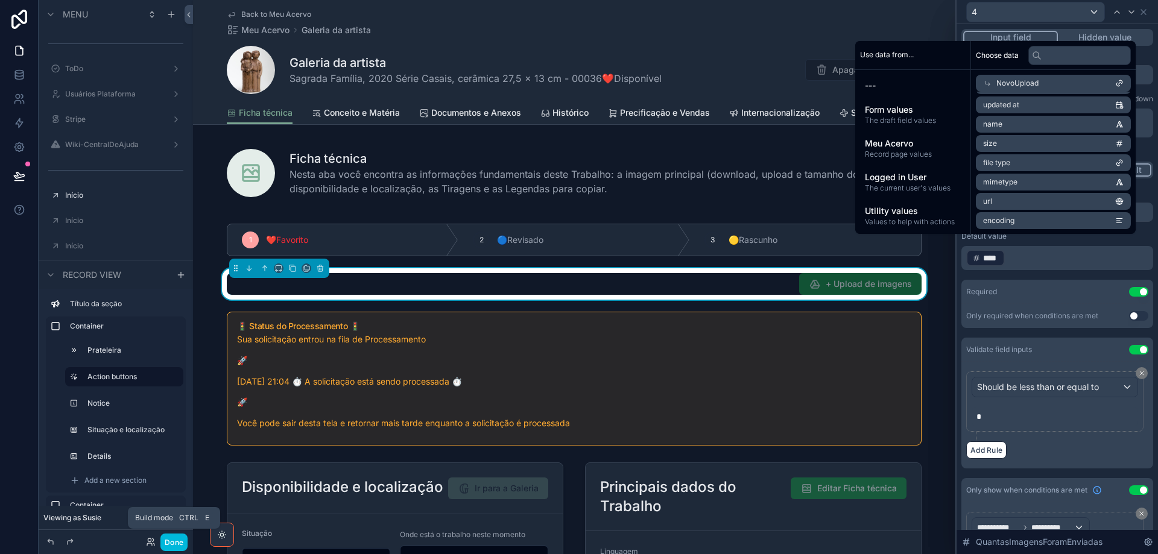
click at [174, 541] on button "Done" at bounding box center [173, 542] width 27 height 17
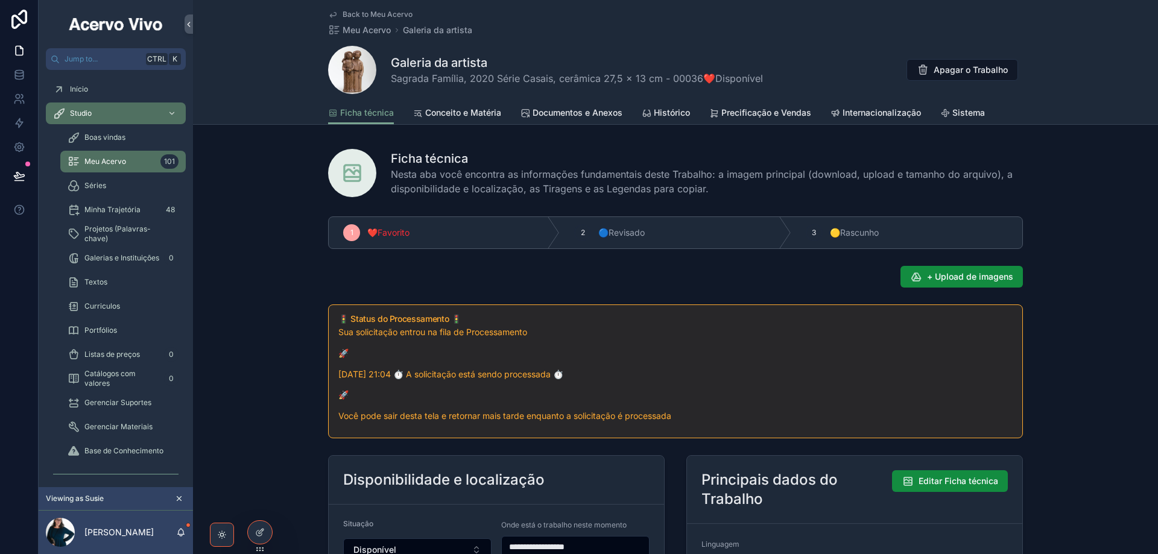
click at [572, 112] on span "Documentos e Anexos" at bounding box center [578, 113] width 90 height 12
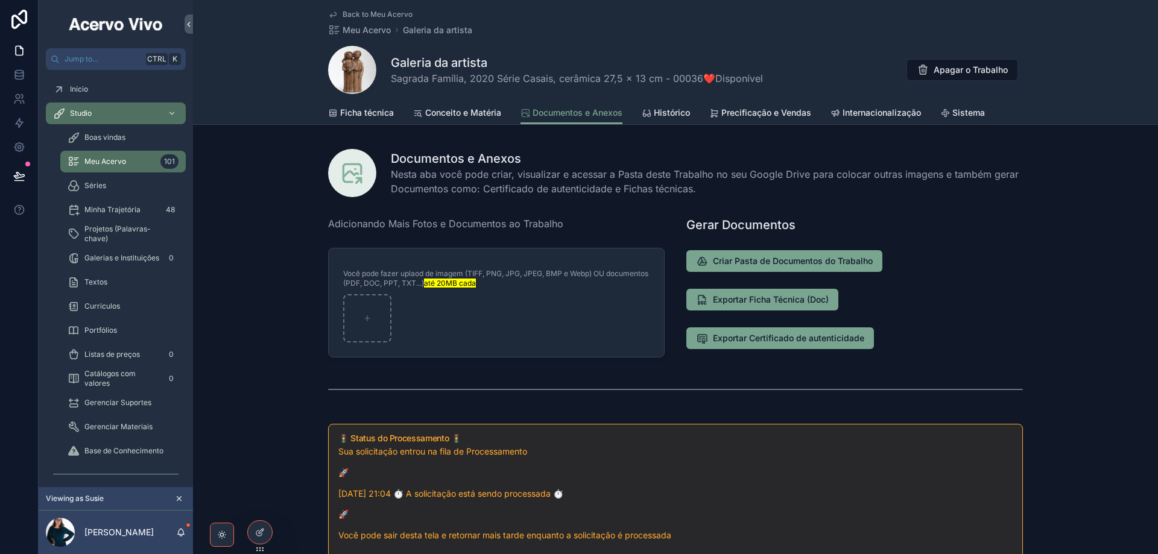
click at [358, 109] on span "Ficha técnica" at bounding box center [367, 113] width 54 height 12
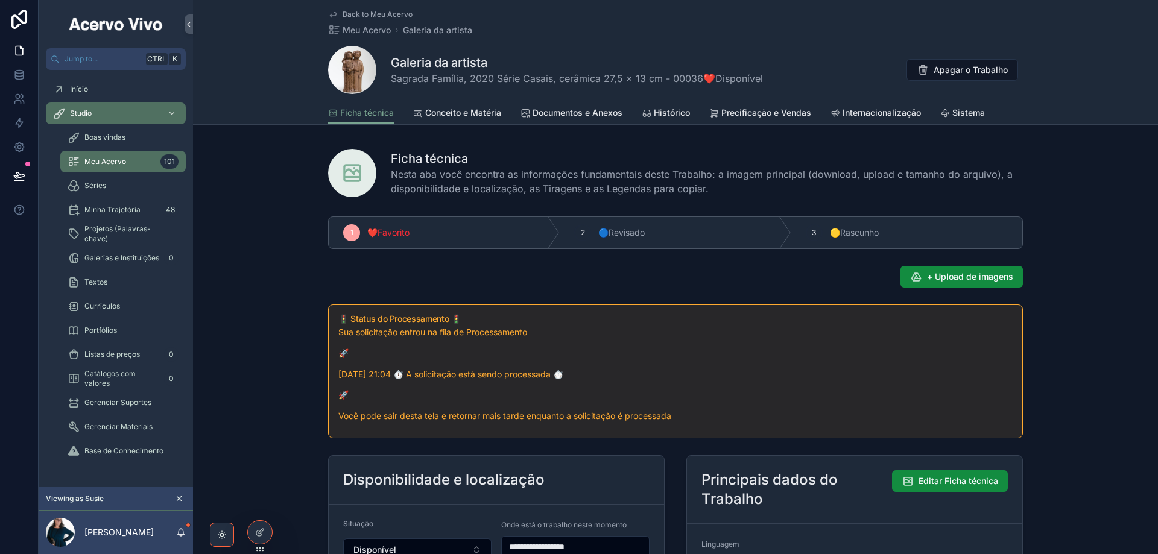
click at [959, 275] on span "+ Upload de imagens" at bounding box center [970, 277] width 86 height 12
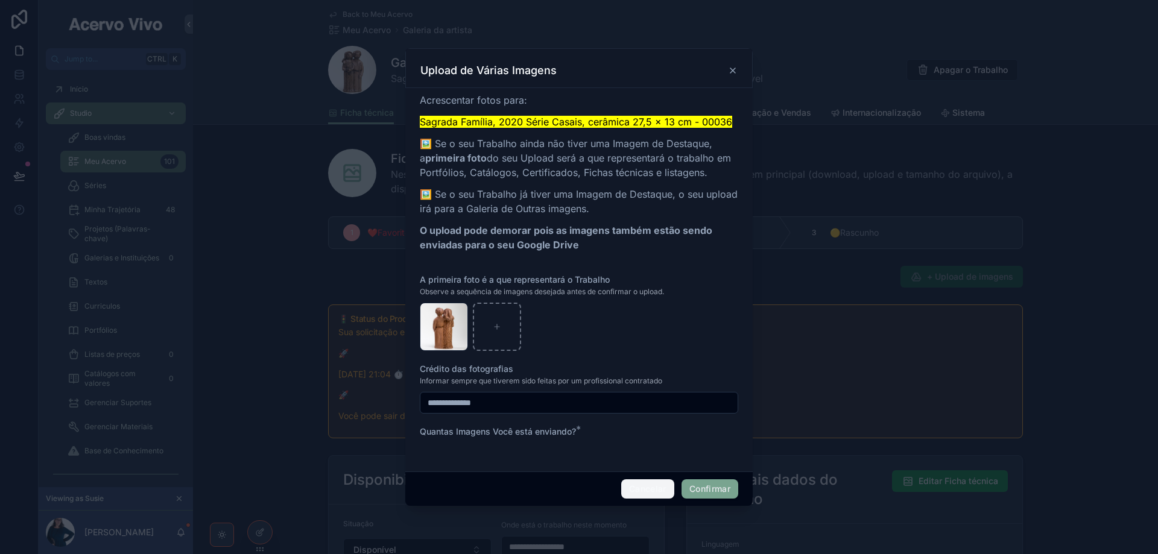
click at [641, 490] on button "Cancelar" at bounding box center [647, 489] width 53 height 19
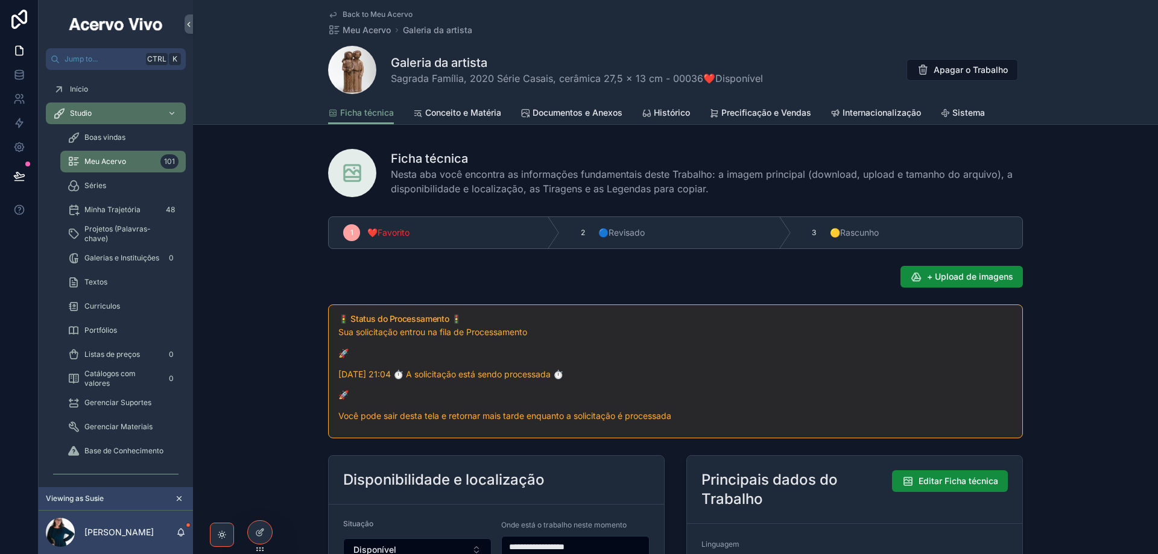
click at [262, 535] on icon at bounding box center [260, 533] width 10 height 10
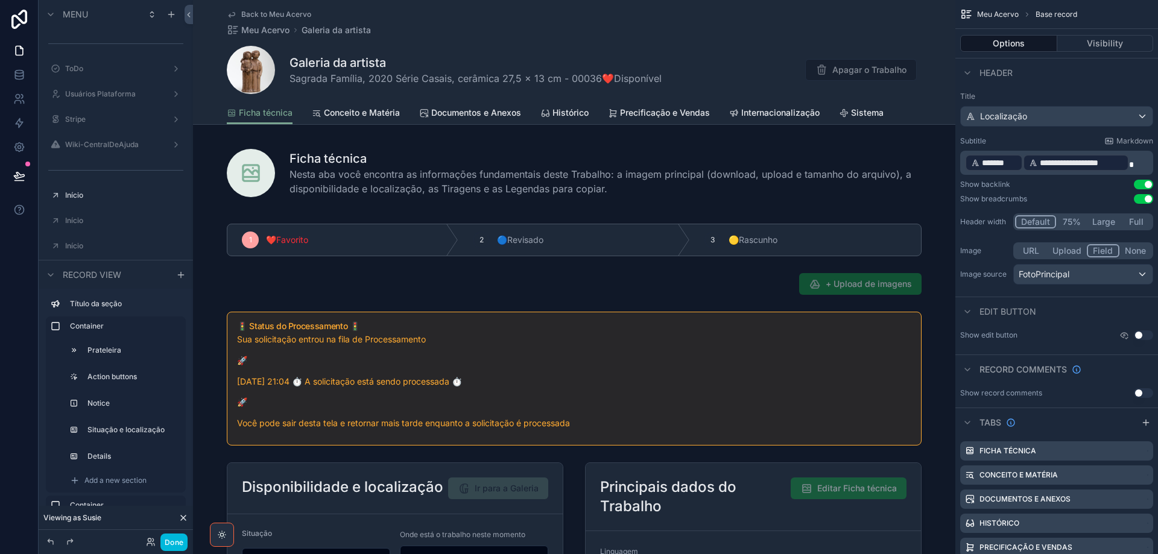
click at [893, 285] on div "scrollable content" at bounding box center [574, 530] width 763 height 636
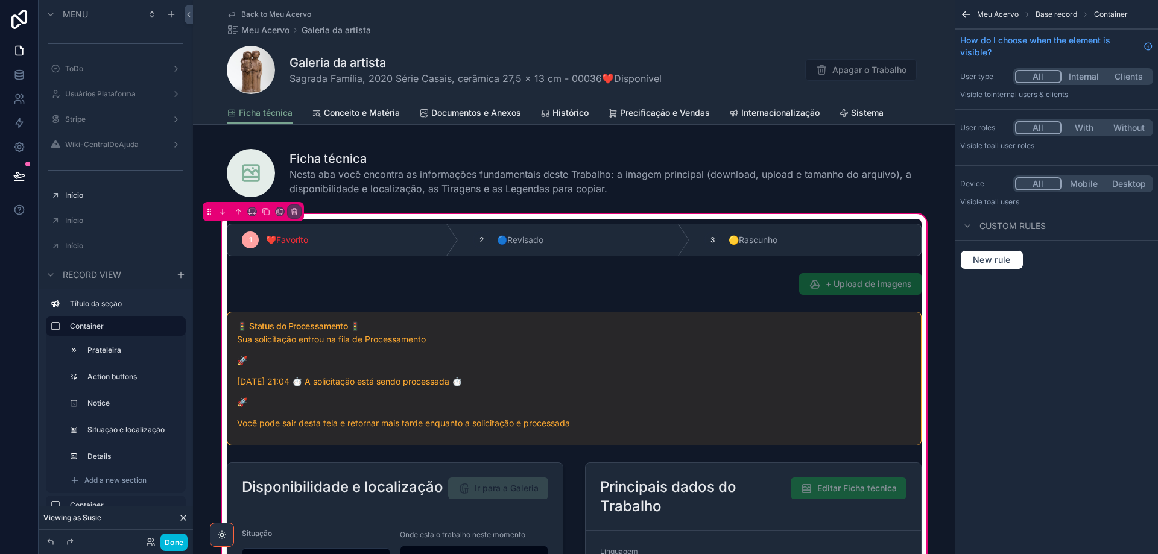
click at [890, 285] on div "scrollable content" at bounding box center [574, 283] width 709 height 31
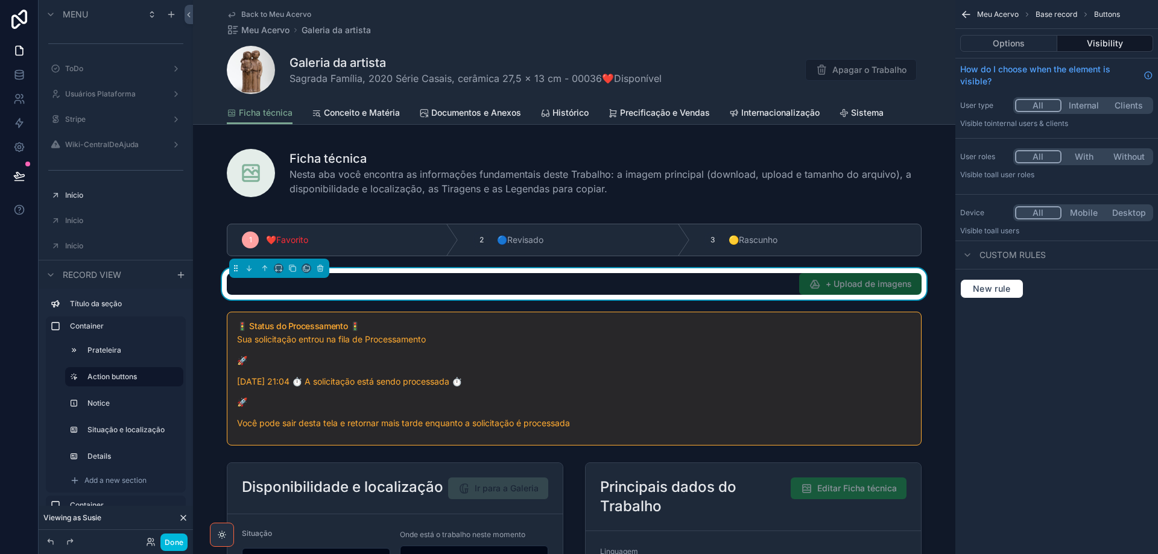
click at [998, 43] on button "Options" at bounding box center [1008, 43] width 97 height 17
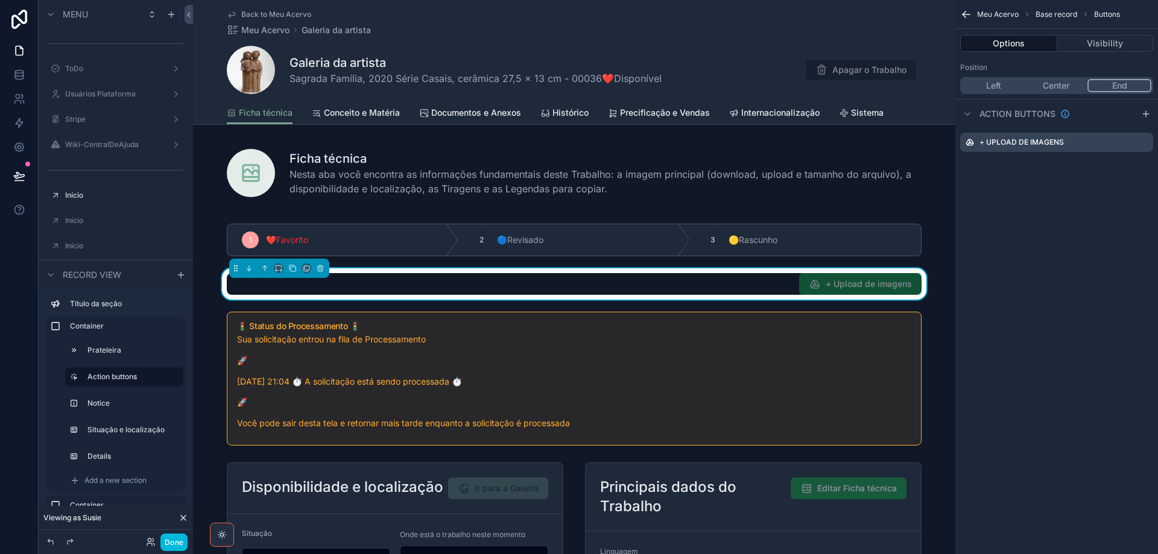
click at [0, 0] on icon "scrollable content" at bounding box center [0, 0] width 0 height 0
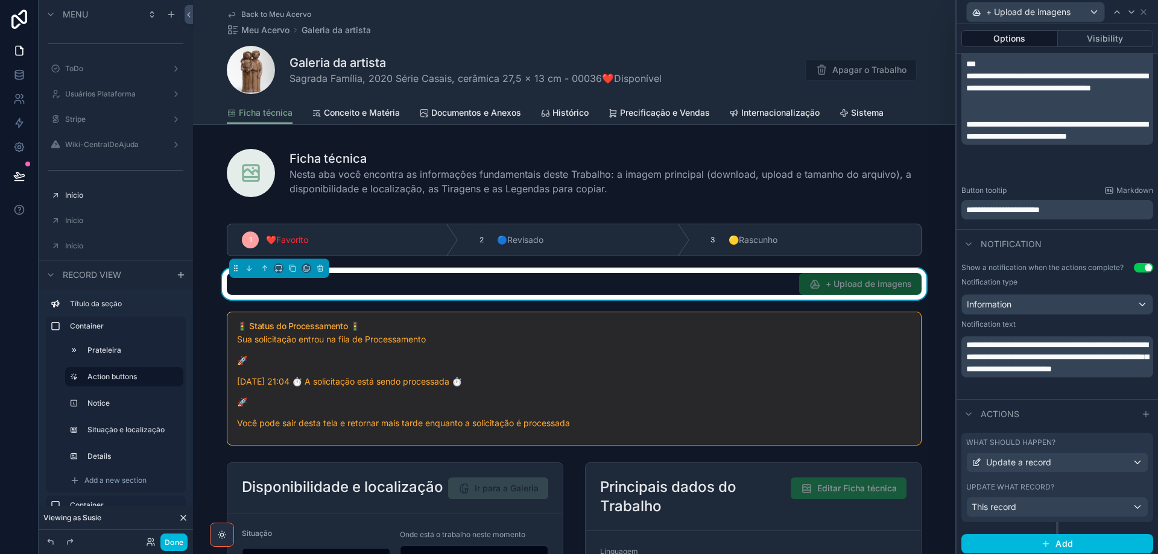
scroll to position [380, 0]
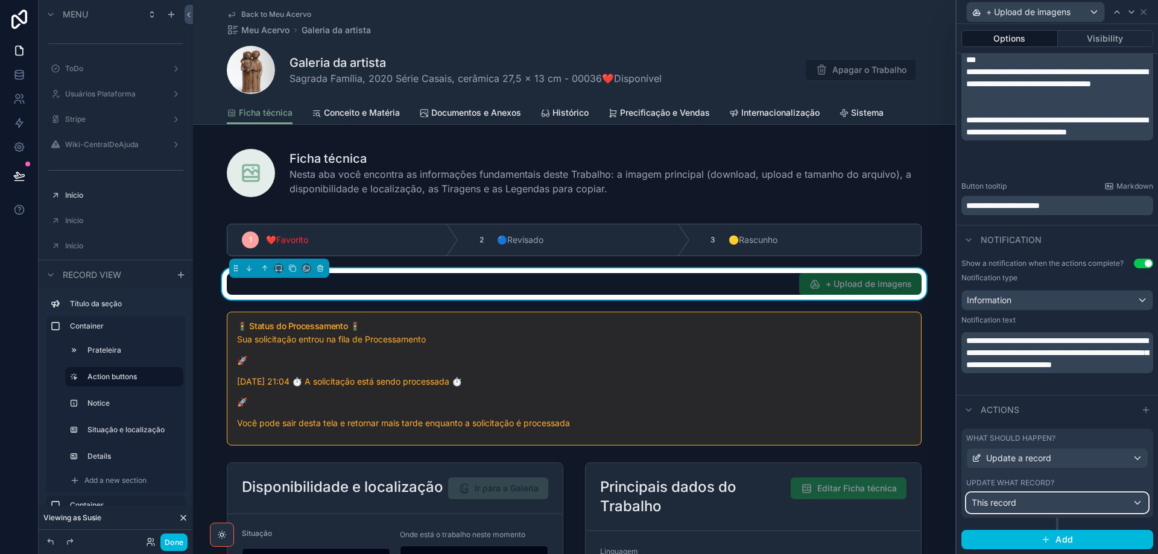
click at [1030, 502] on div "This record" at bounding box center [1057, 503] width 181 height 19
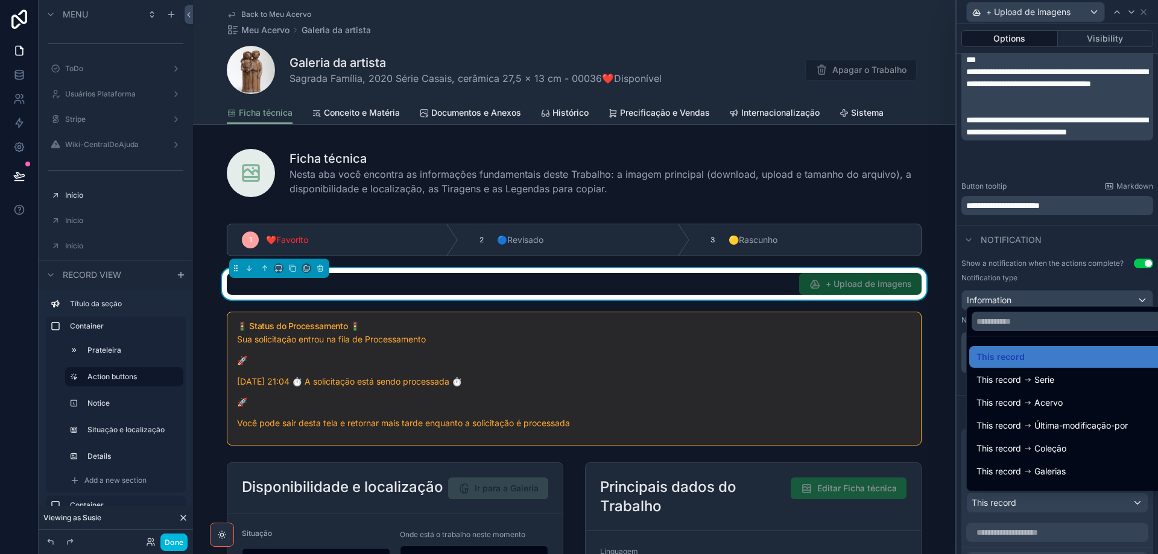
click at [1030, 502] on div at bounding box center [1058, 277] width 202 height 554
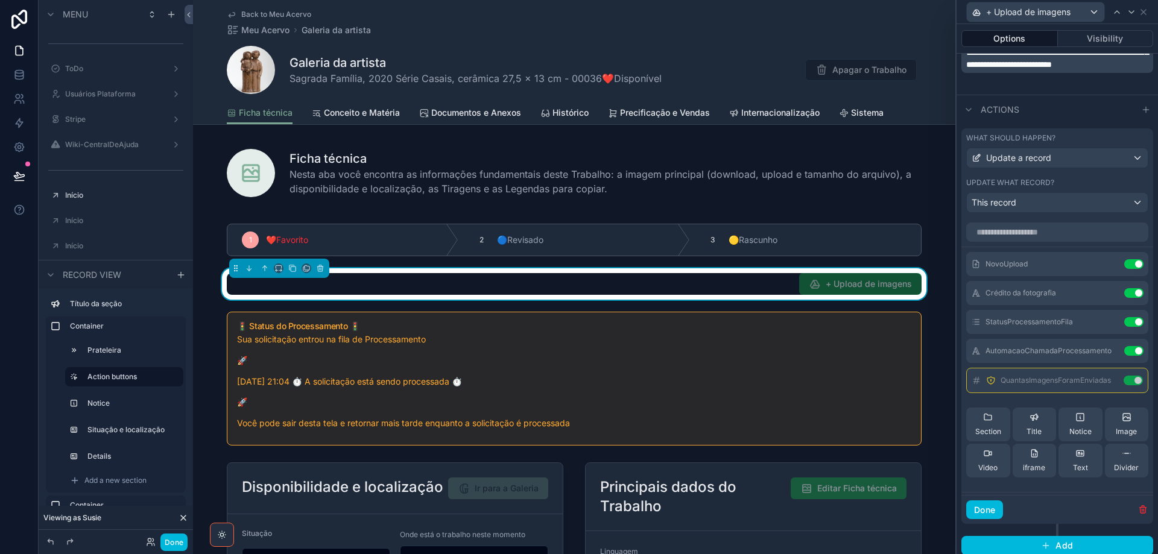
scroll to position [687, 0]
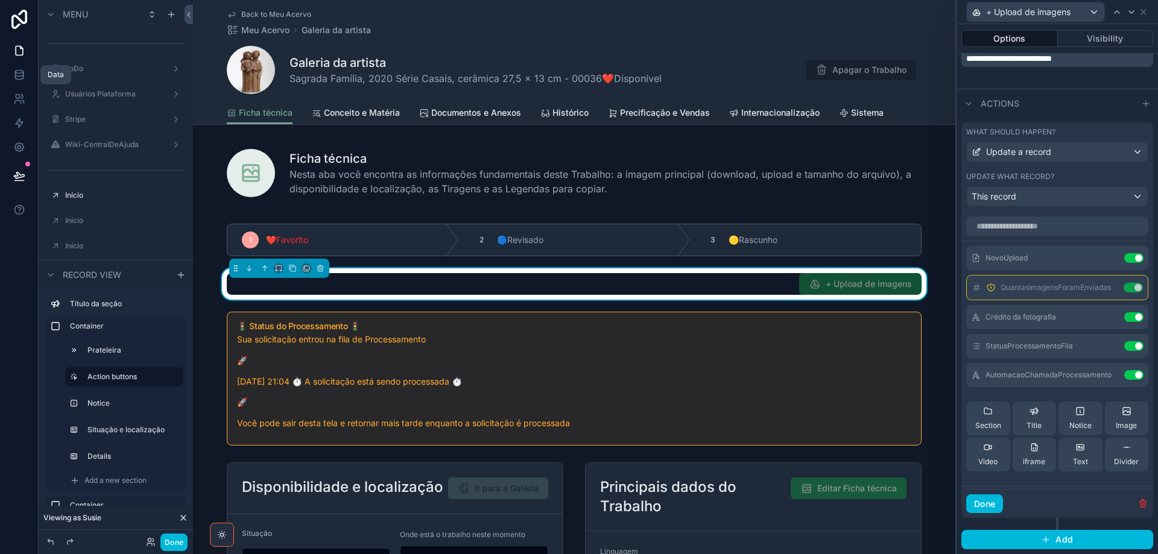
click at [17, 75] on icon at bounding box center [19, 75] width 12 height 12
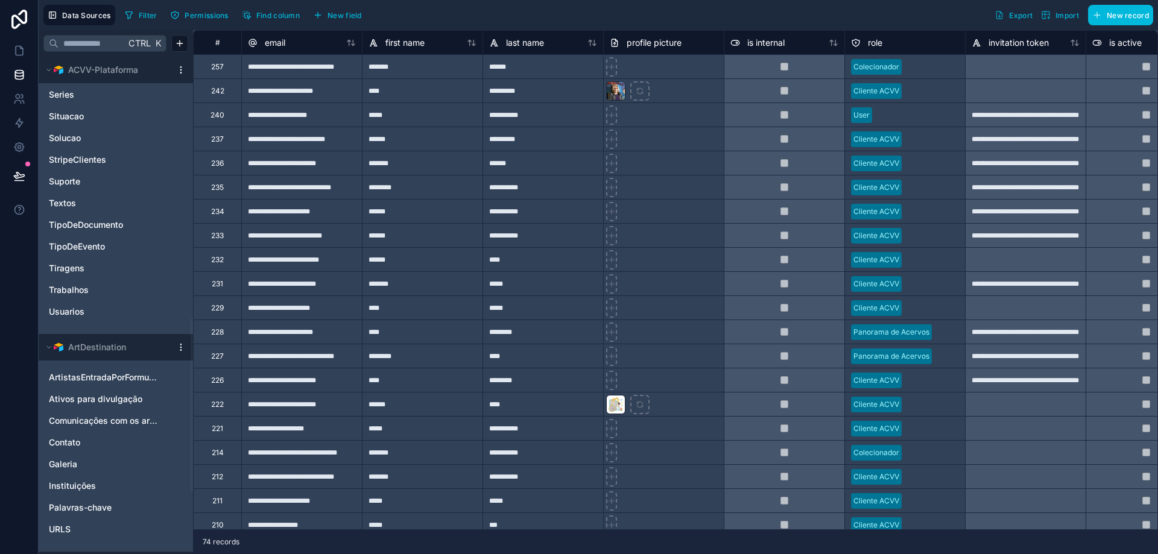
scroll to position [754, 0]
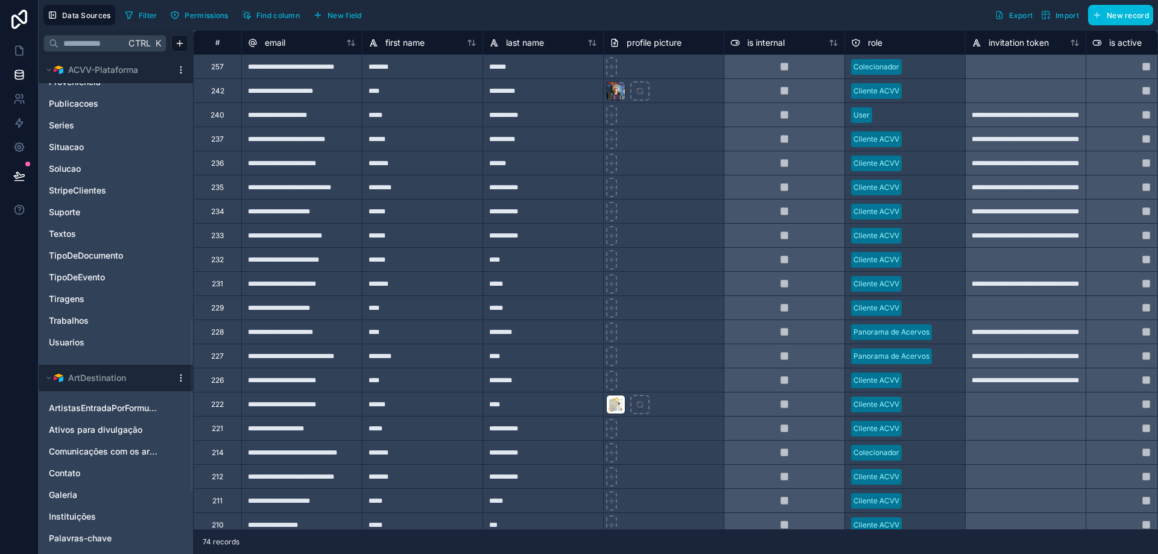
click at [179, 322] on icon "Trabalhos" at bounding box center [178, 321] width 10 height 10
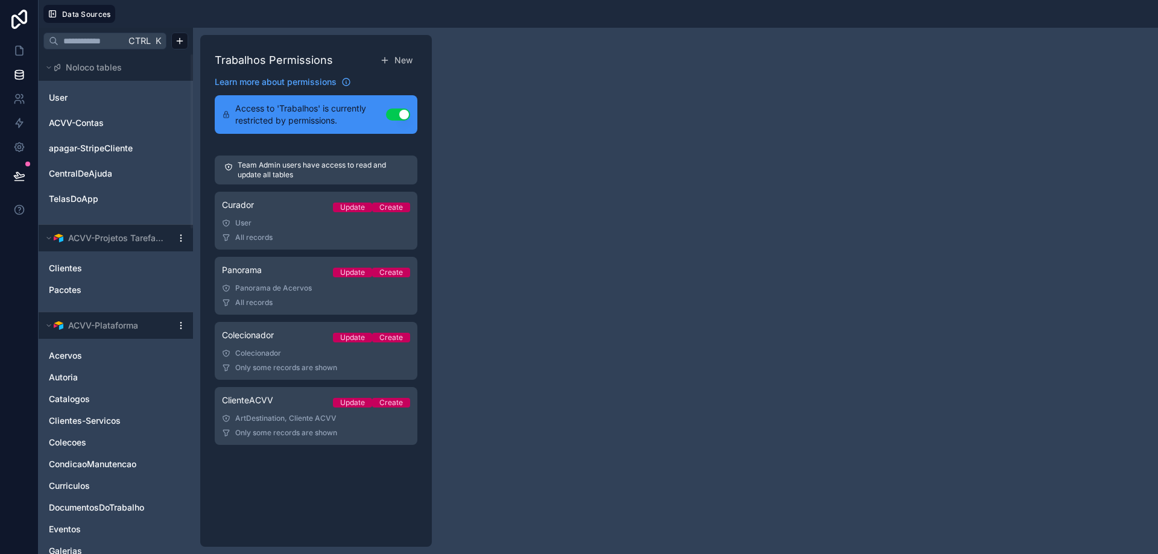
click at [296, 424] on link "ClienteACVV Update Create ArtDestination, Cliente ACVV Only some records are sh…" at bounding box center [316, 416] width 203 height 58
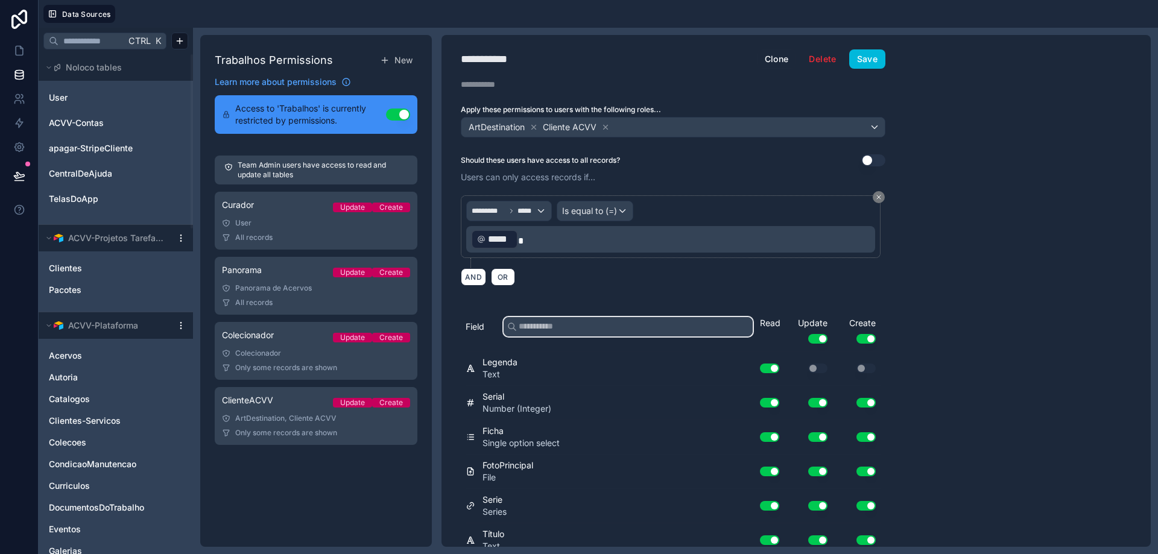
click at [575, 332] on input "text" at bounding box center [628, 326] width 249 height 19
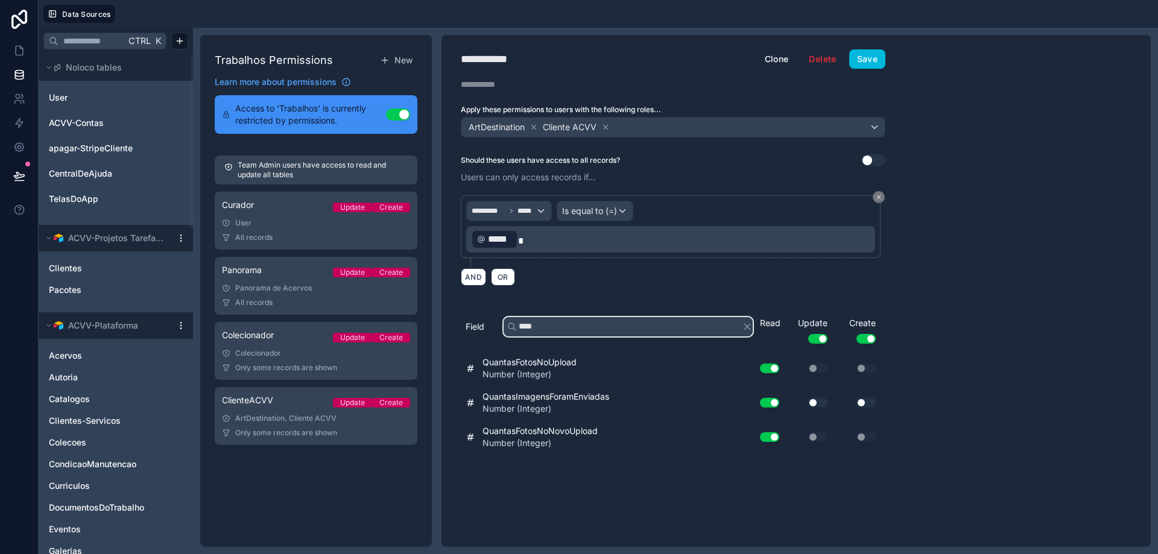
type input "****"
click at [819, 404] on button "Use setting" at bounding box center [817, 403] width 19 height 10
click at [872, 404] on button "Use setting" at bounding box center [866, 403] width 19 height 10
click at [872, 57] on button "Save" at bounding box center [867, 58] width 36 height 19
click at [16, 53] on icon at bounding box center [19, 51] width 12 height 12
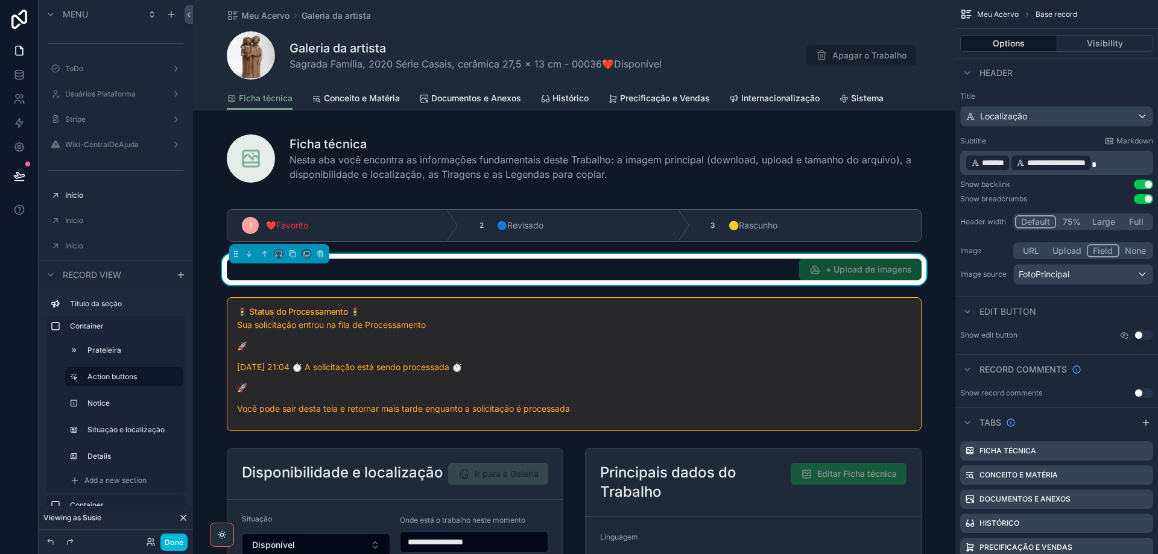
click at [168, 543] on div "Done" at bounding box center [164, 542] width 48 height 17
click at [172, 544] on button "Done" at bounding box center [173, 542] width 27 height 17
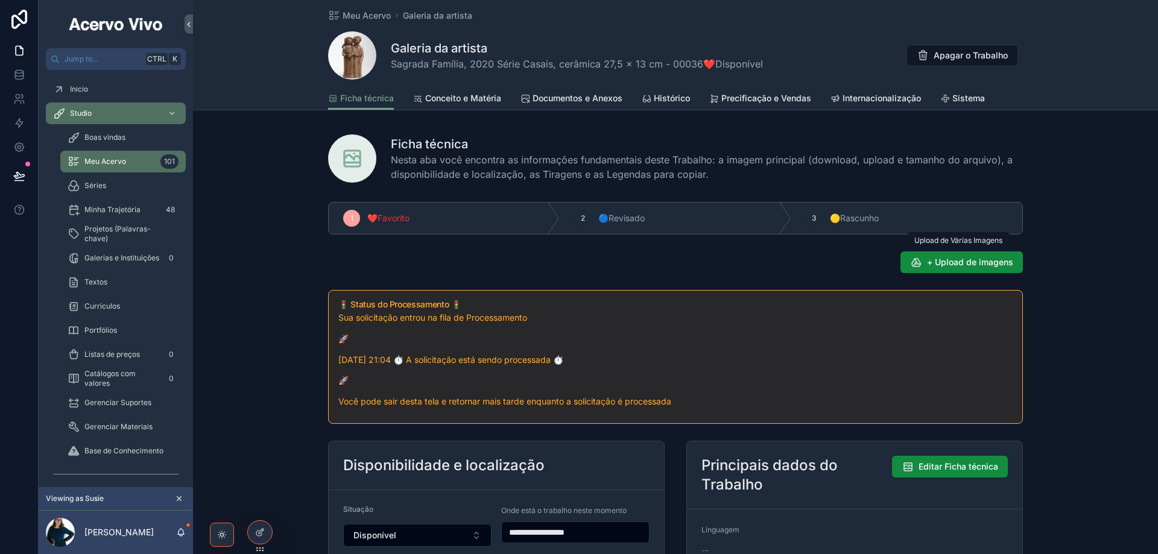
click at [970, 264] on span "+ Upload de imagens" at bounding box center [970, 262] width 86 height 12
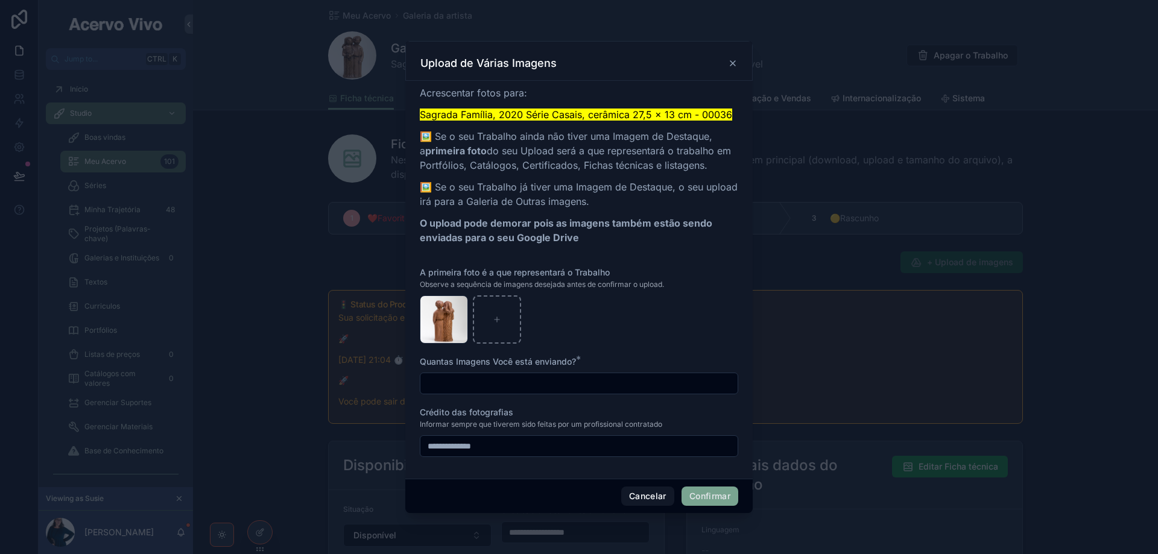
click at [535, 382] on input "text" at bounding box center [579, 383] width 317 height 17
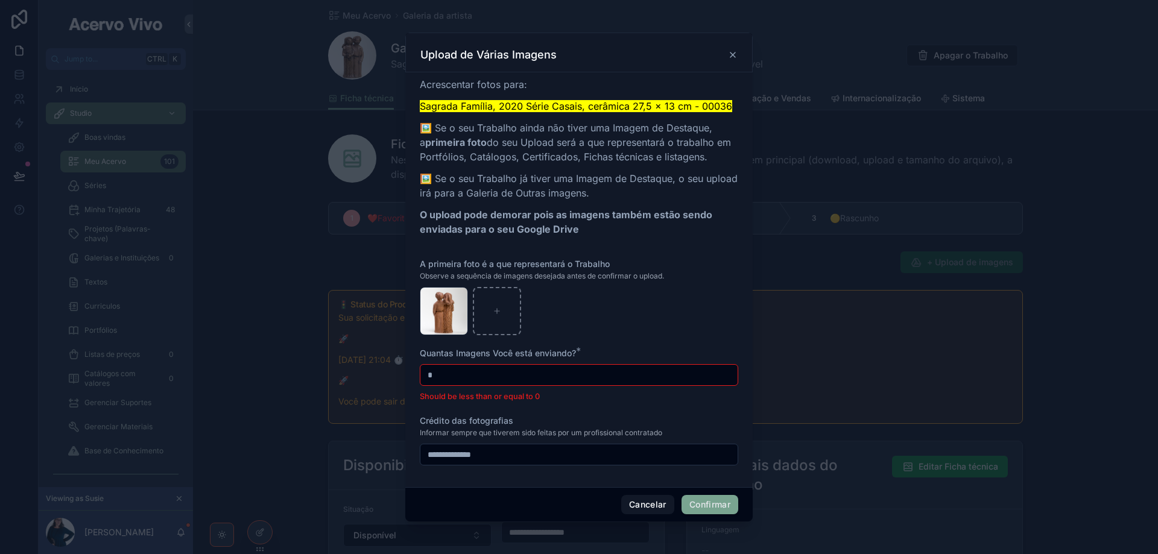
type input "*"
click at [646, 506] on button "Cancelar" at bounding box center [647, 504] width 53 height 19
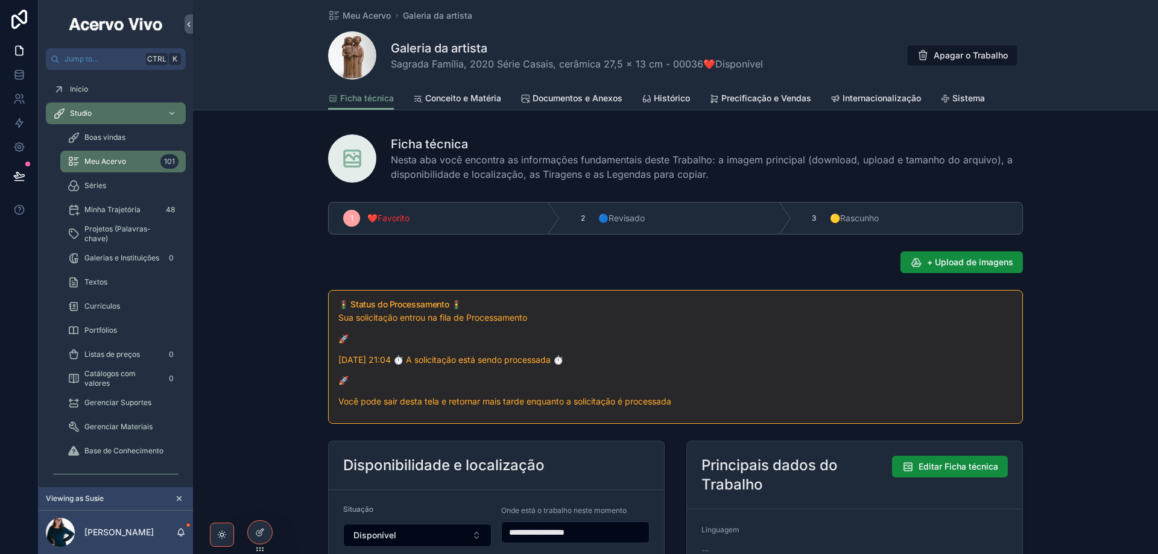
click at [261, 541] on div at bounding box center [260, 532] width 24 height 23
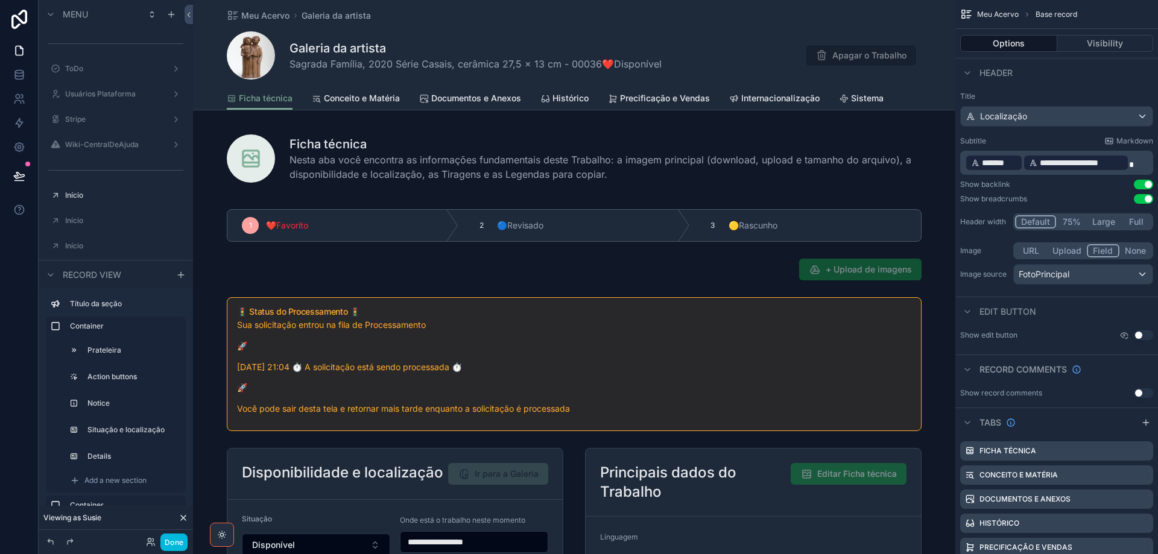
click at [739, 274] on div "scrollable content" at bounding box center [574, 515] width 763 height 636
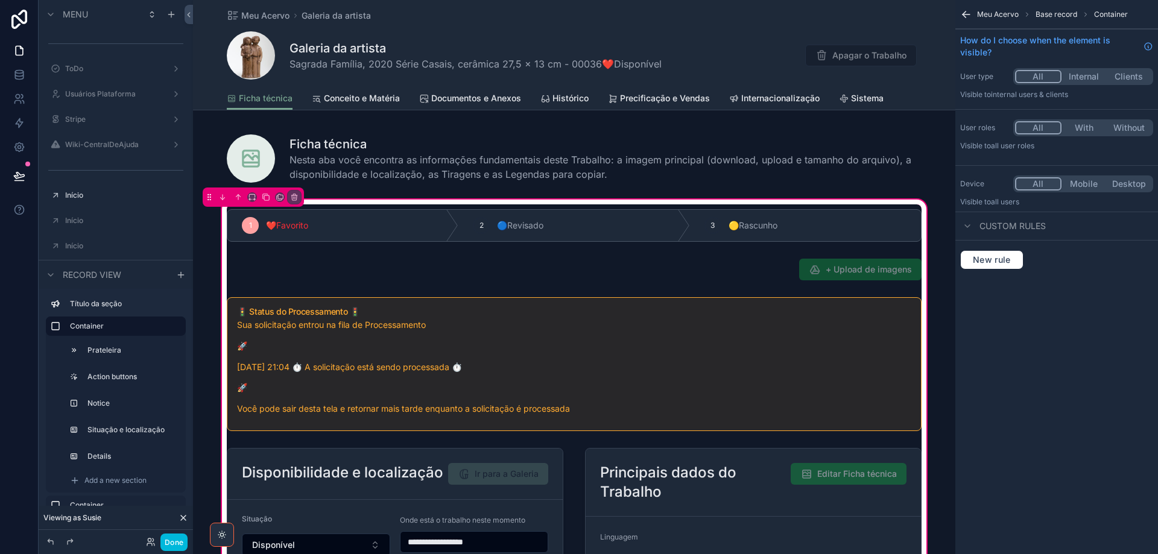
click at [757, 270] on div "scrollable content" at bounding box center [574, 269] width 709 height 31
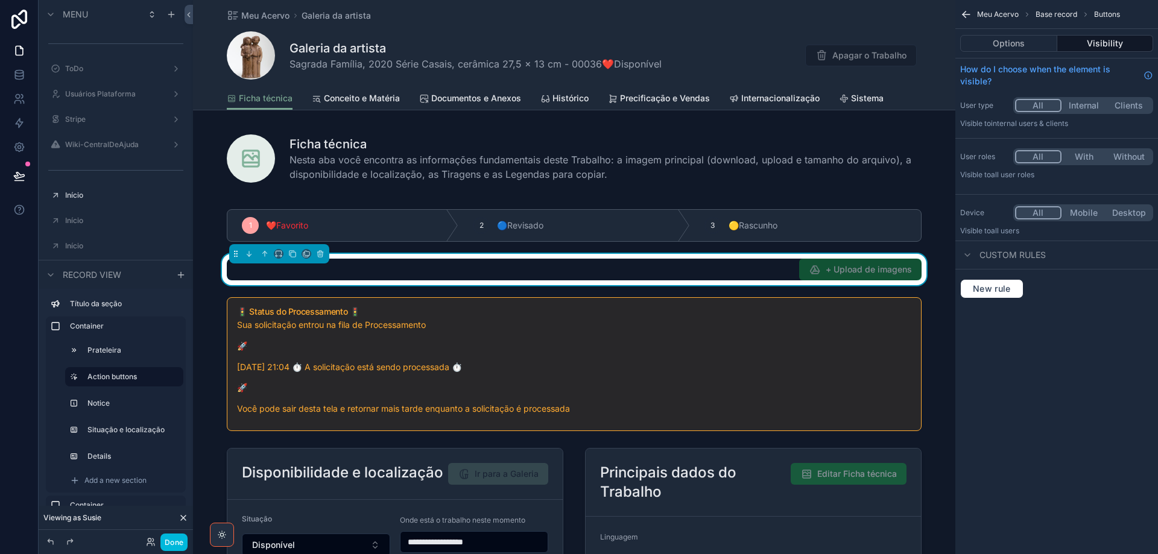
click at [1039, 38] on button "Options" at bounding box center [1008, 43] width 97 height 17
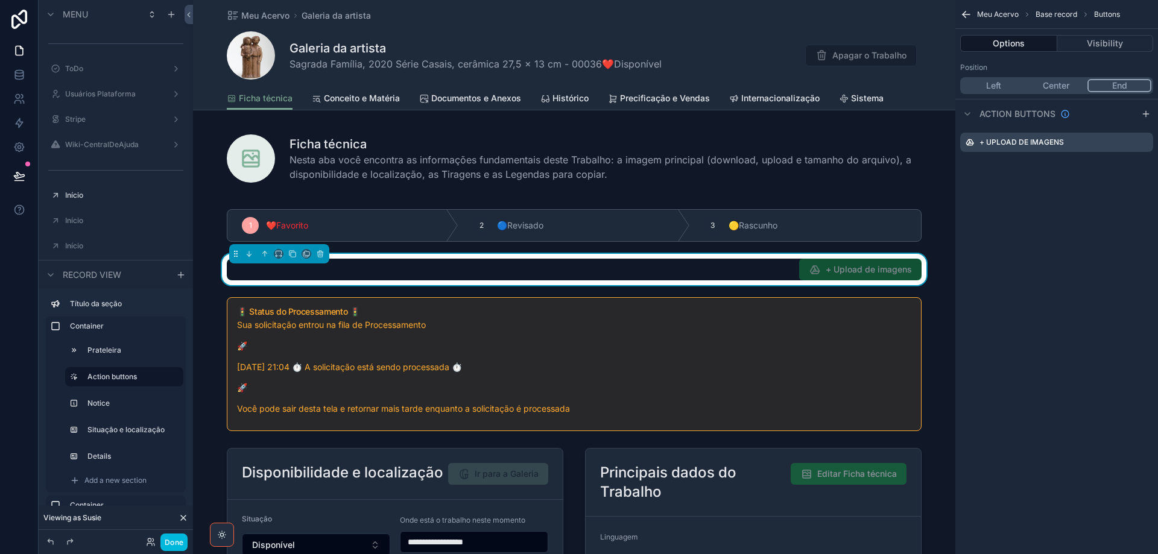
click at [0, 0] on icon "scrollable content" at bounding box center [0, 0] width 0 height 0
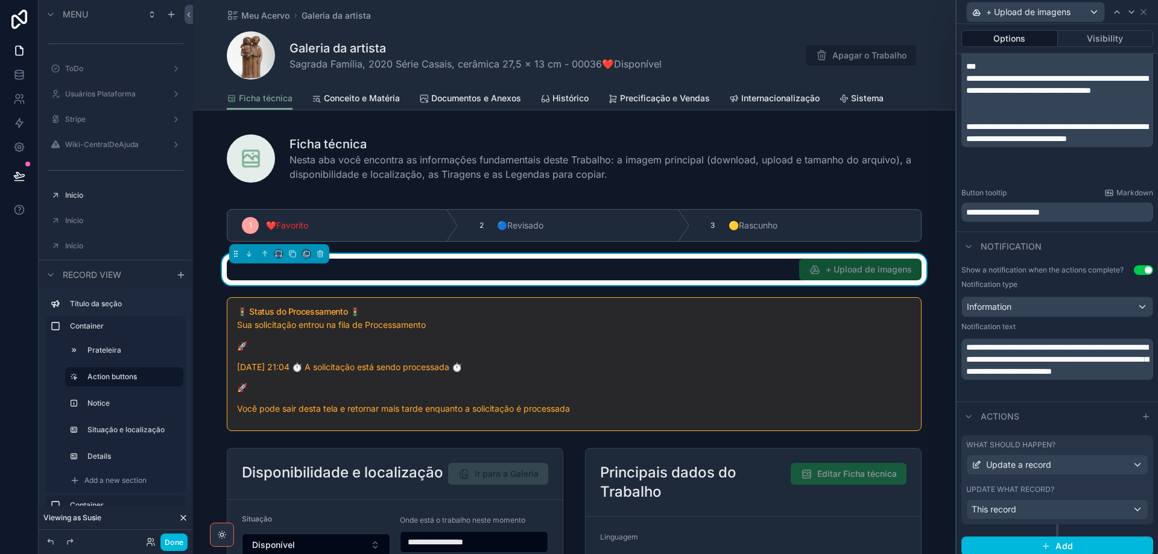
scroll to position [380, 0]
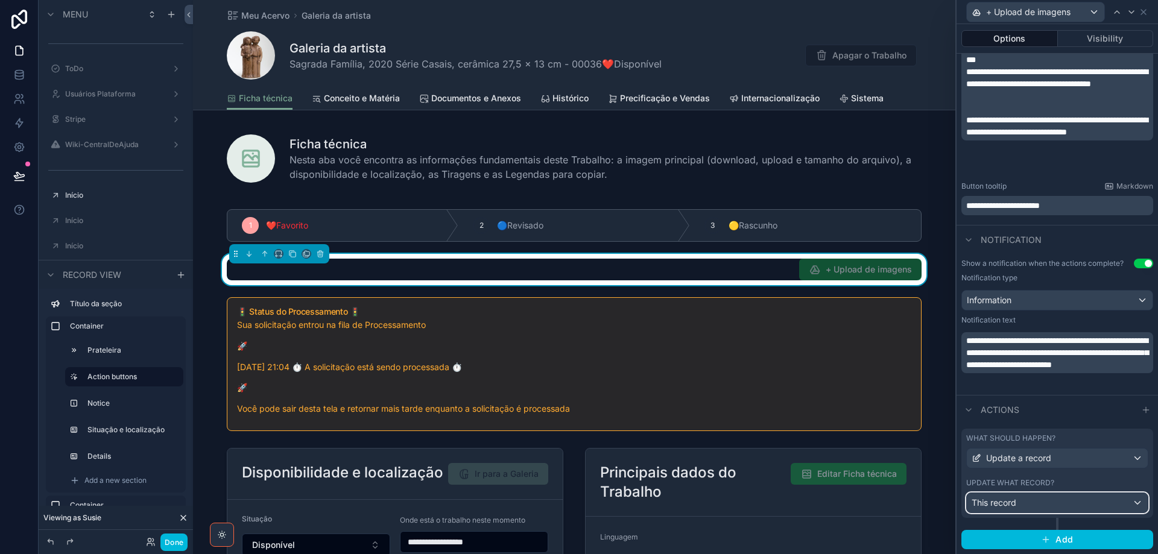
click at [1096, 503] on div "This record" at bounding box center [1057, 503] width 181 height 19
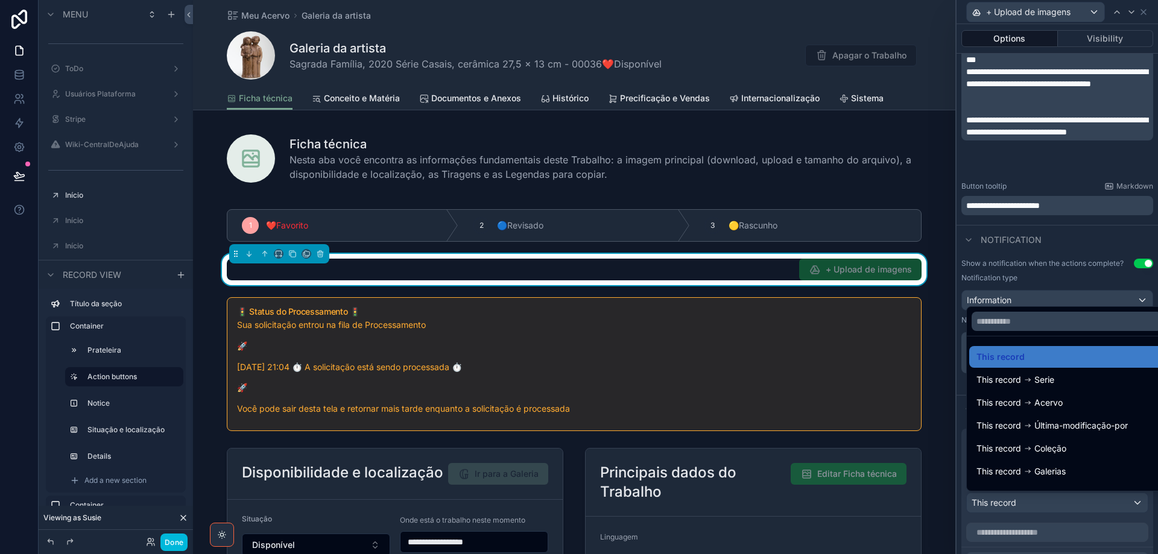
click at [1096, 503] on div at bounding box center [1058, 277] width 202 height 554
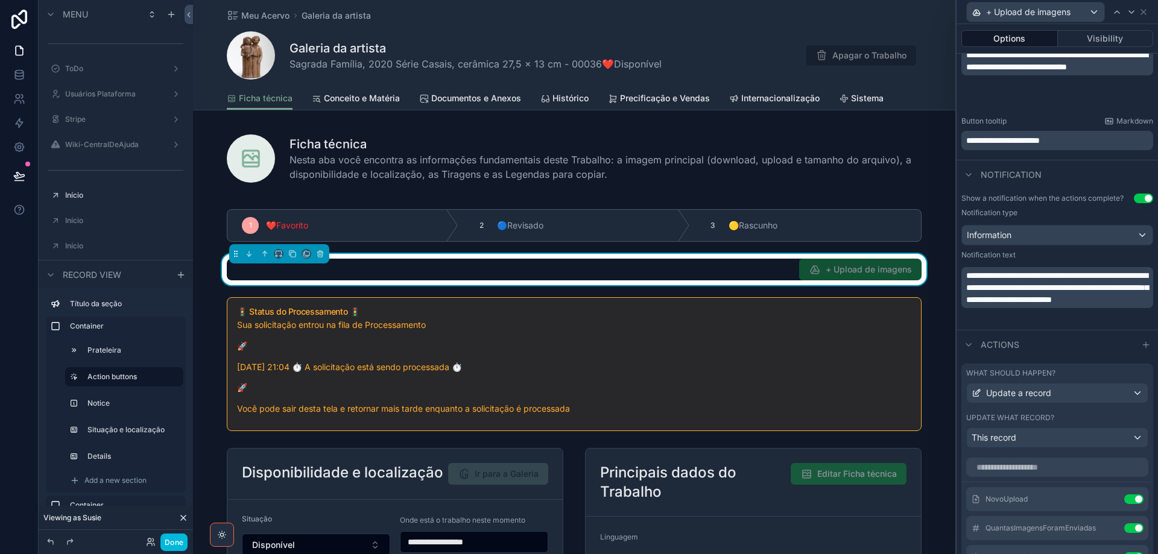
scroll to position [561, 0]
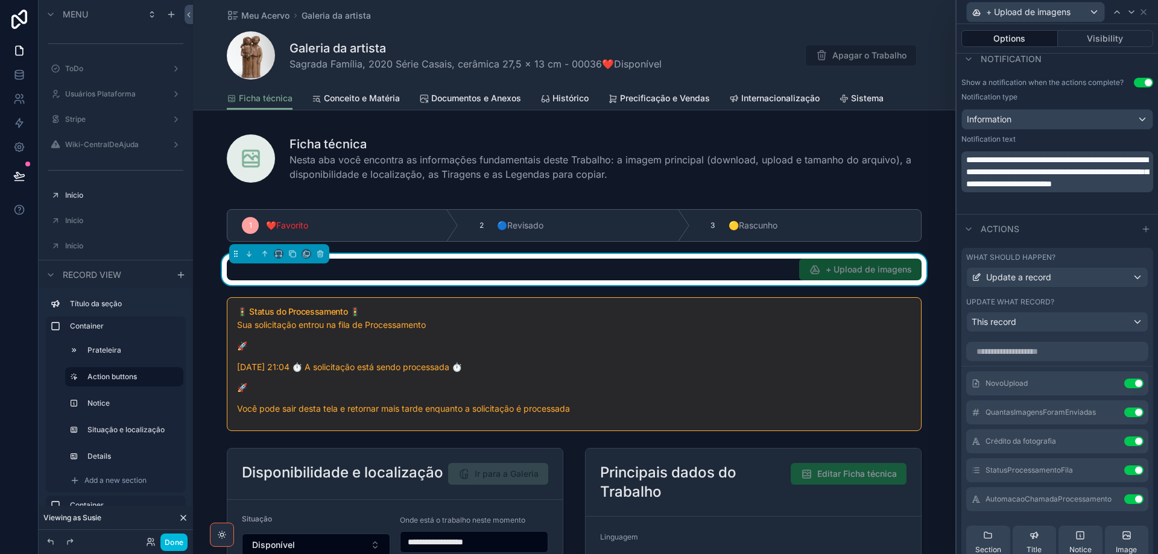
click at [0, 0] on icon at bounding box center [0, 0] width 0 height 0
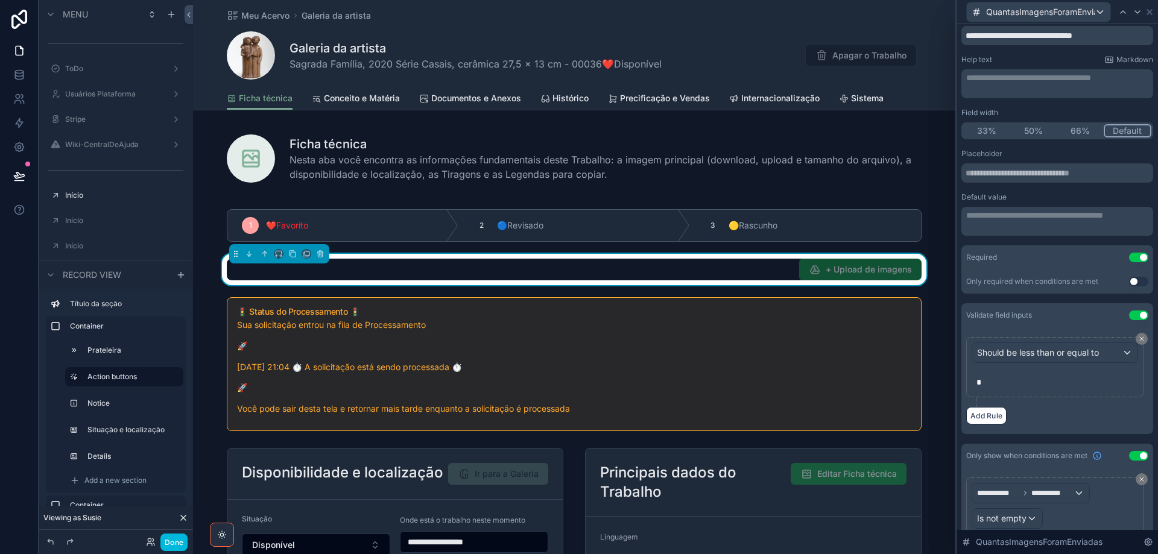
scroll to position [86, 0]
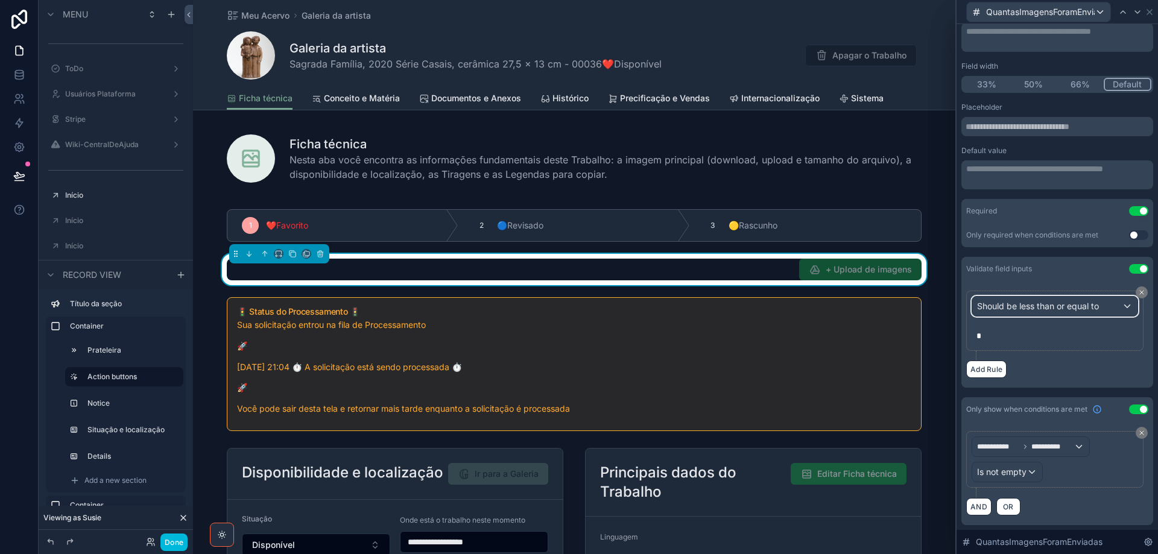
click at [1052, 307] on span "Should be less than or equal to" at bounding box center [1038, 306] width 122 height 12
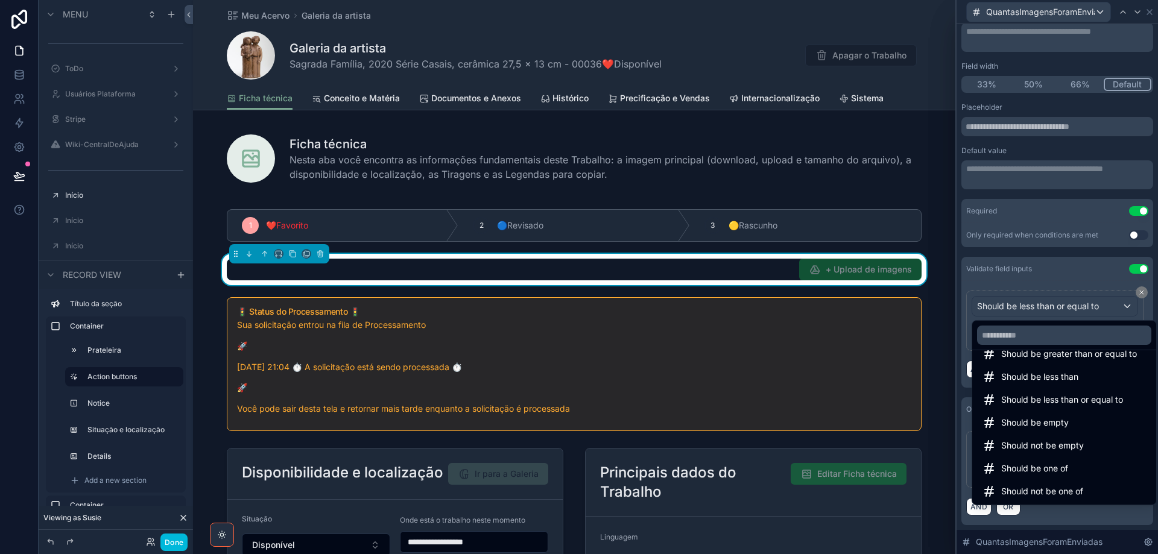
click at [1085, 357] on span "Should be greater than or equal to" at bounding box center [1069, 354] width 136 height 14
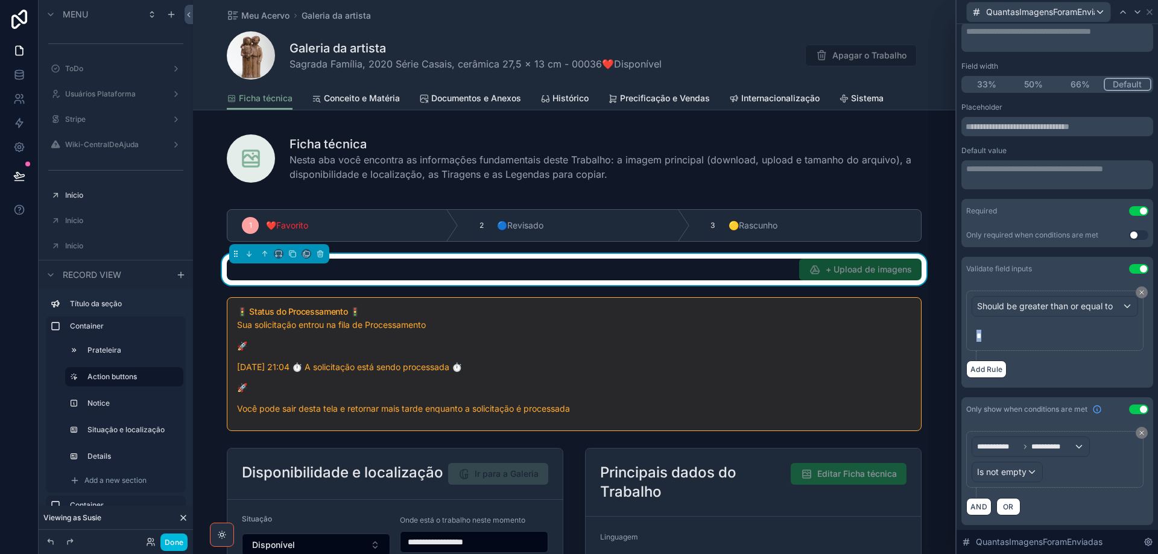
drag, startPoint x: 1040, startPoint y: 331, endPoint x: 973, endPoint y: 336, distance: 67.7
click at [973, 336] on div "*" at bounding box center [1055, 335] width 167 height 19
click at [176, 542] on button "Done" at bounding box center [173, 542] width 27 height 17
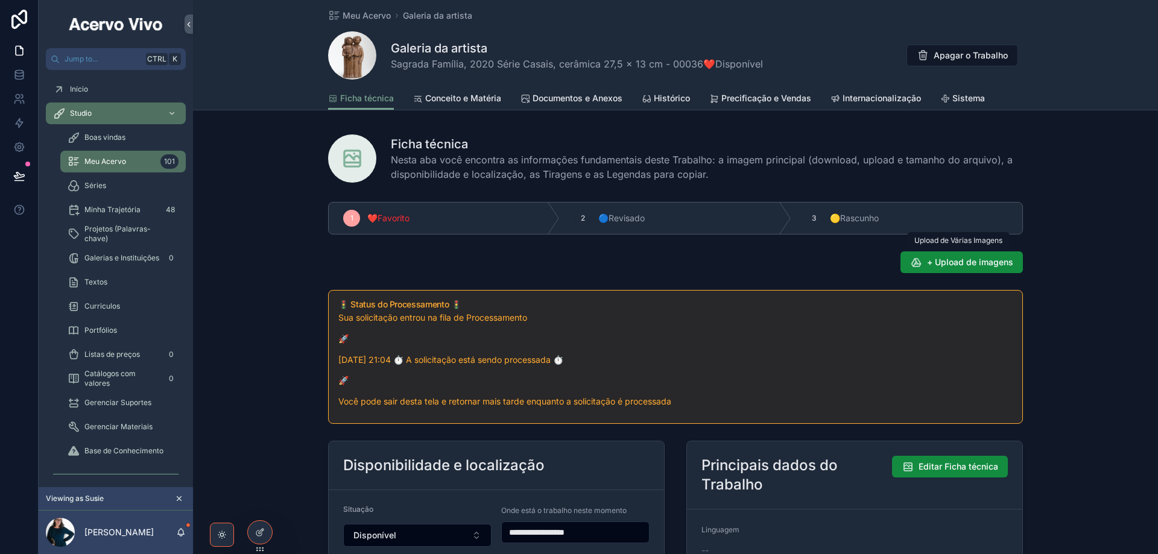
click at [982, 264] on span "+ Upload de imagens" at bounding box center [970, 262] width 86 height 12
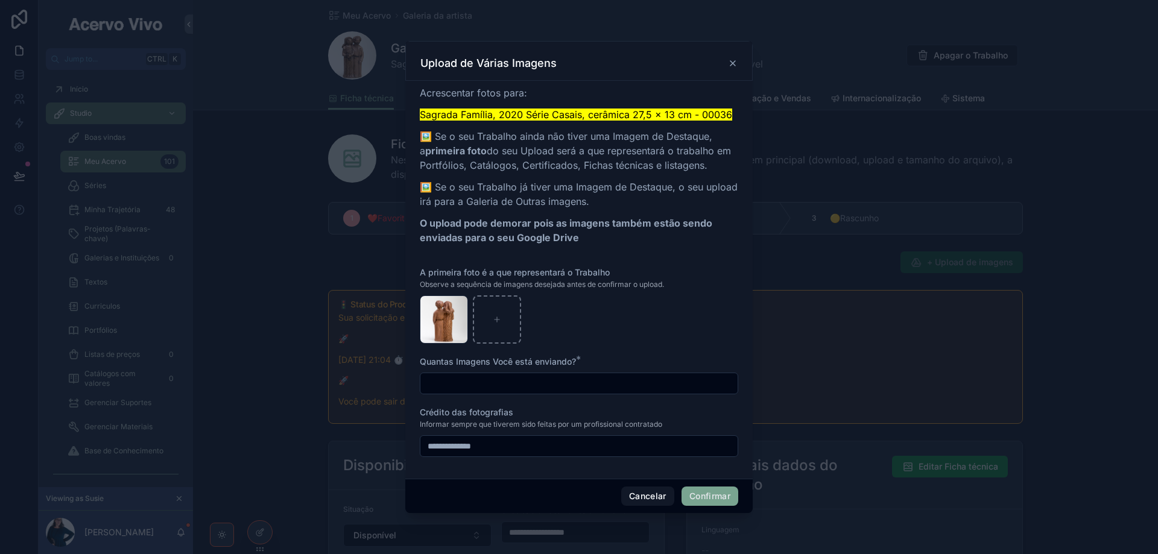
click at [454, 384] on input "text" at bounding box center [579, 383] width 317 height 17
type input "*"
click at [707, 496] on button "Confirmar" at bounding box center [710, 496] width 57 height 19
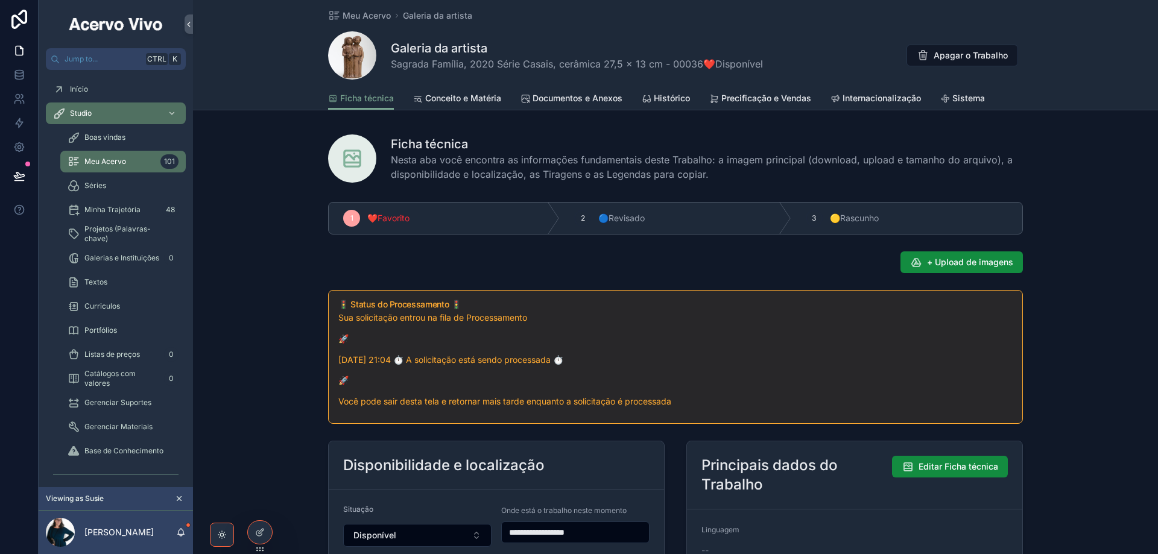
click at [976, 264] on span "+ Upload de imagens" at bounding box center [970, 262] width 86 height 12
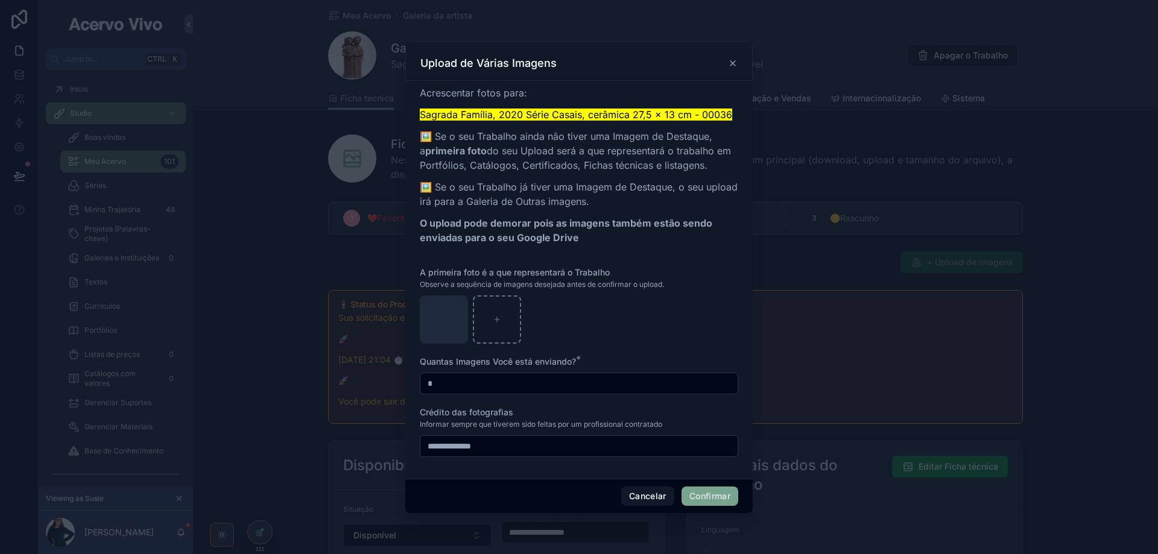
click at [455, 381] on input "*" at bounding box center [579, 383] width 317 height 17
click at [717, 495] on button "Confirmar" at bounding box center [710, 496] width 57 height 19
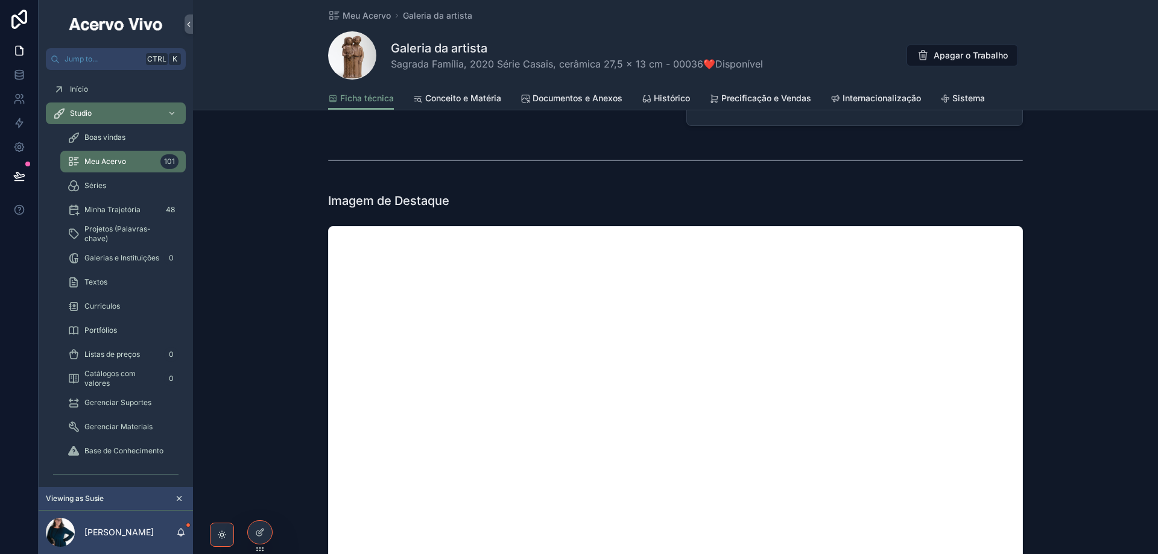
scroll to position [603, 0]
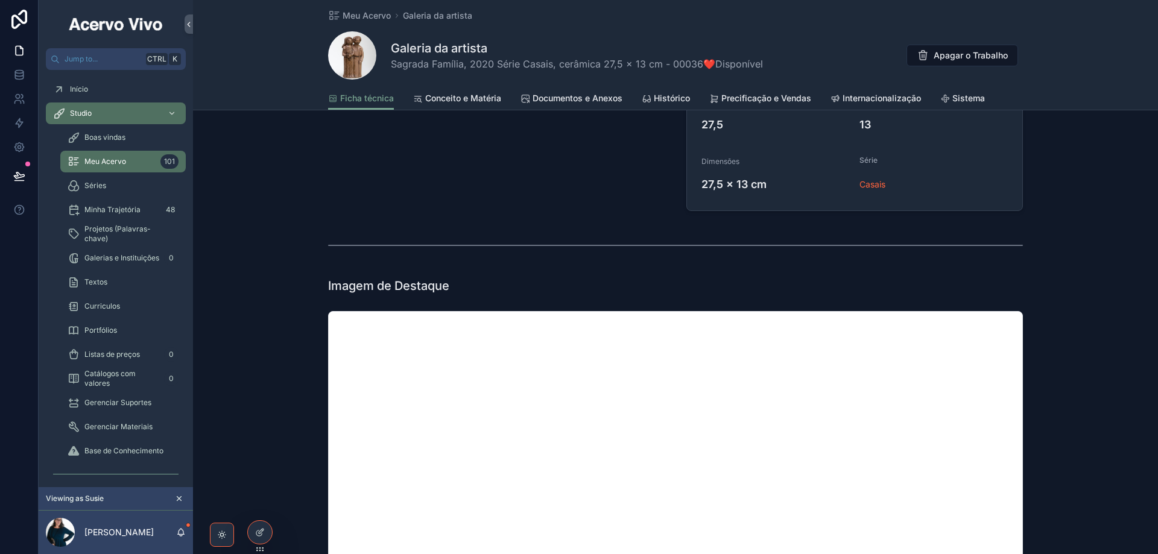
click at [597, 100] on span "Documentos e Anexos" at bounding box center [578, 98] width 90 height 12
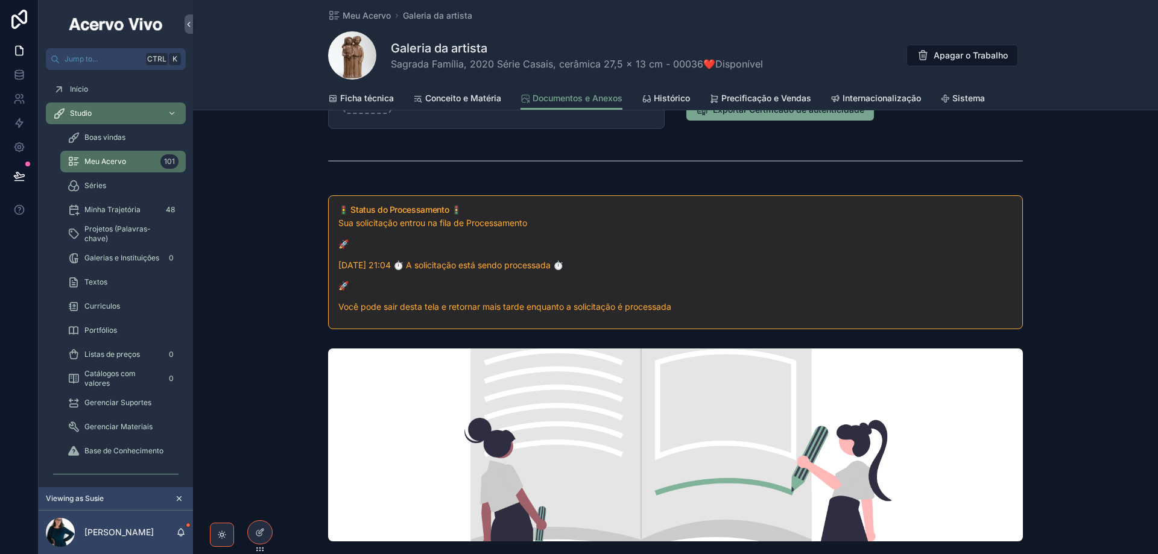
scroll to position [302, 0]
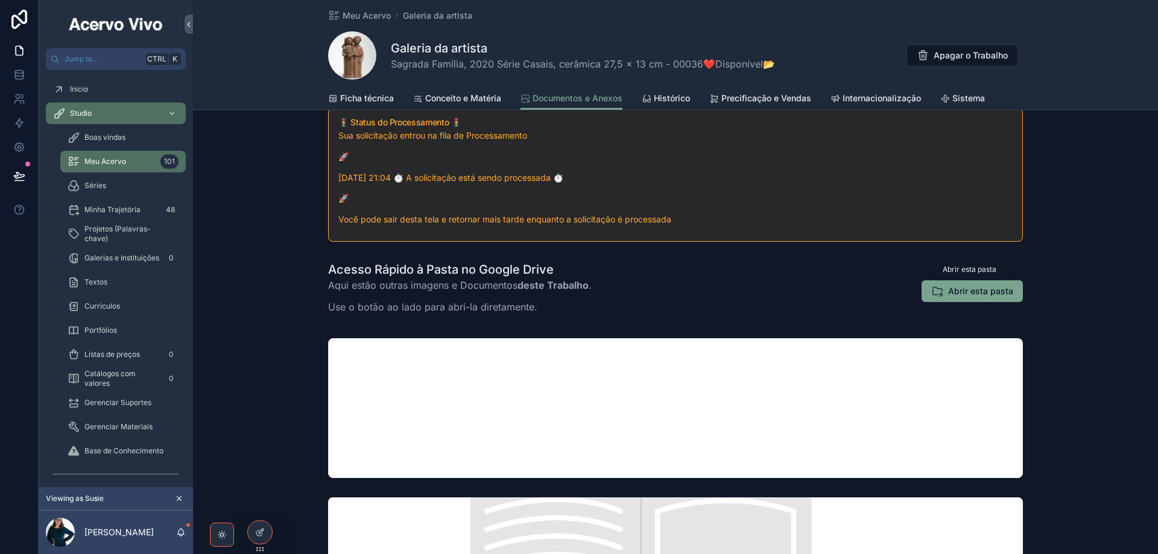
click at [979, 293] on span "Abrir esta pasta" at bounding box center [980, 291] width 65 height 12
click at [966, 291] on span "Abrir esta pasta" at bounding box center [980, 291] width 65 height 12
